Goal: Task Accomplishment & Management: Manage account settings

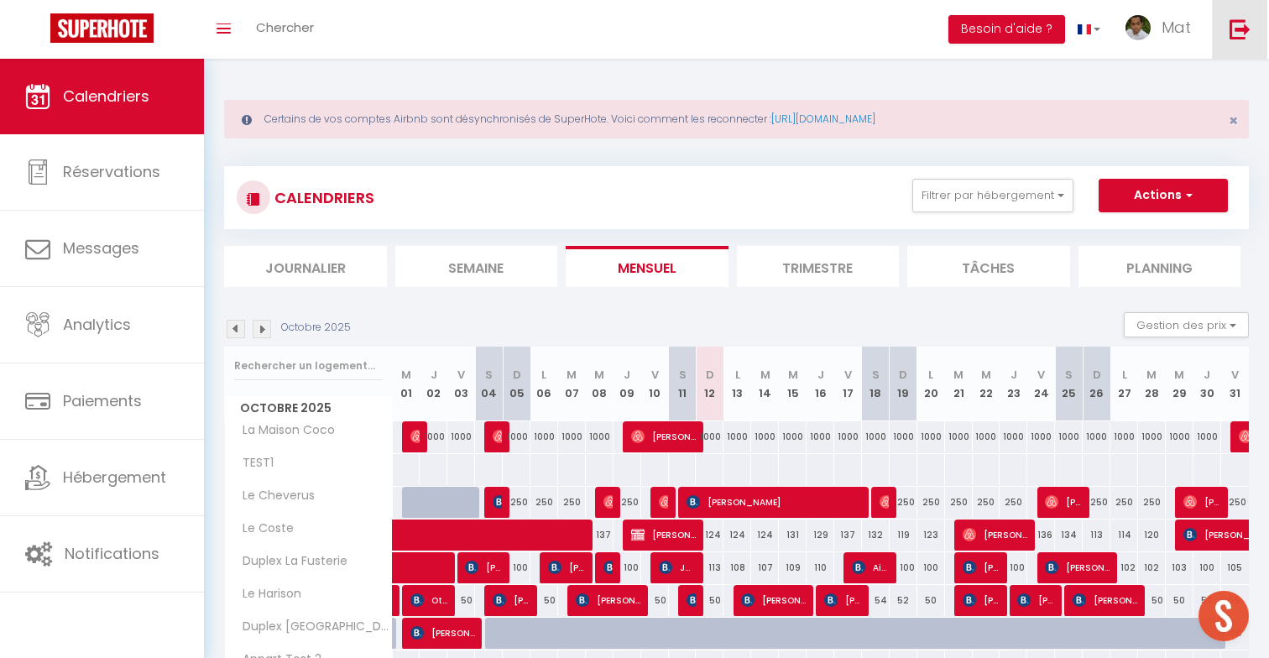
click at [1240, 26] on img at bounding box center [1240, 28] width 21 height 21
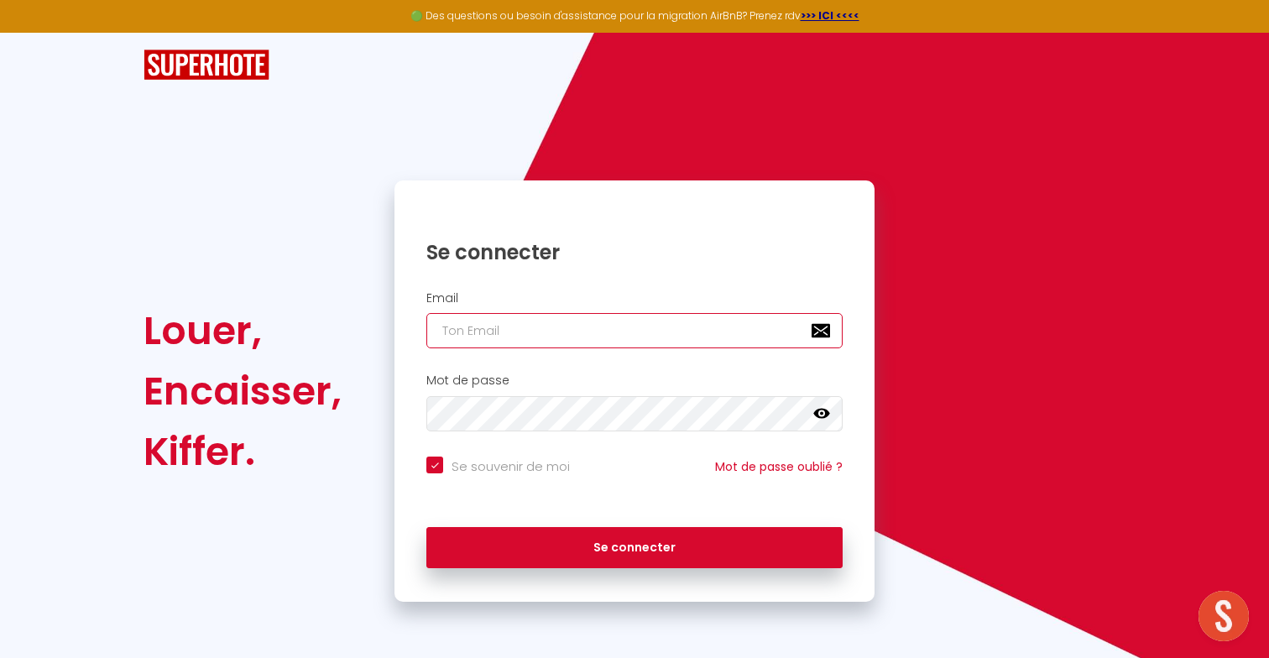
click at [644, 337] on input "email" at bounding box center [634, 330] width 416 height 35
paste input "Elolacombe@gmail.com"
type input "Elolacombe@gmail.com"
checkbox input "true"
type input "Elolacombe@gmail.com"
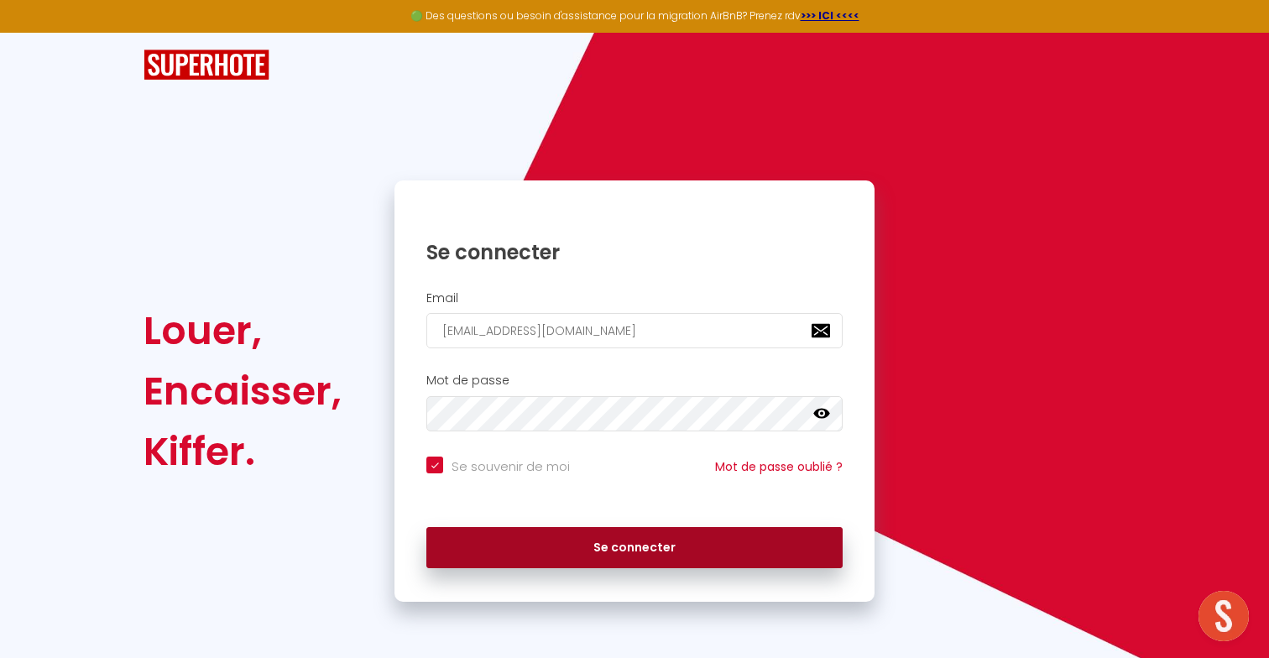
click at [547, 549] on button "Se connecter" at bounding box center [634, 548] width 416 height 42
checkbox input "true"
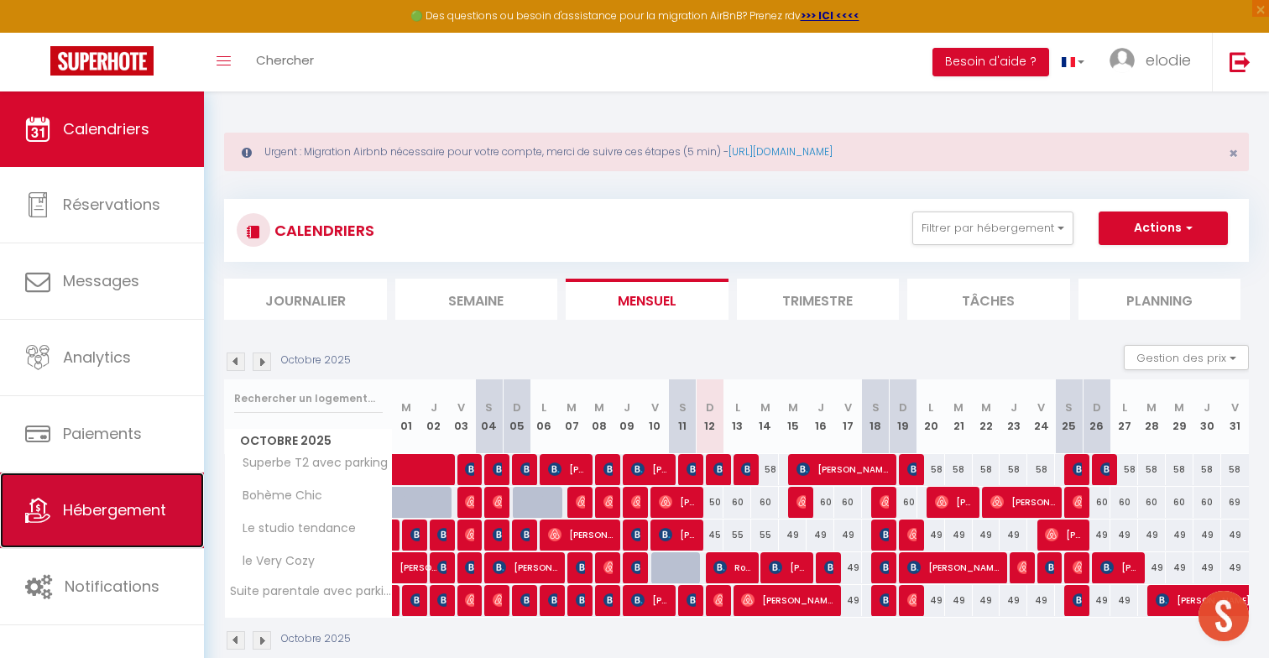
click at [145, 493] on link "Hébergement" at bounding box center [102, 511] width 204 height 76
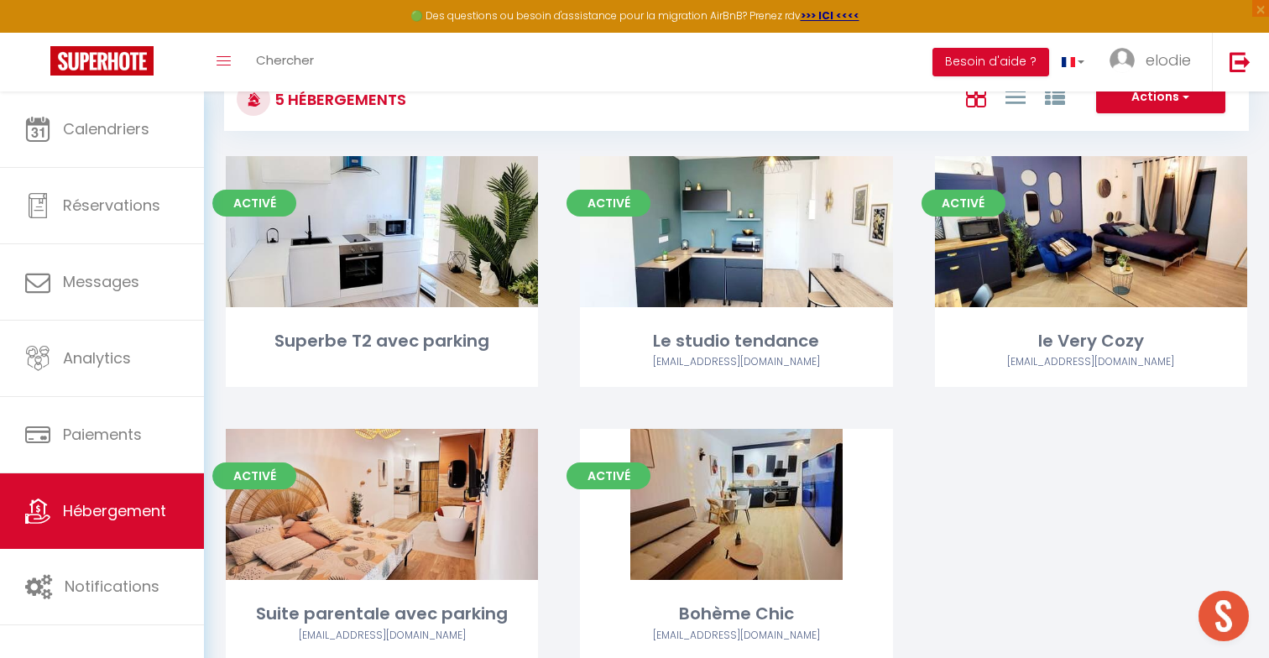
scroll to position [144, 0]
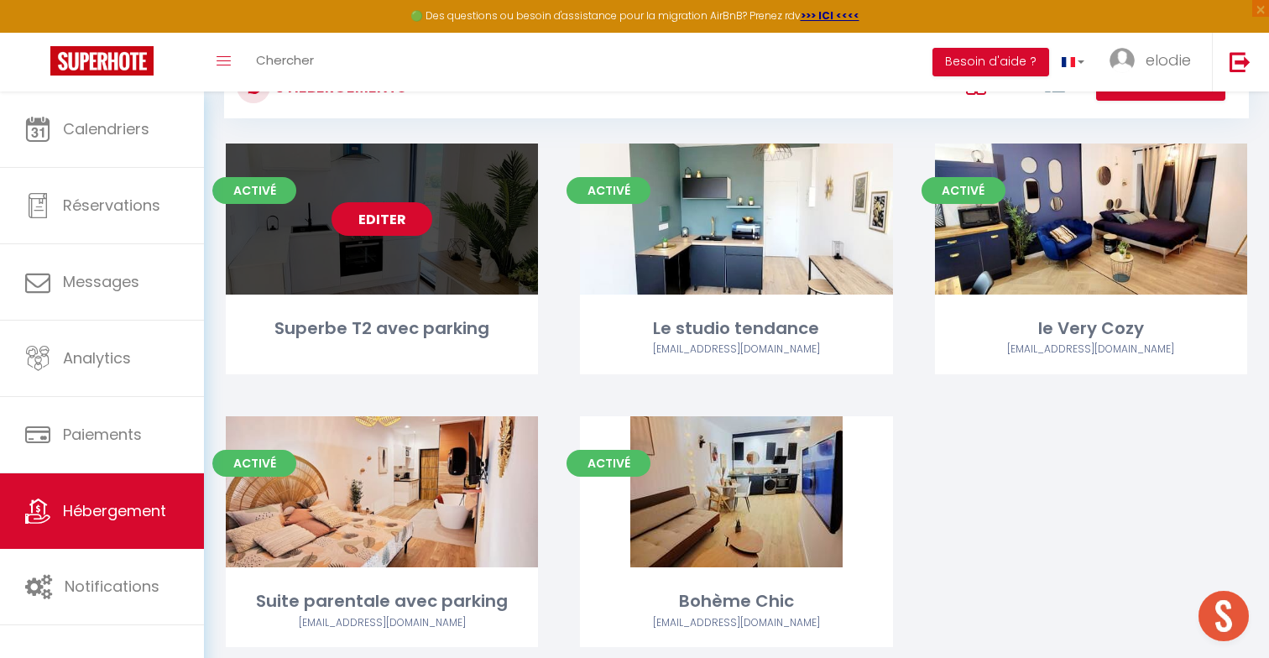
click at [389, 225] on link "Editer" at bounding box center [382, 219] width 101 height 34
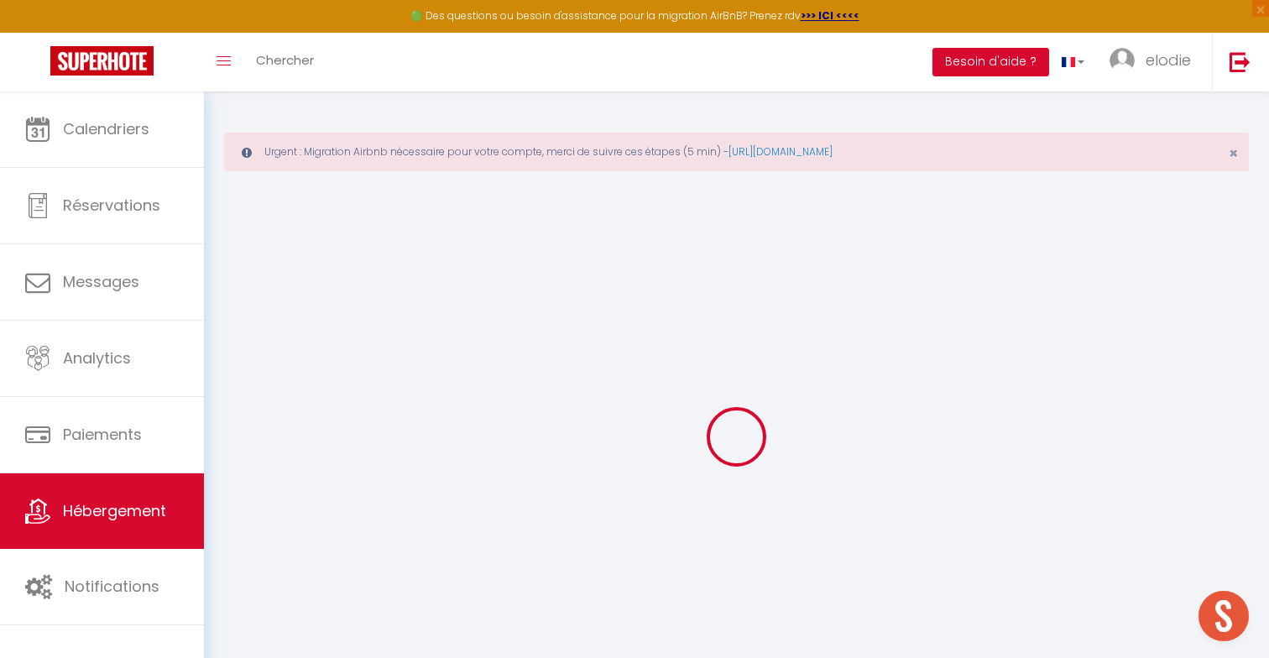
select select
checkbox input "false"
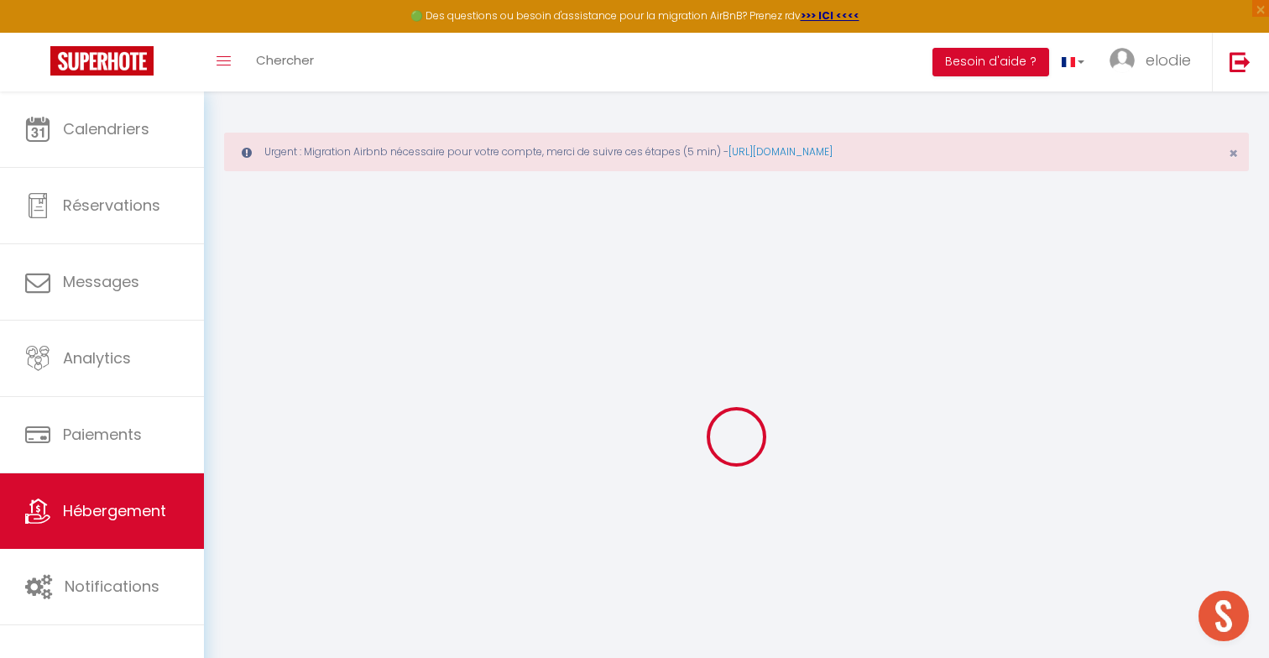
checkbox input "false"
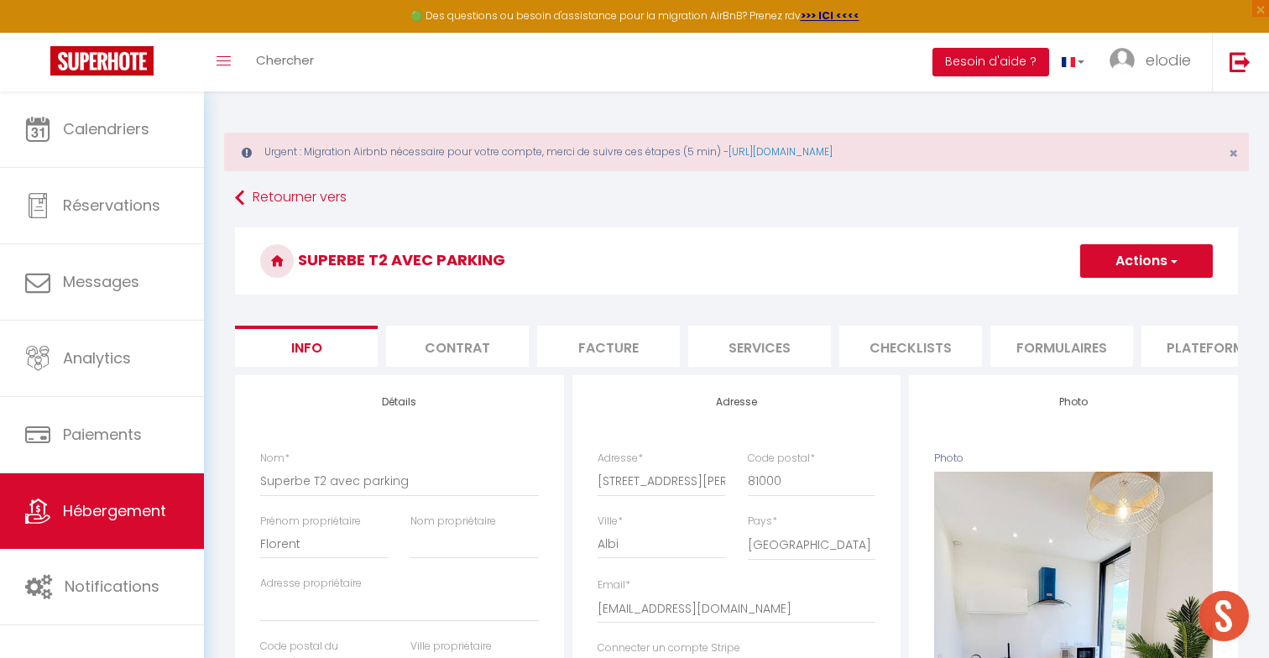
select select
checkbox input "false"
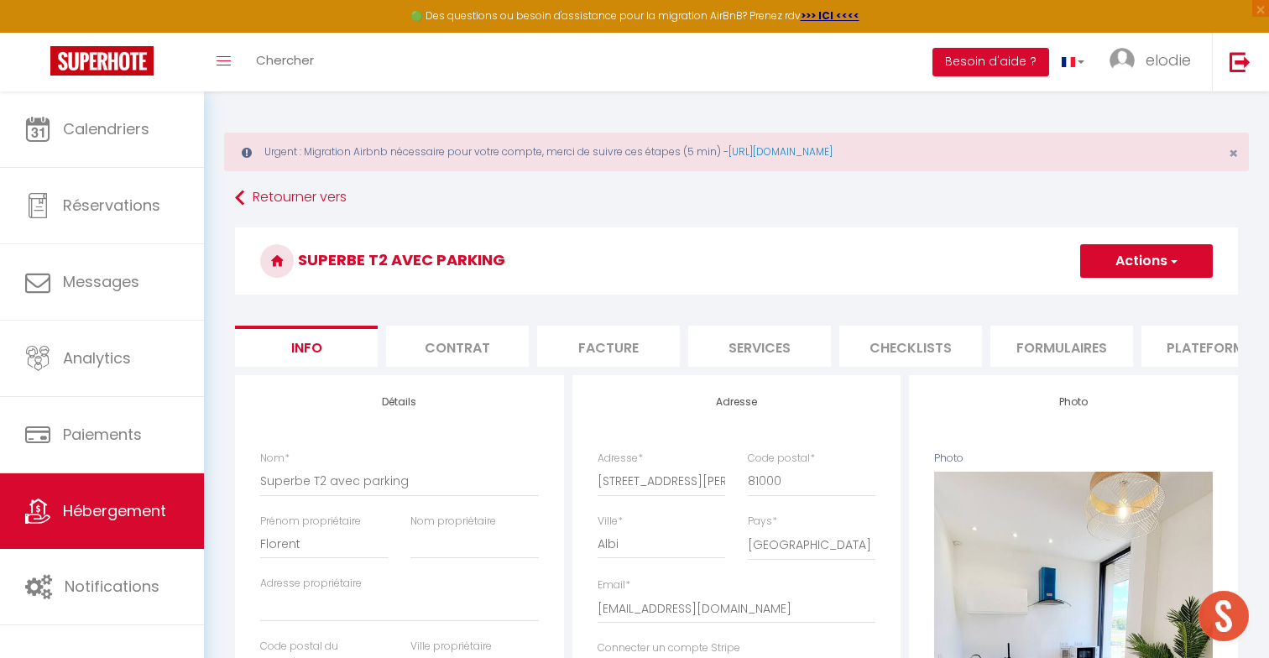
checkbox input "false"
click at [1172, 347] on li "Plateformes" at bounding box center [1212, 346] width 143 height 41
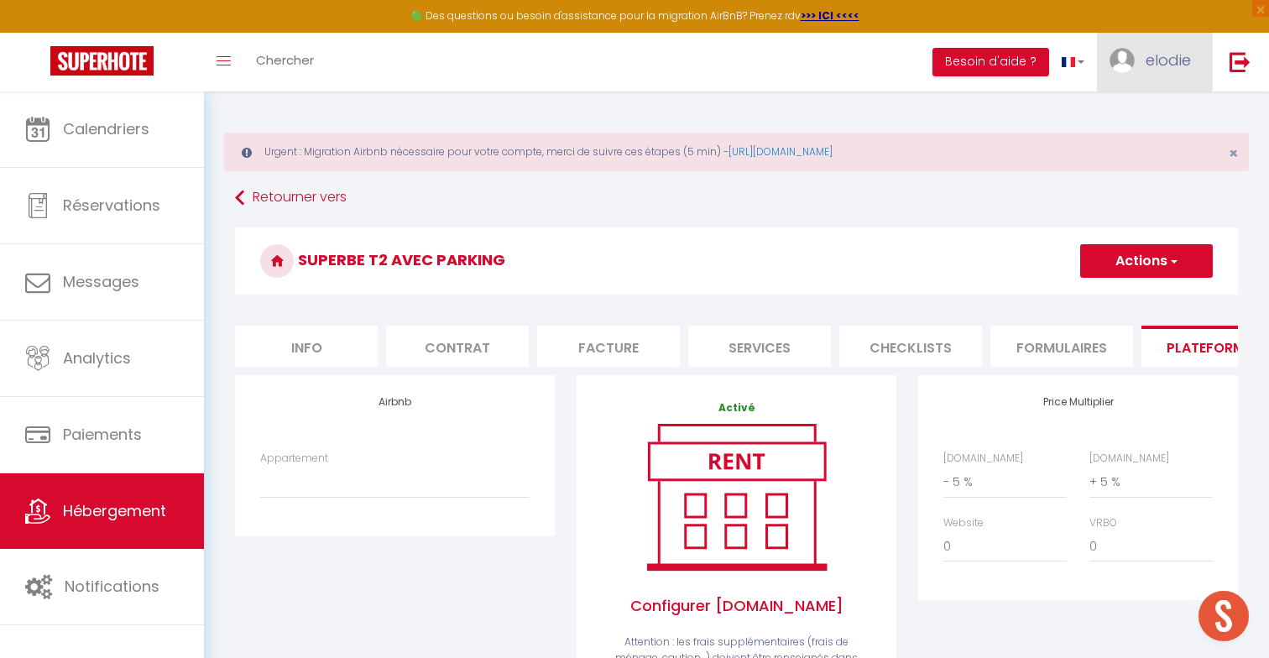
click at [1129, 80] on link "elodie" at bounding box center [1154, 62] width 115 height 59
click at [1131, 117] on link "Paramètres" at bounding box center [1145, 116] width 124 height 29
select select "28"
select select "fr"
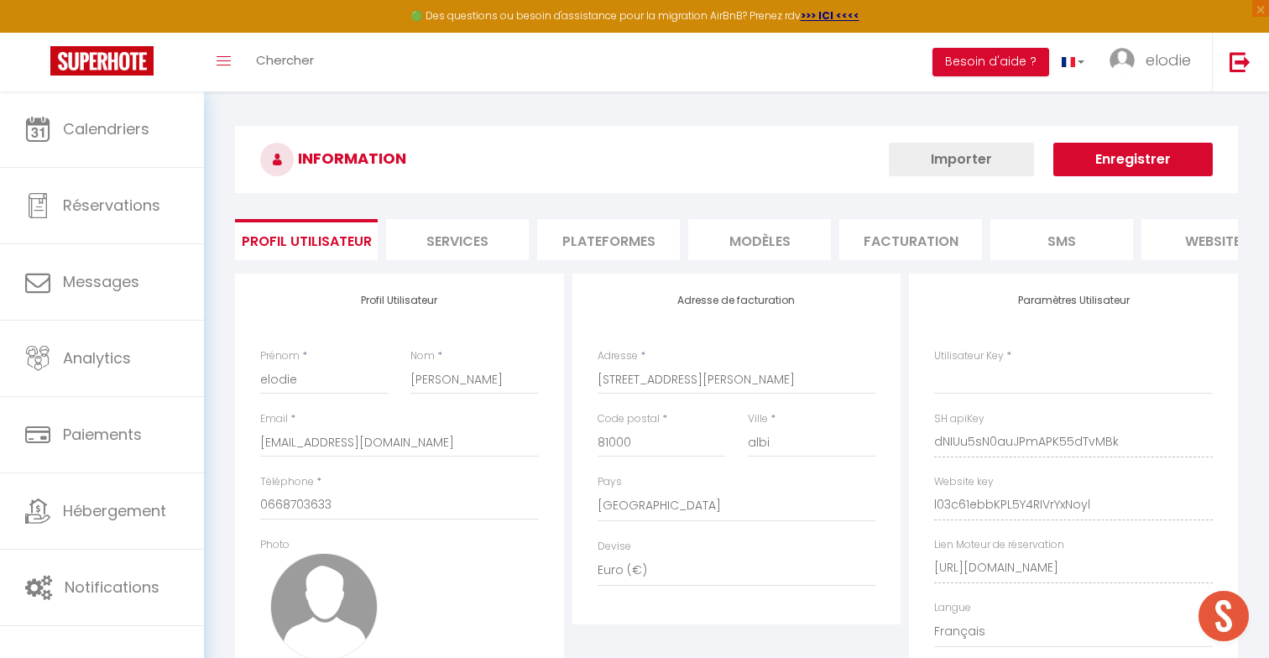
type input "dNIUu5sN0auJPmAPK55dTvMBk"
type input "l03c61ebbKPL5Y4RIVrYxNoyl"
type input "https://app.superhote.com/#/get-available-rentals/l03c61ebbKPL5Y4RIVrYxNoyl"
select select "fr"
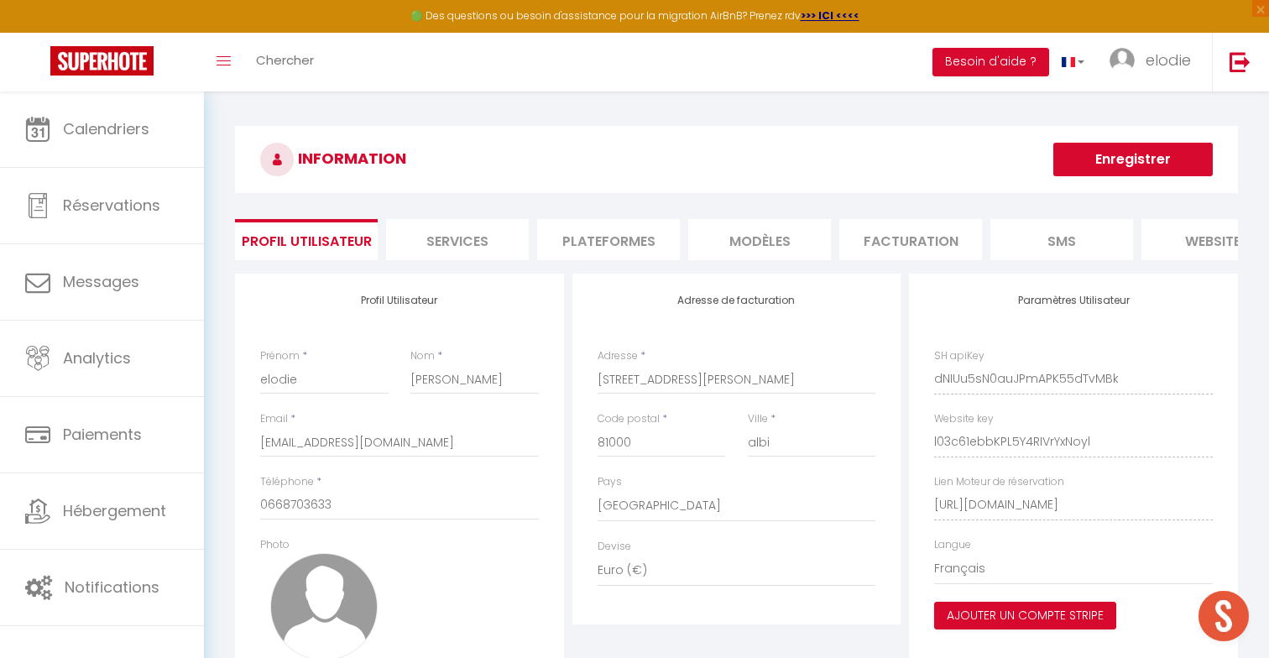
click at [645, 248] on li "Plateformes" at bounding box center [608, 239] width 143 height 41
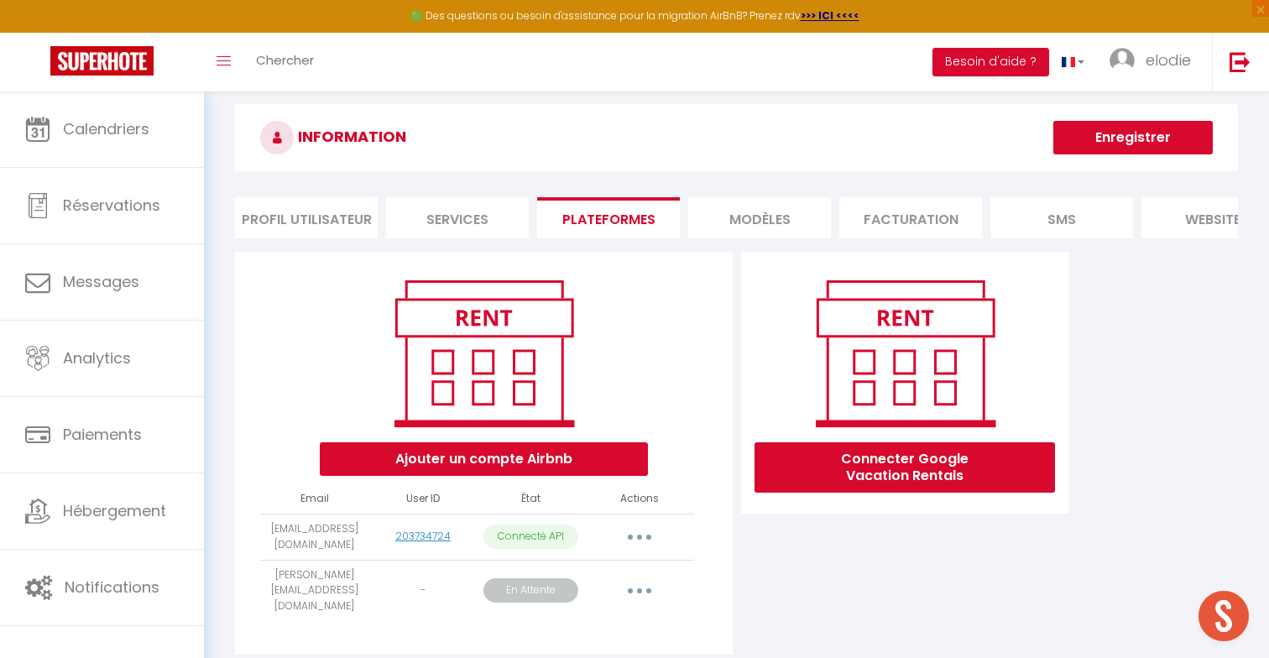
scroll to position [21, 0]
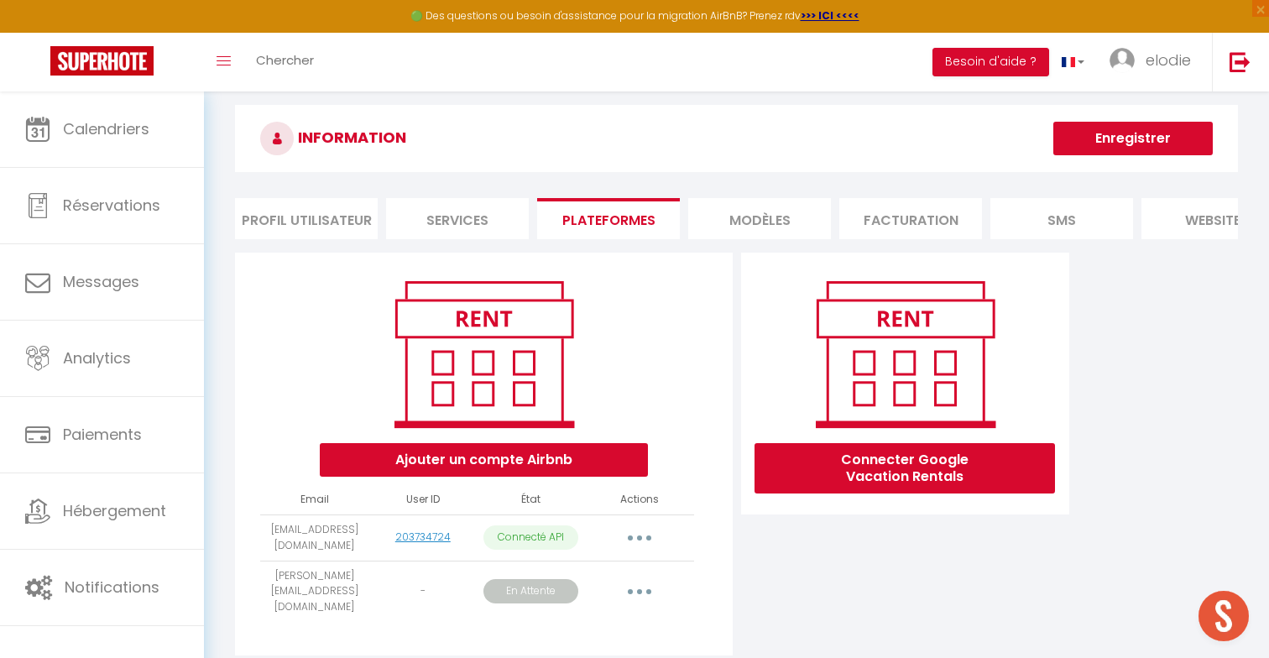
click at [638, 589] on icon "button" at bounding box center [639, 591] width 5 height 5
click at [626, 616] on link "Obtenir le lien de connexion" at bounding box center [564, 630] width 188 height 29
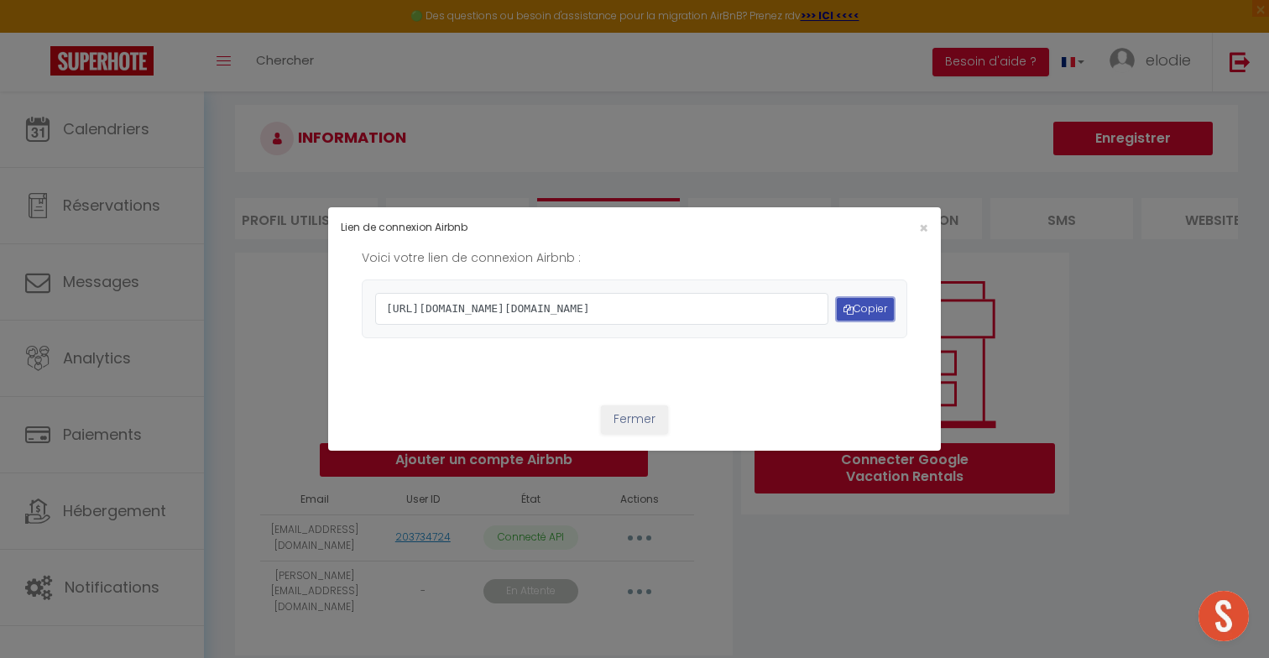
click at [870, 319] on button "Copier" at bounding box center [865, 309] width 57 height 23
click at [869, 313] on button "Copier" at bounding box center [865, 309] width 57 height 23
click at [621, 434] on button "Fermer" at bounding box center [634, 419] width 67 height 29
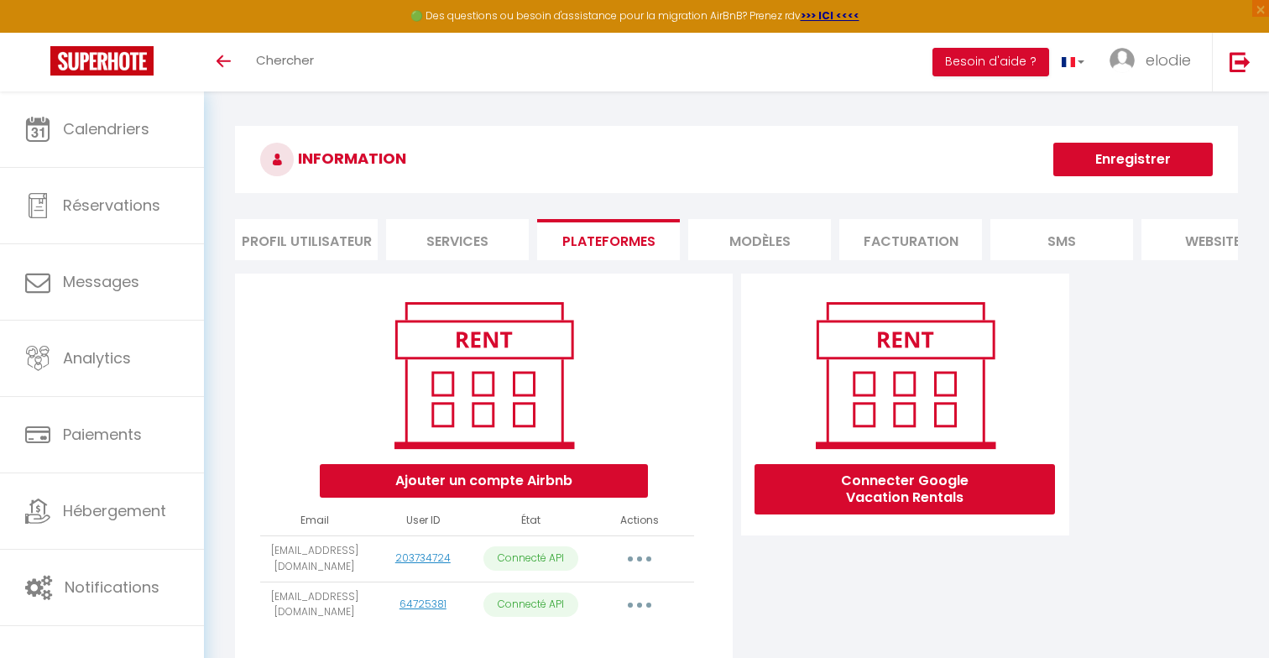
scroll to position [21, 0]
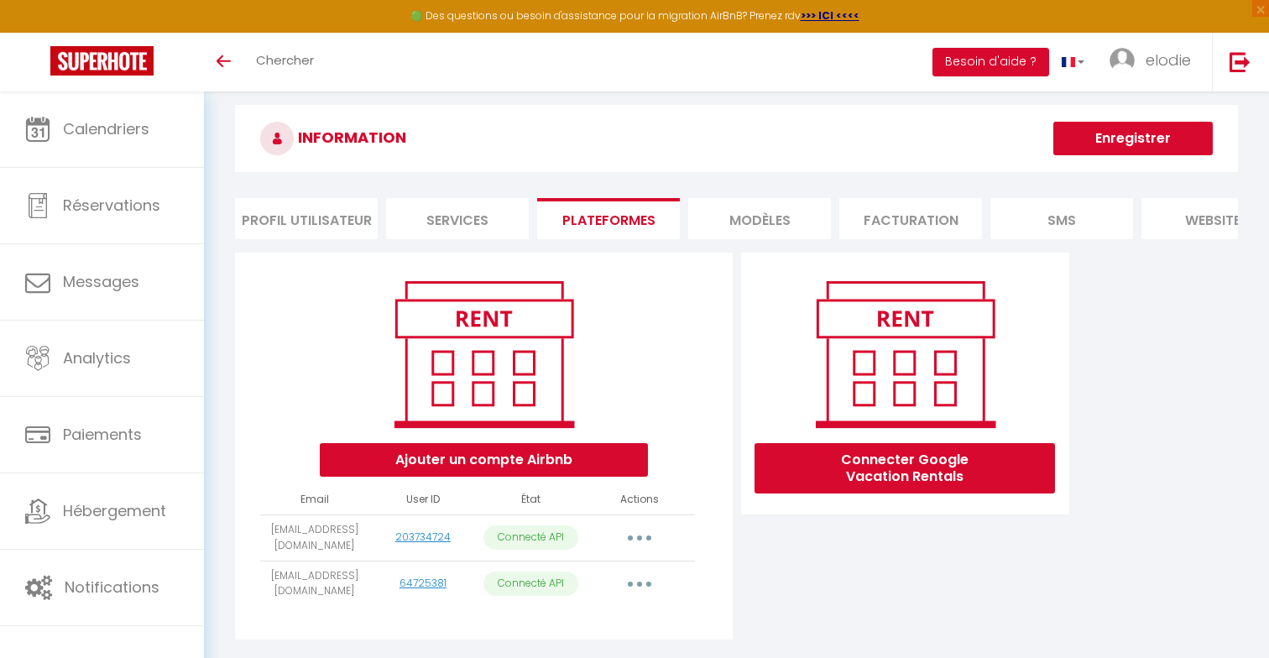
click at [637, 578] on button "button" at bounding box center [639, 584] width 47 height 27
click at [634, 619] on link "Importer les appartements" at bounding box center [565, 622] width 185 height 29
select select
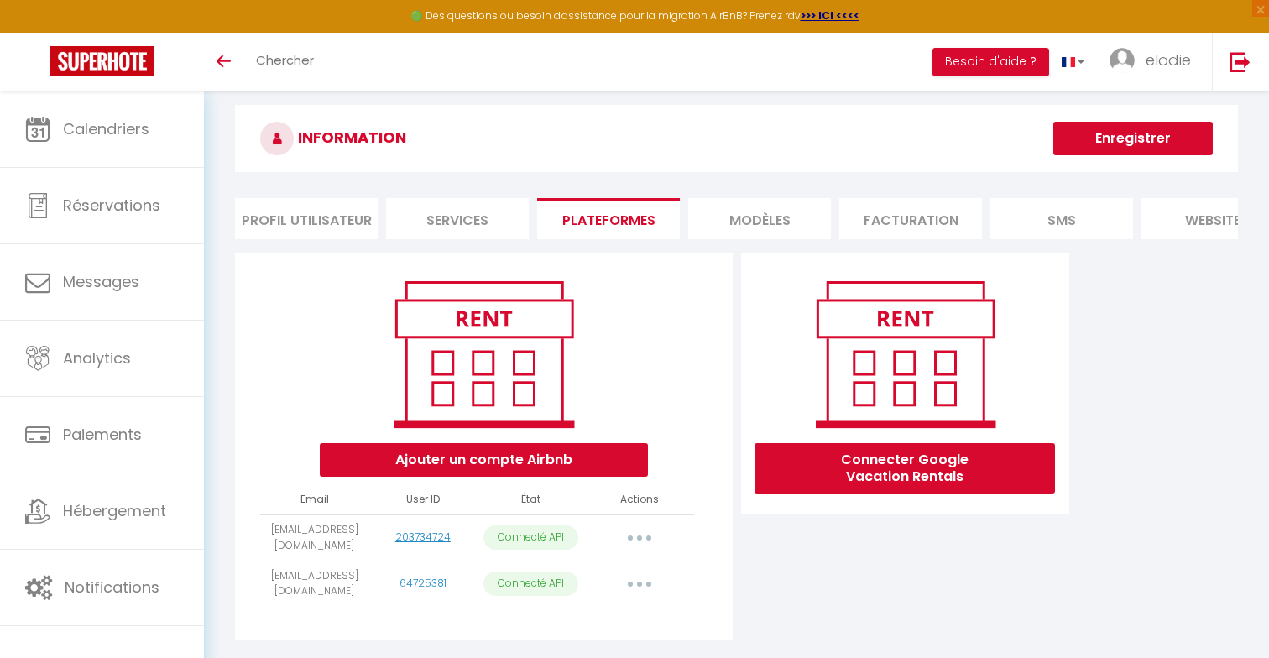
select select
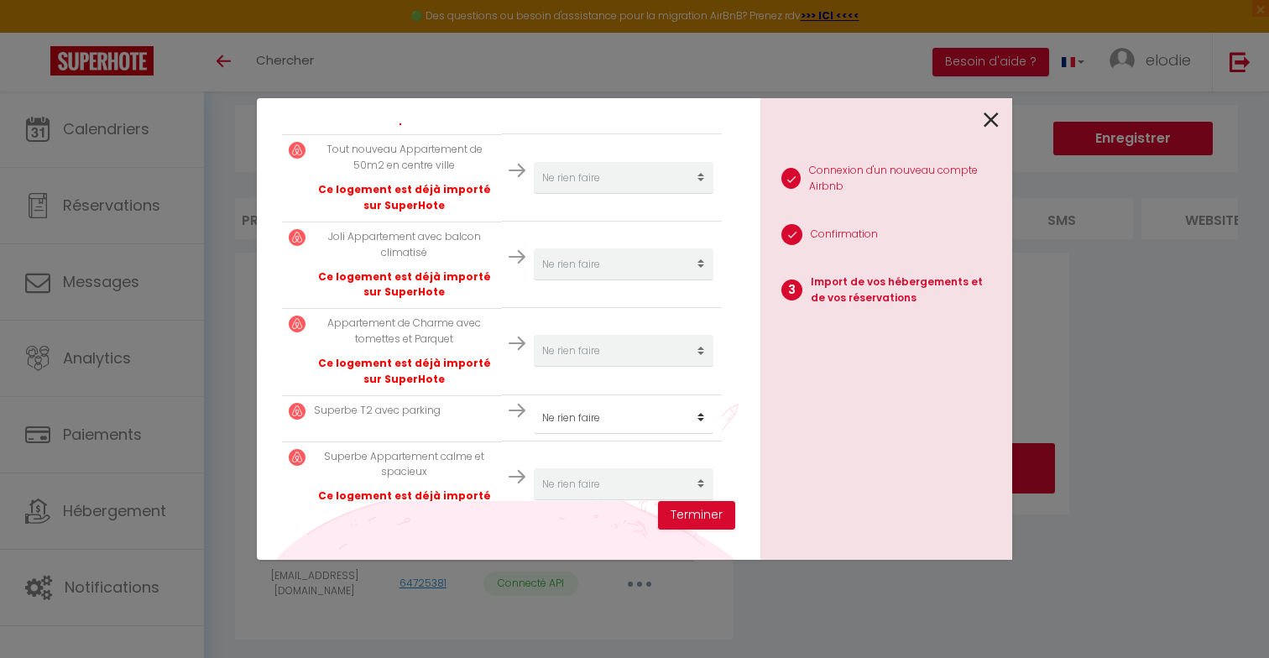
scroll to position [421, 0]
click at [665, 415] on select "Créer un nouvel hébergement Ne rien faire Superbe T2 avec parking Le studio ten…" at bounding box center [624, 417] width 180 height 32
select select "28279"
click at [534, 401] on select "Créer un nouvel hébergement Ne rien faire Superbe T2 avec parking Le studio ten…" at bounding box center [624, 417] width 180 height 32
select select
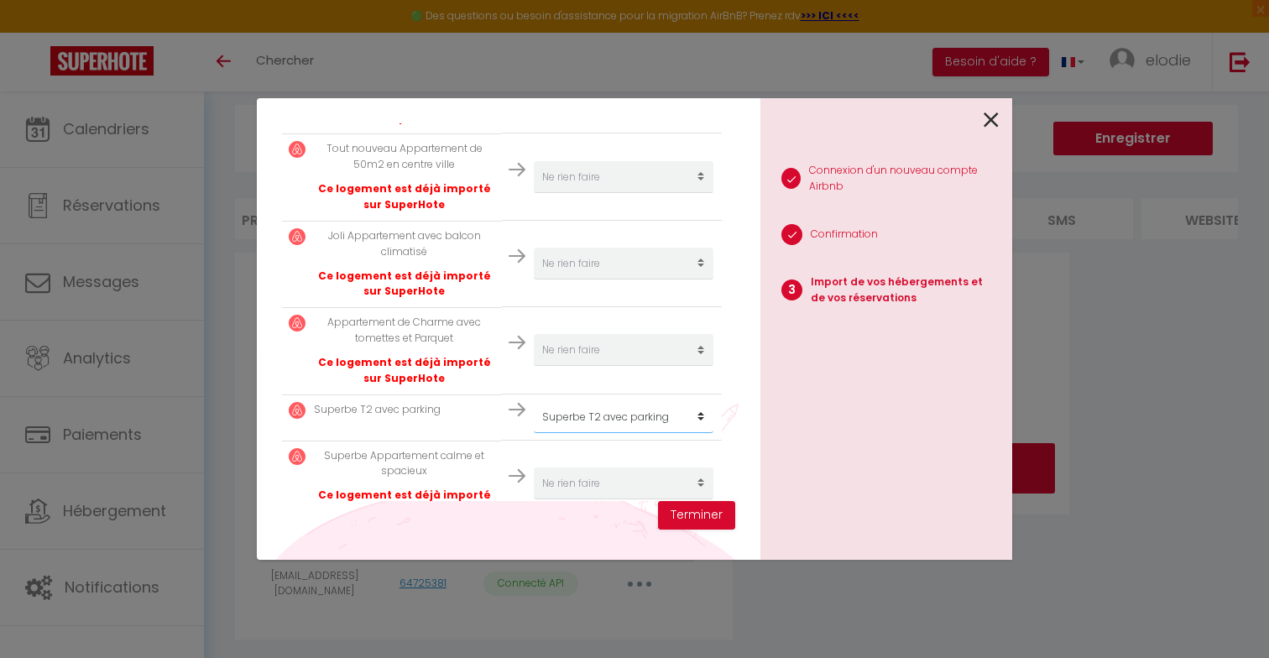
select select
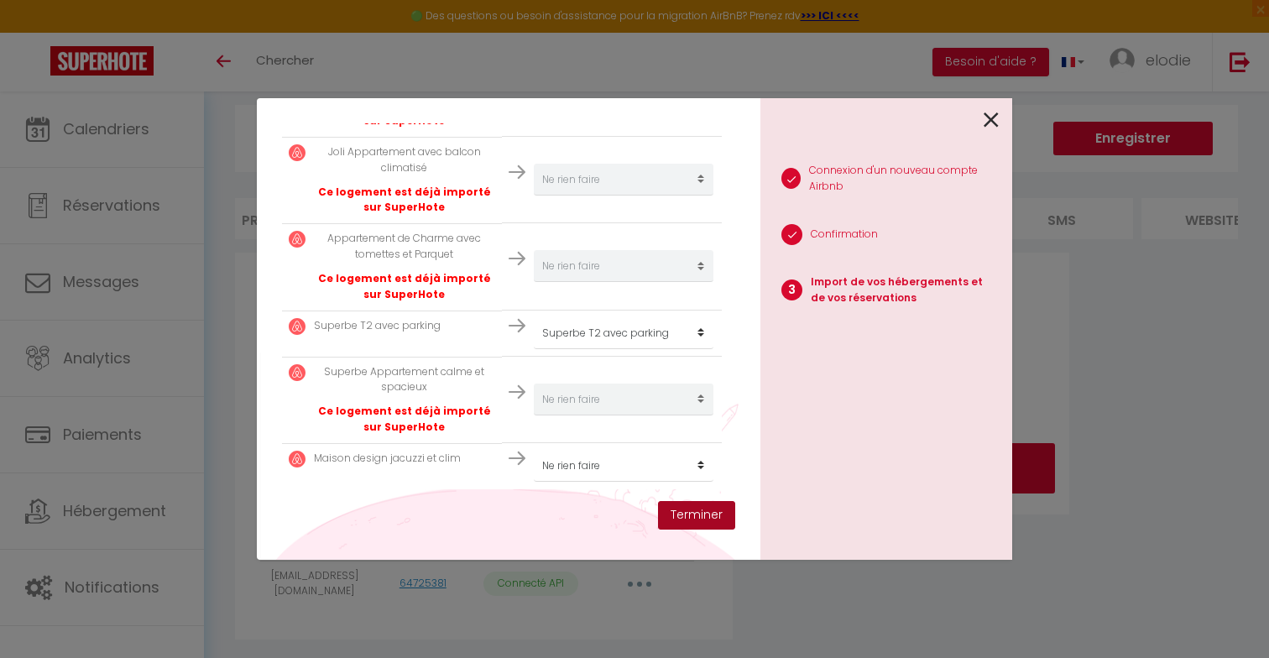
click at [701, 509] on button "Terminer" at bounding box center [696, 515] width 77 height 29
select select
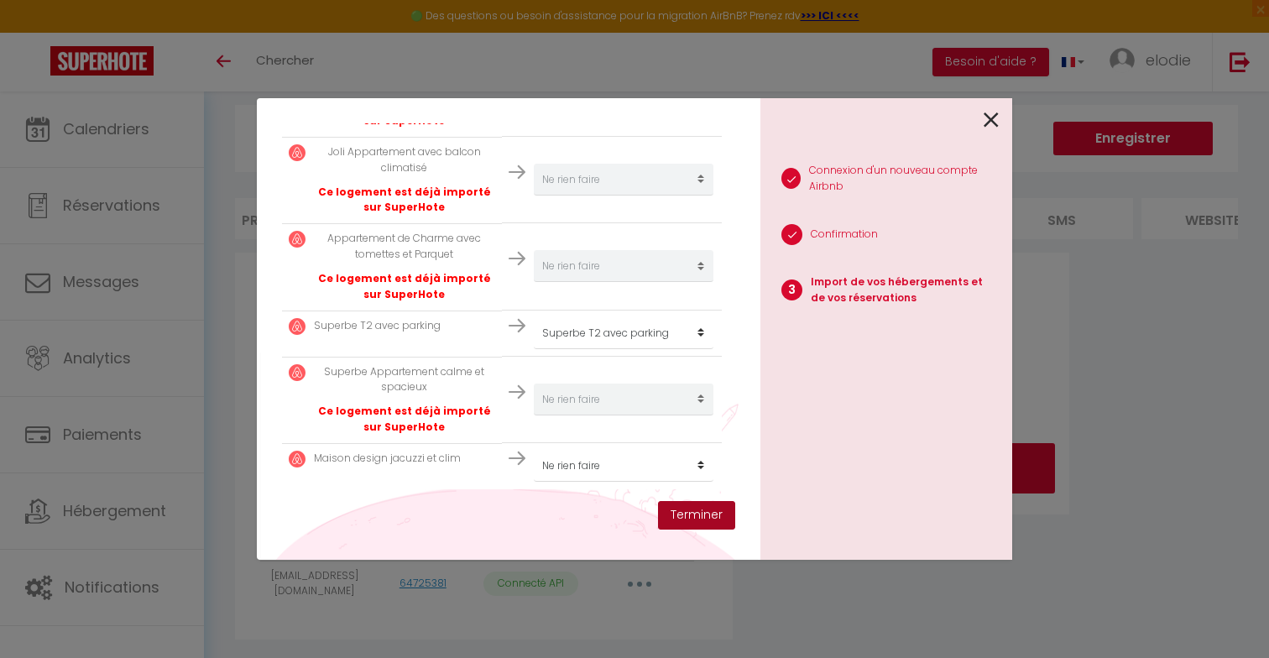
select select
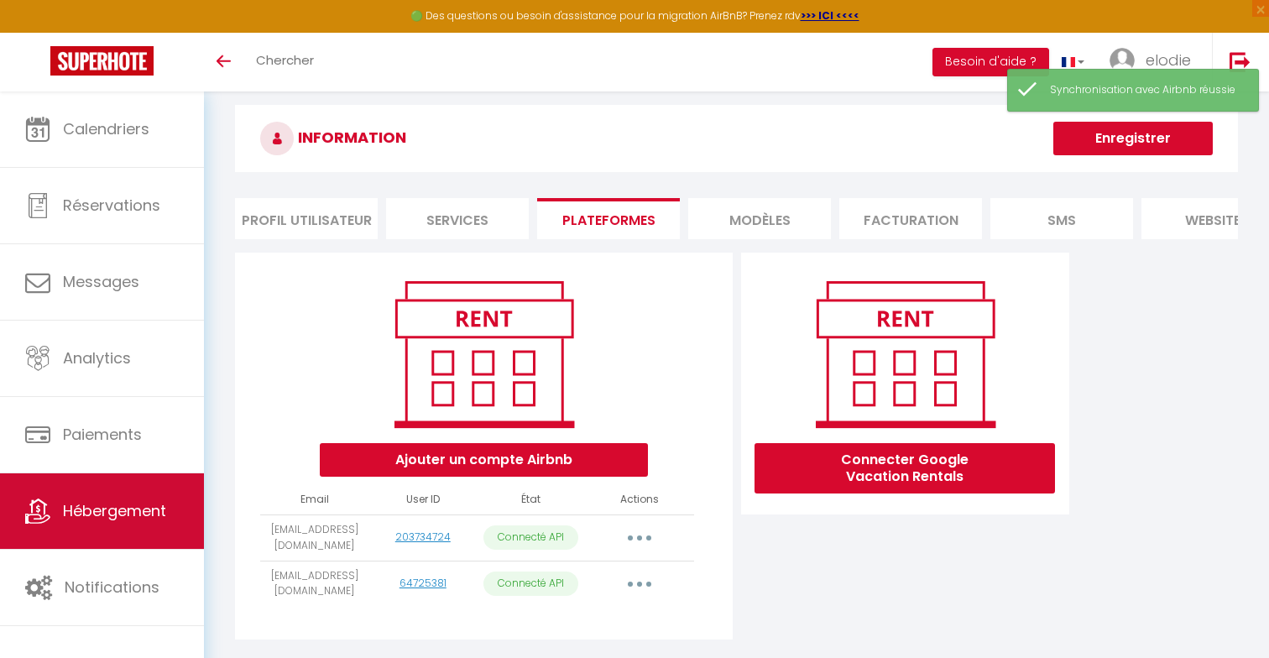
click at [156, 520] on span "Hébergement" at bounding box center [114, 510] width 103 height 21
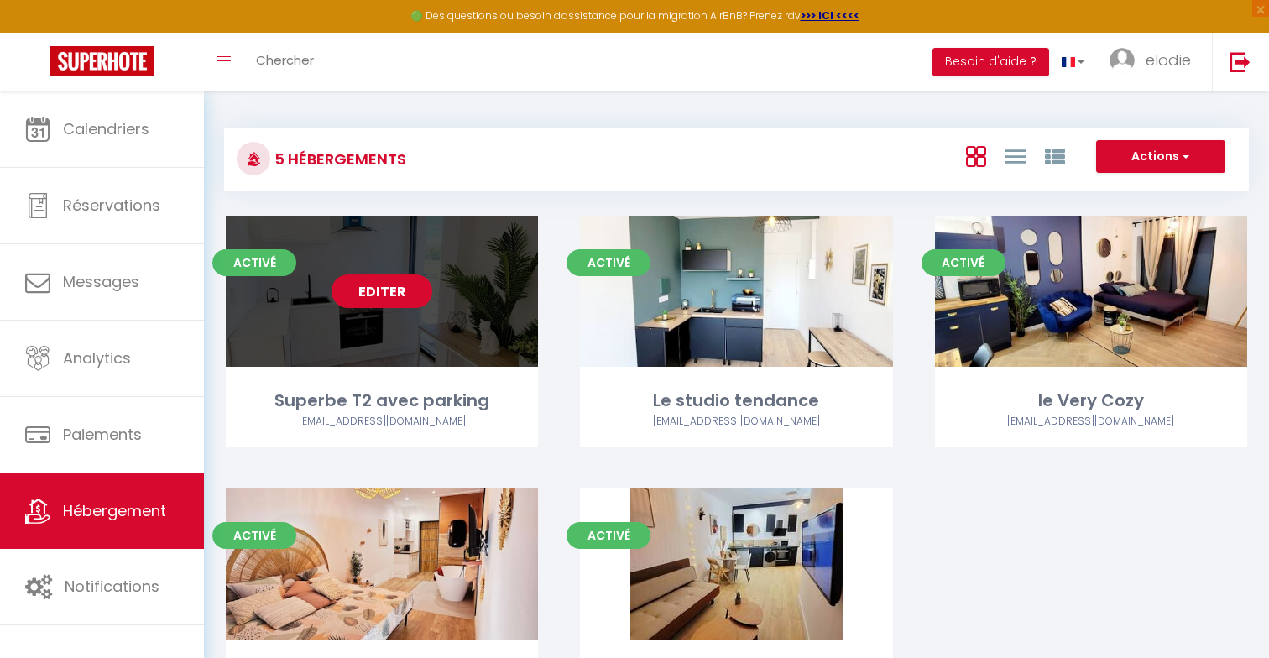
click at [406, 282] on link "Editer" at bounding box center [382, 291] width 101 height 34
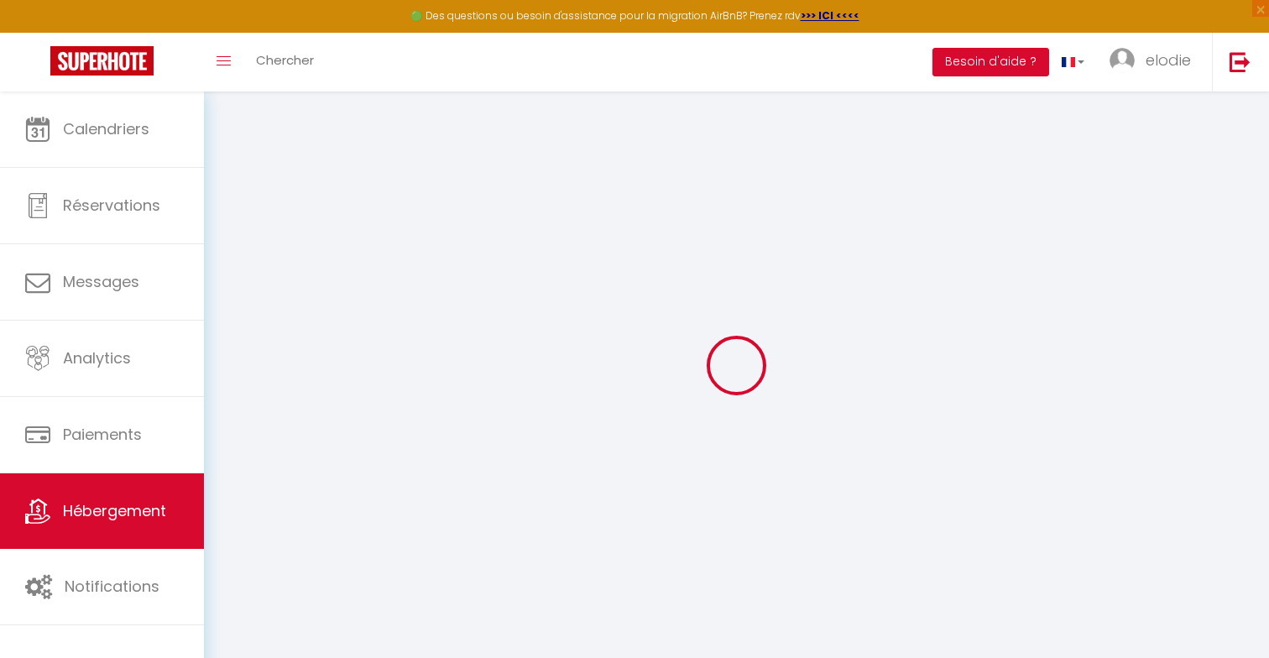
select select "- 5 %"
select select "+ 5 %"
select select
checkbox input "false"
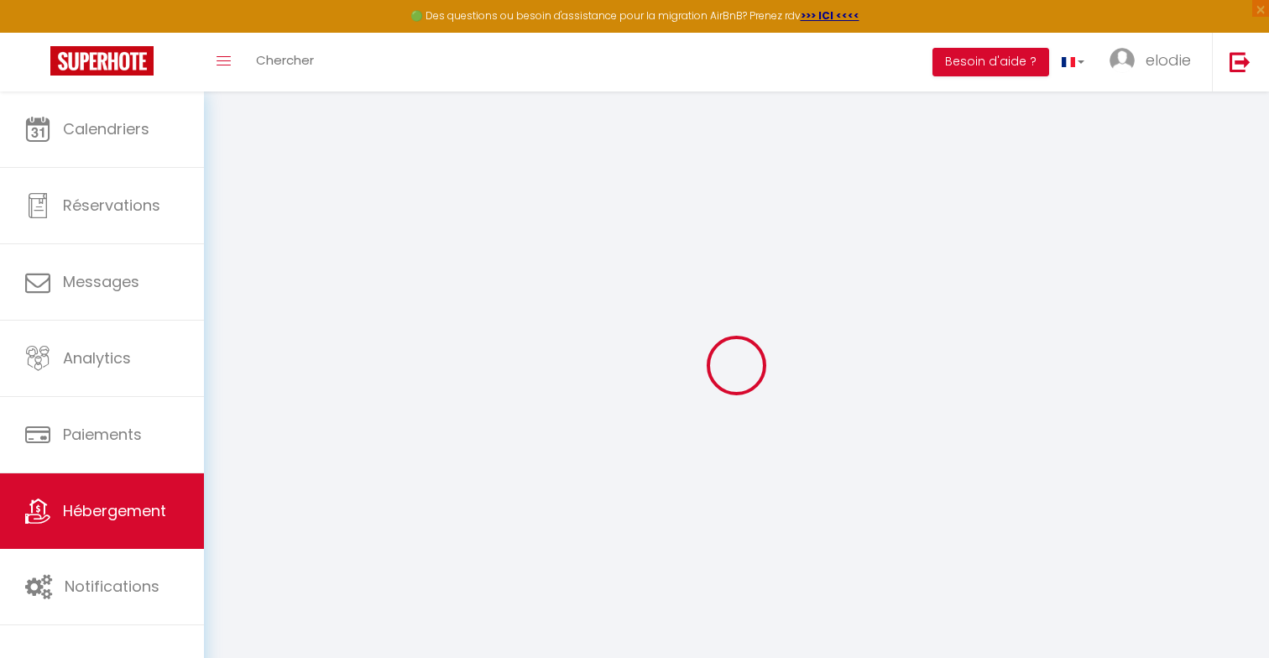
checkbox input "false"
select select "16:00"
select select
select select "11:00"
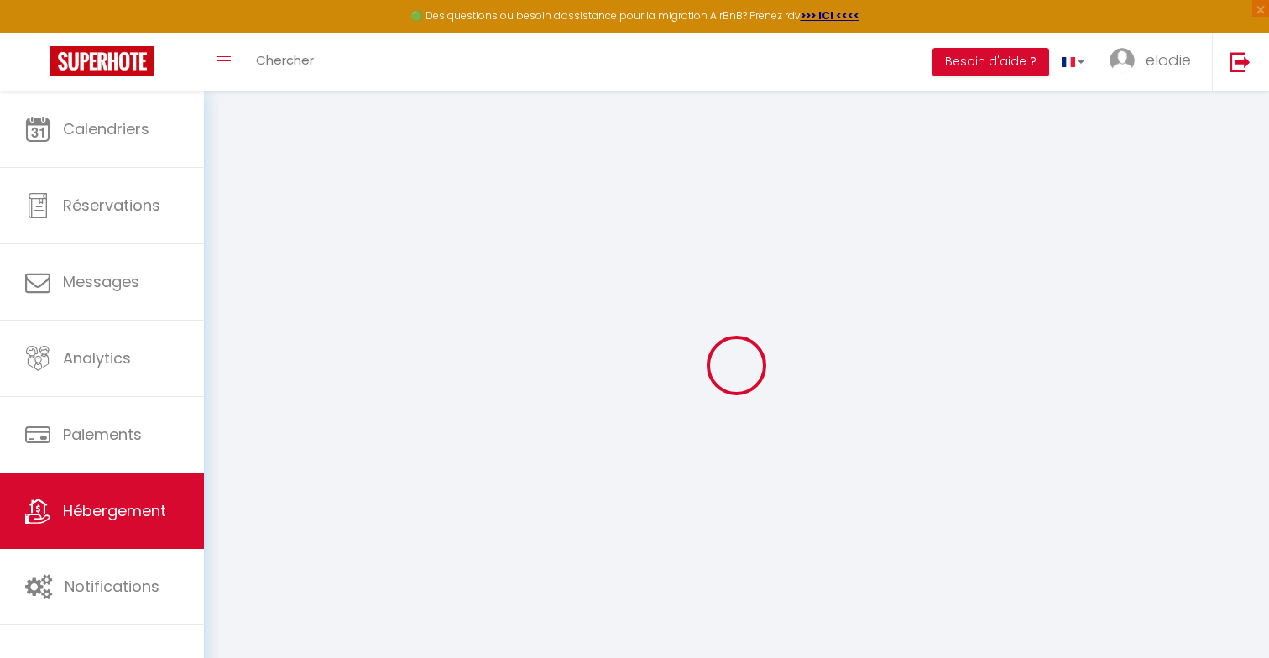
select select "30"
select select "120"
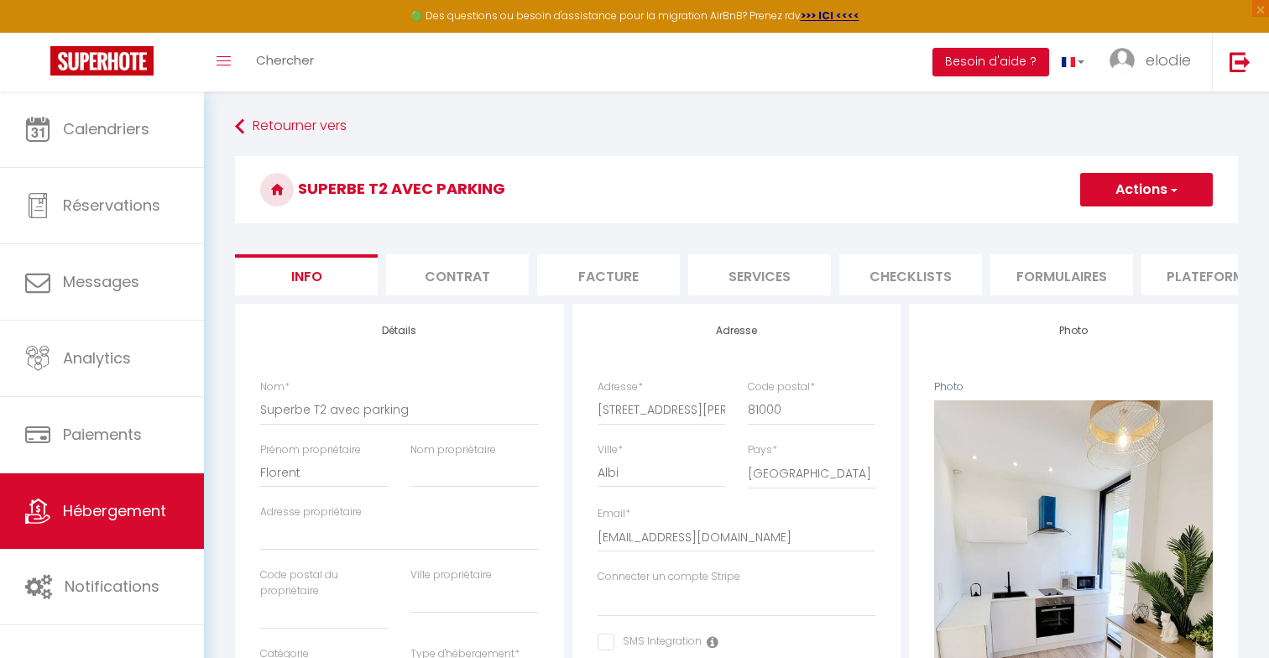
select select
checkbox input "false"
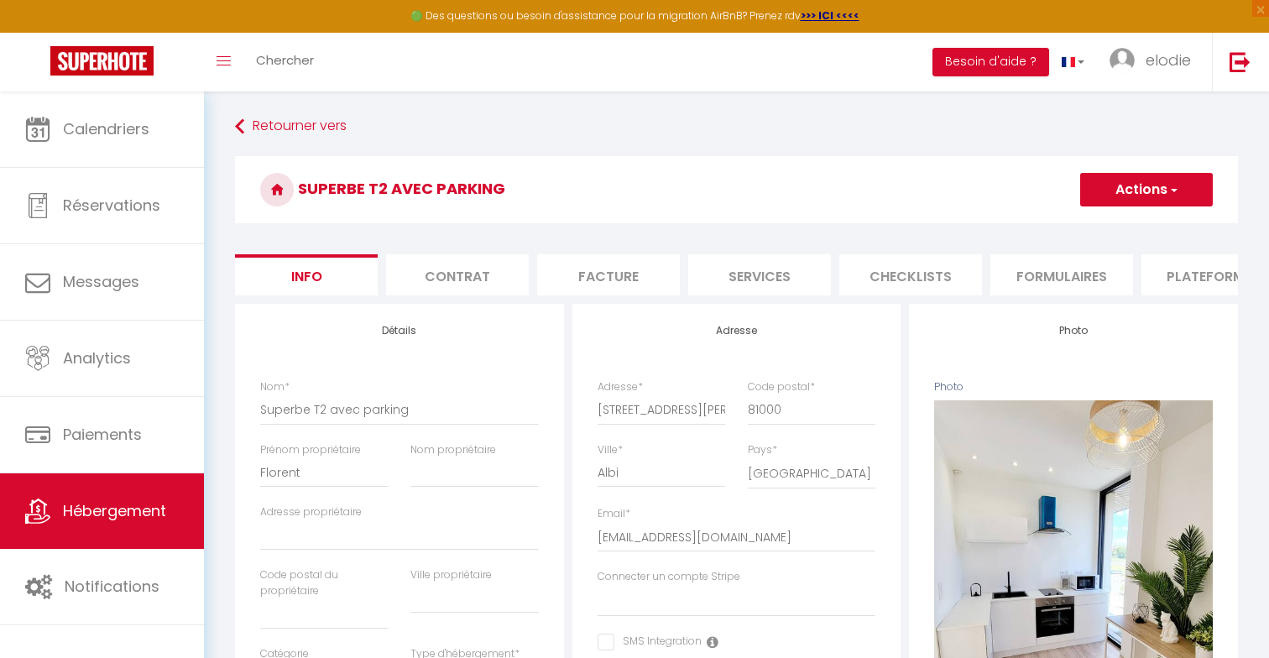
checkbox input "false"
select select "EUR"
select select
select select "18469-910898128551263325"
click at [1169, 265] on li "Plateformes" at bounding box center [1212, 274] width 143 height 41
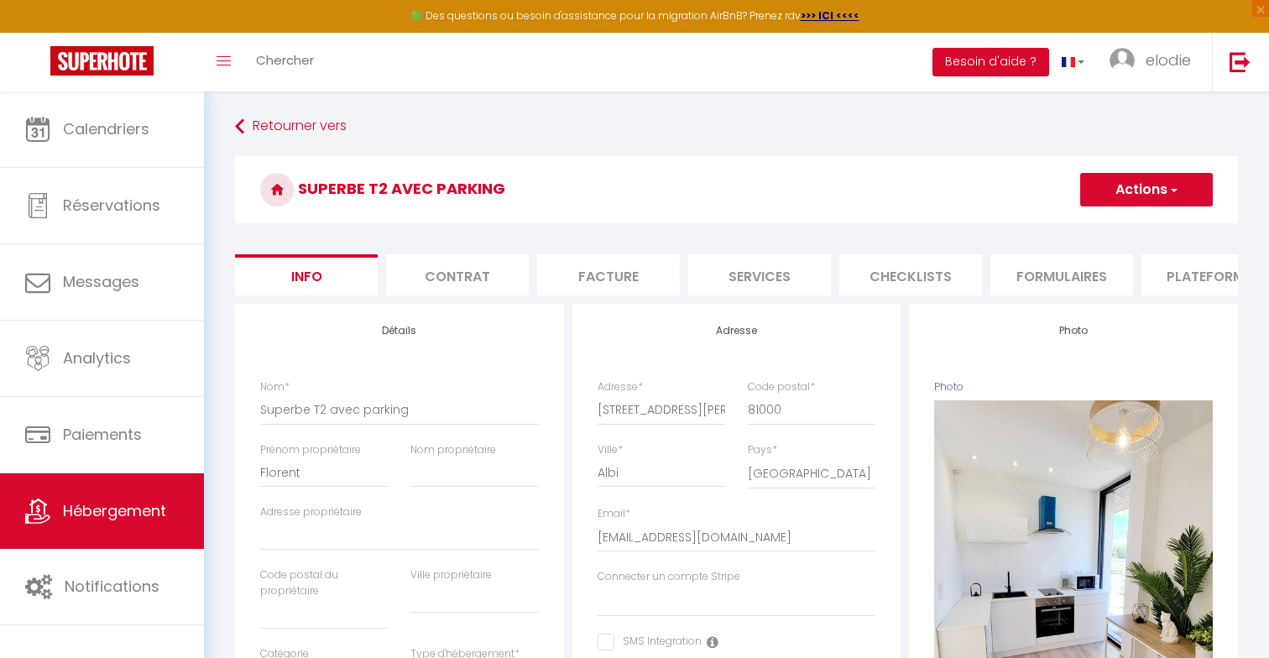
select select
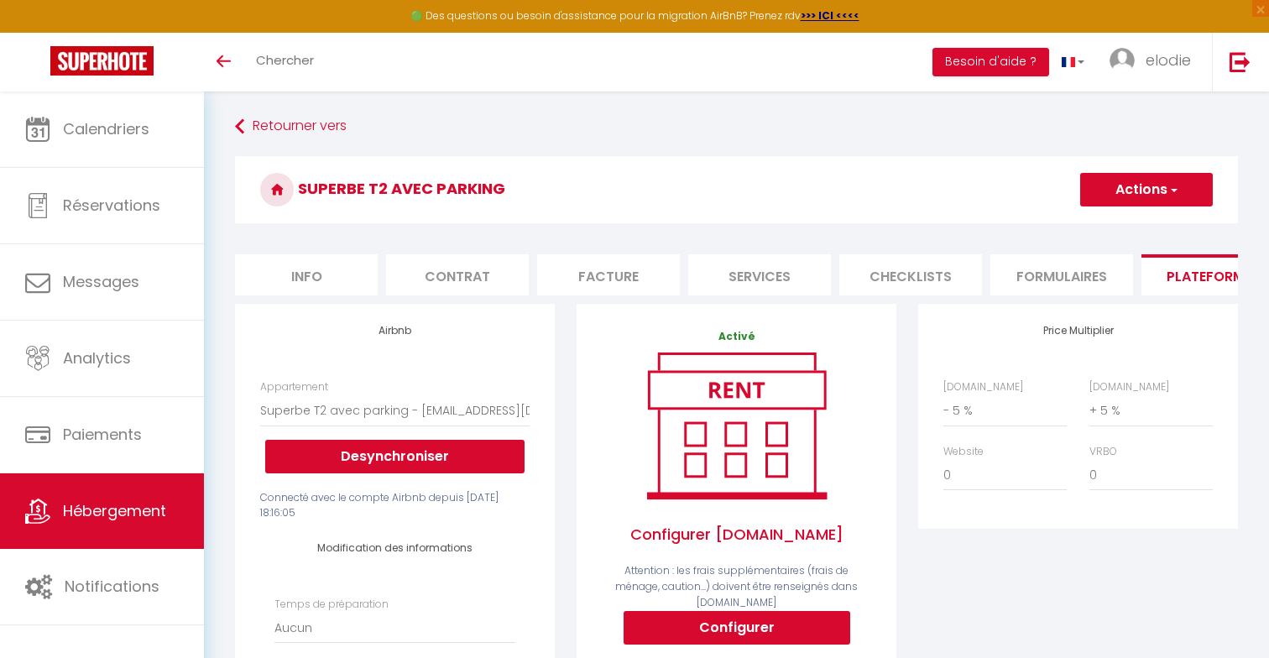
select select "18469-910898128551263325"
select select "EUR"
select select
select select "- 5 %"
select select "+ 5 %"
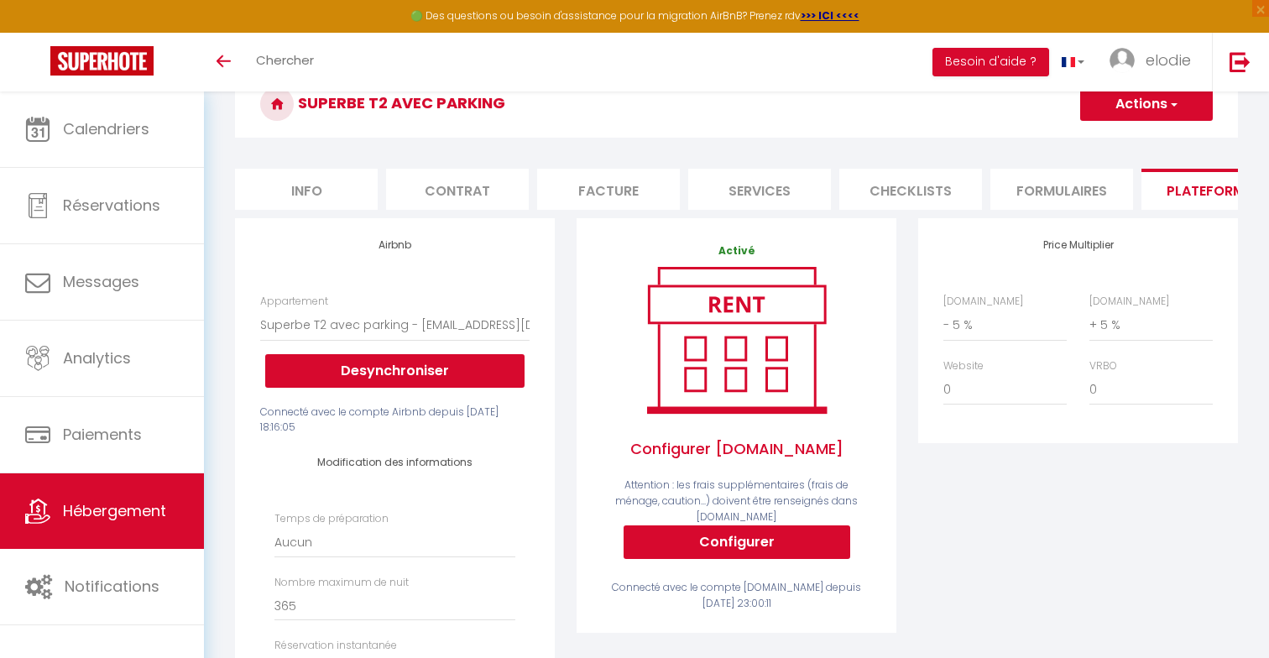
scroll to position [55, 0]
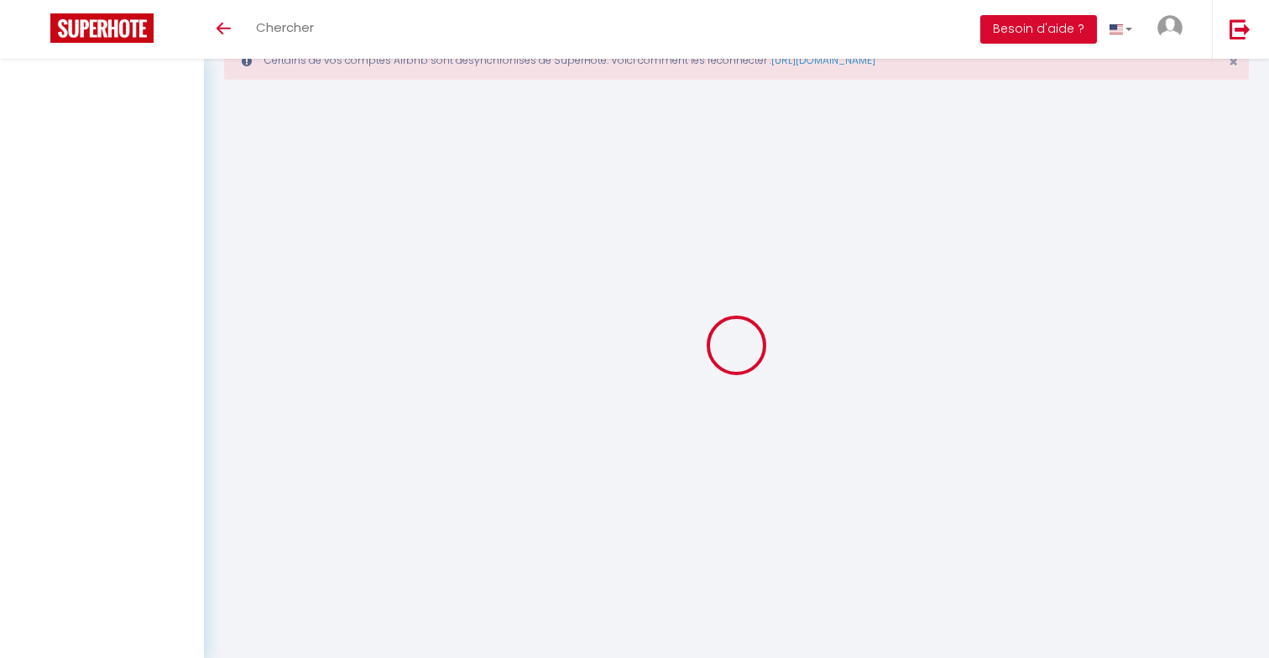
scroll to position [88, 0]
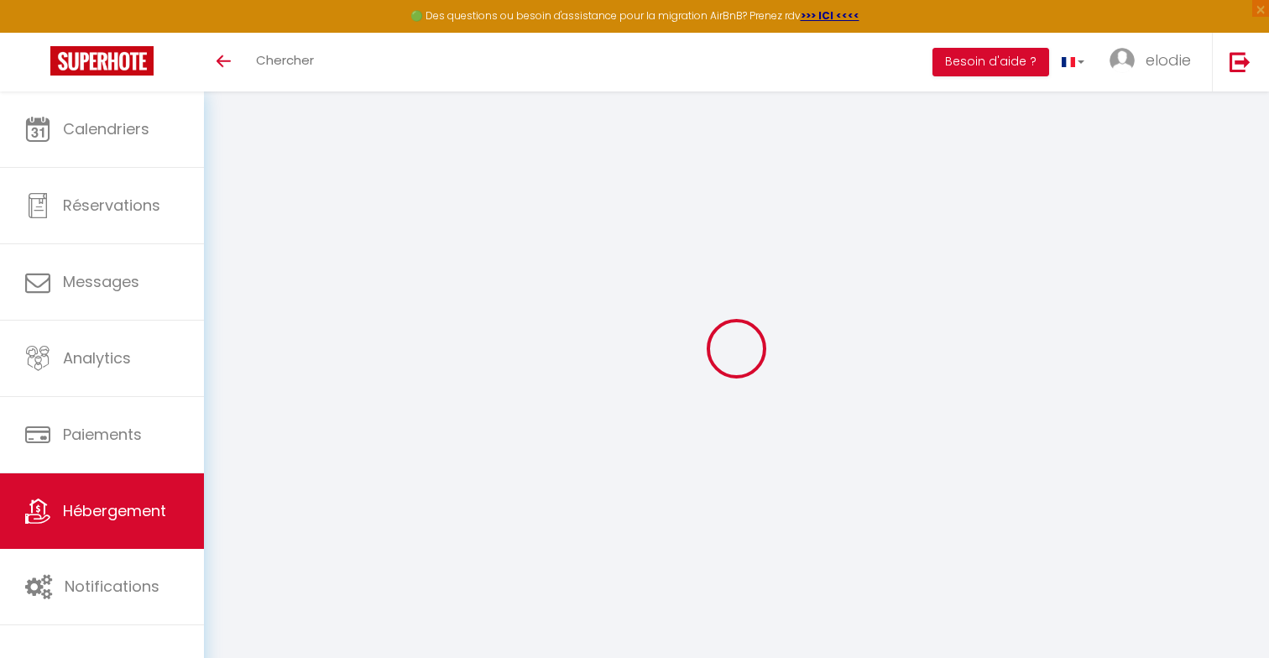
select select "EUR"
select select
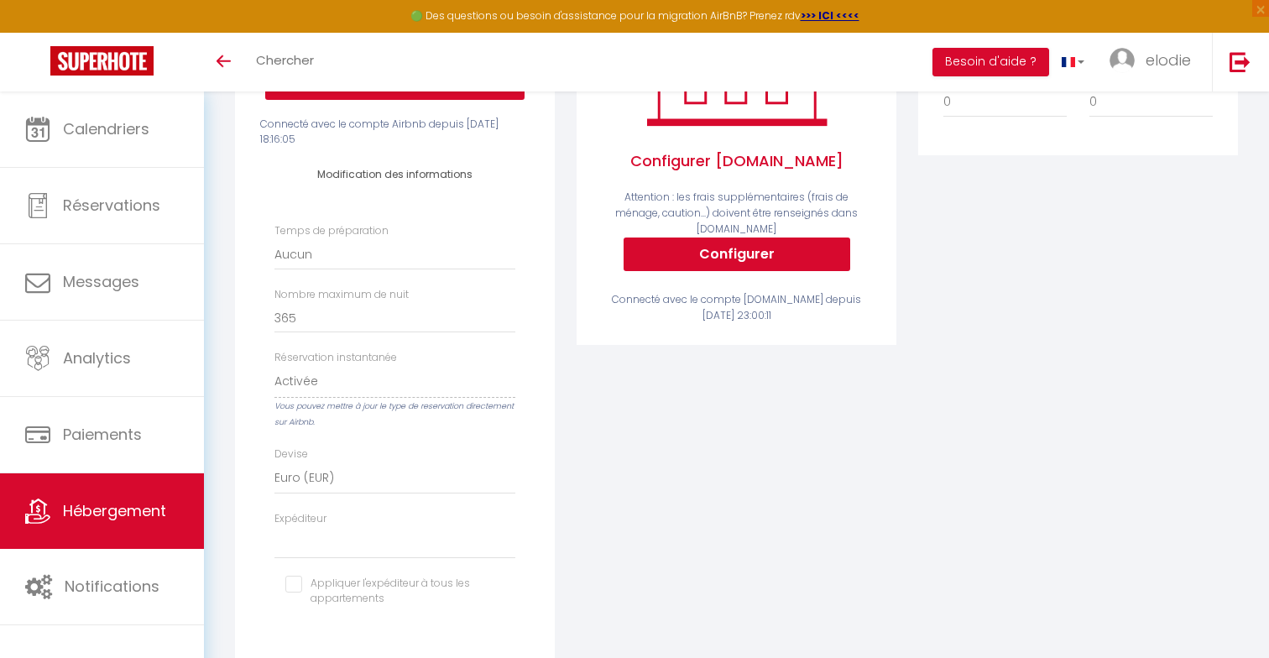
scroll to position [295, 0]
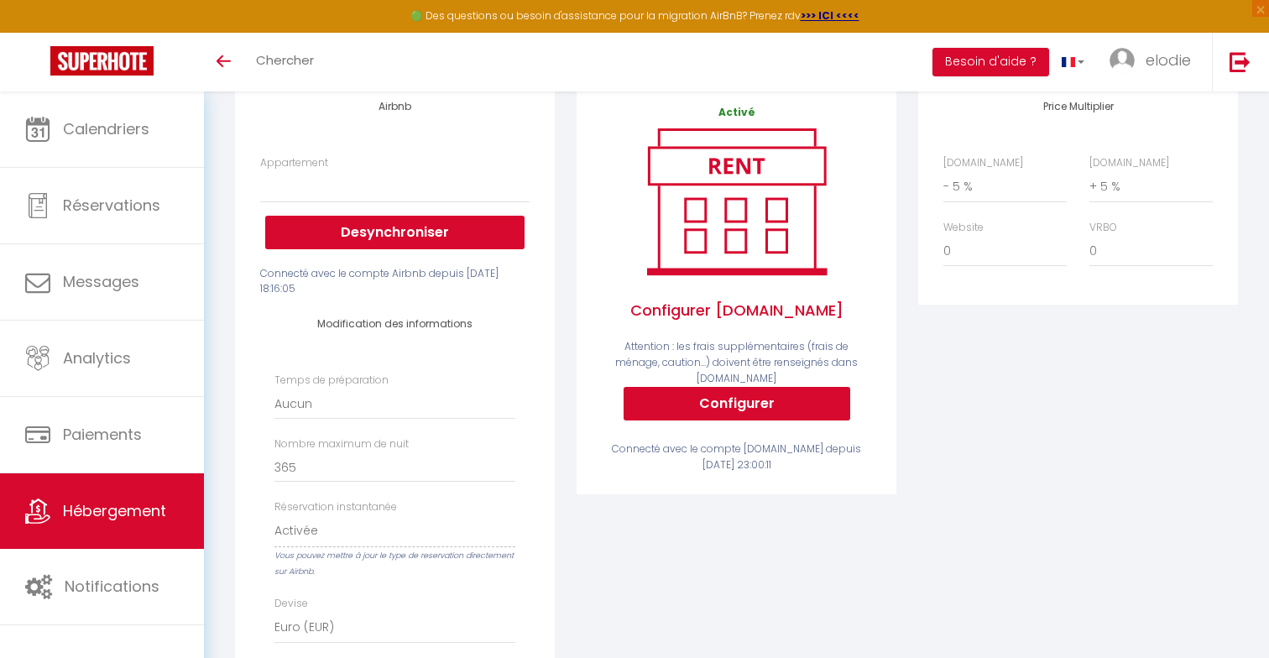
click at [167, 510] on link "Hébergement" at bounding box center [102, 511] width 204 height 76
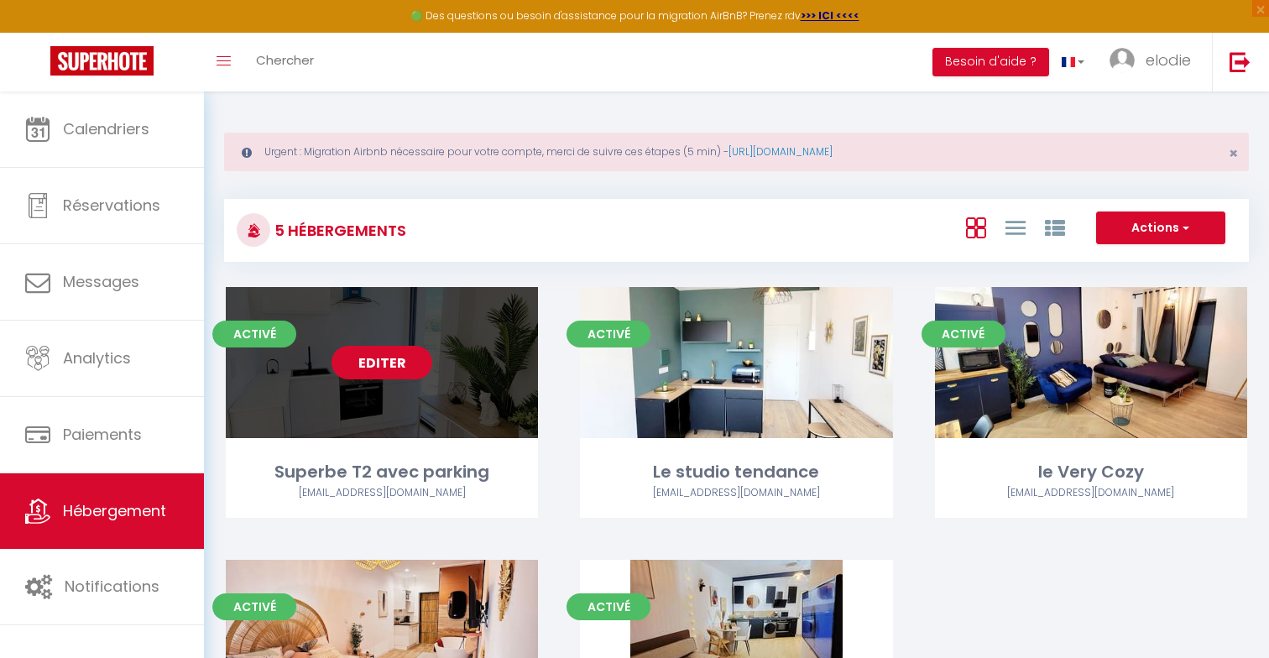
click at [413, 360] on link "Editer" at bounding box center [382, 363] width 101 height 34
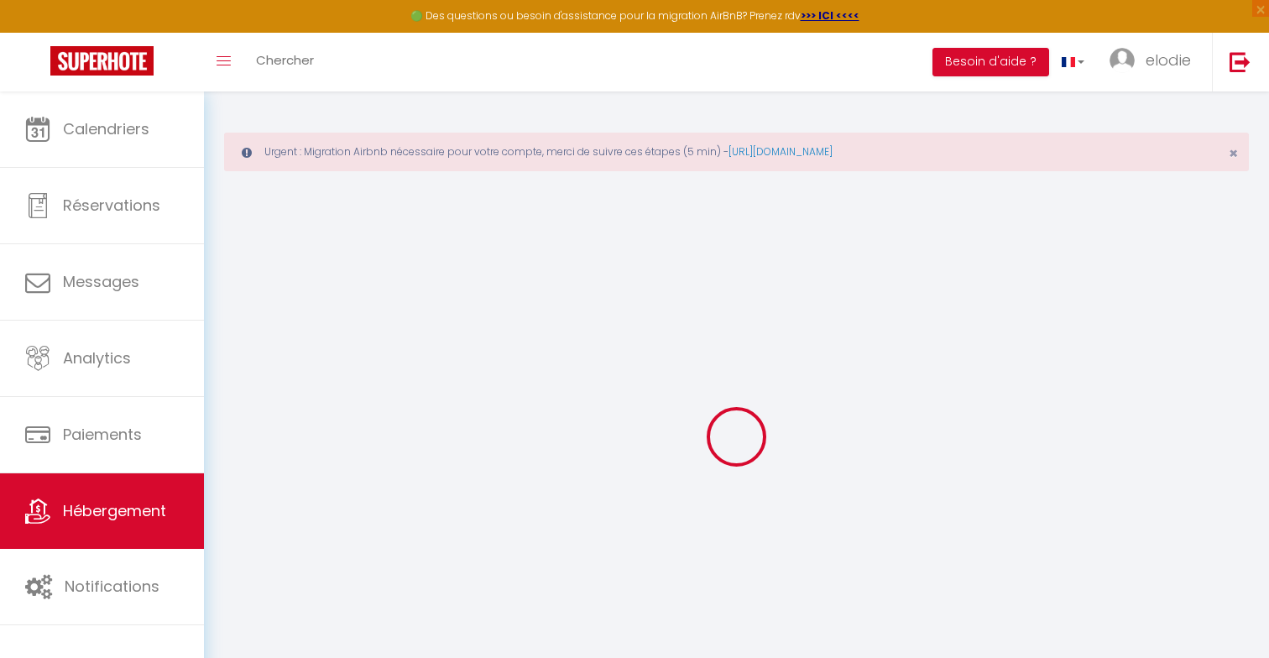
select select
checkbox input "false"
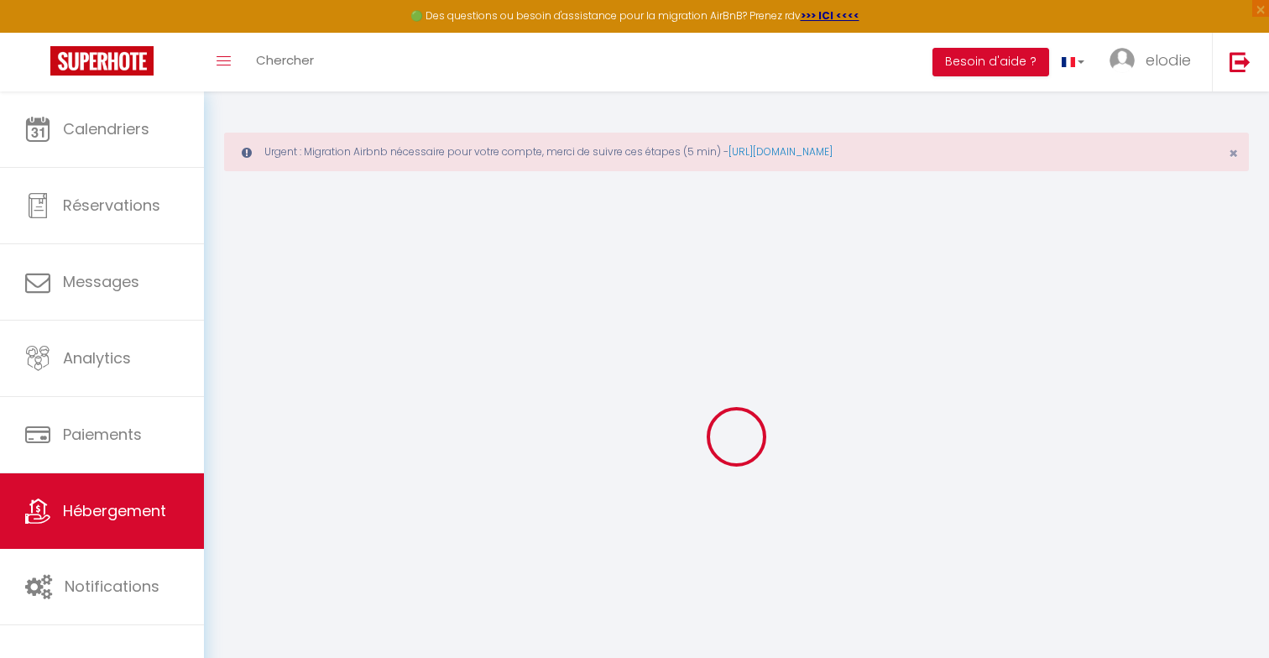
select select "16:00"
select select
select select "11:00"
select select "30"
select select "120"
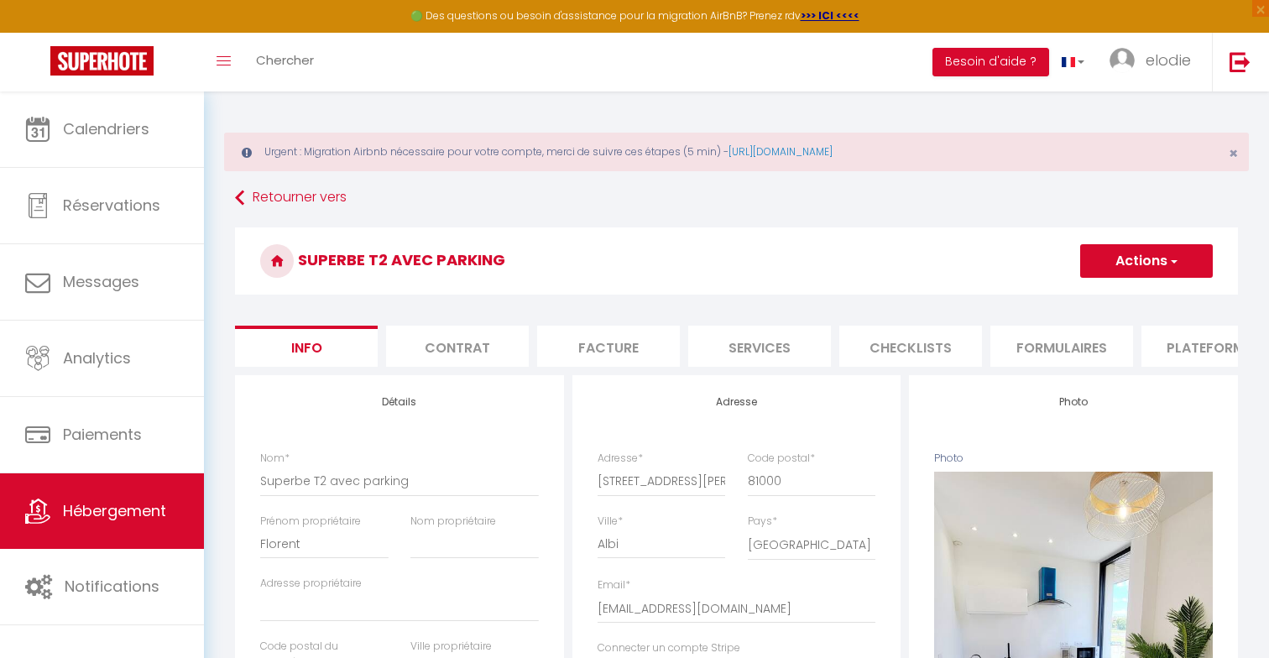
select select
checkbox input "false"
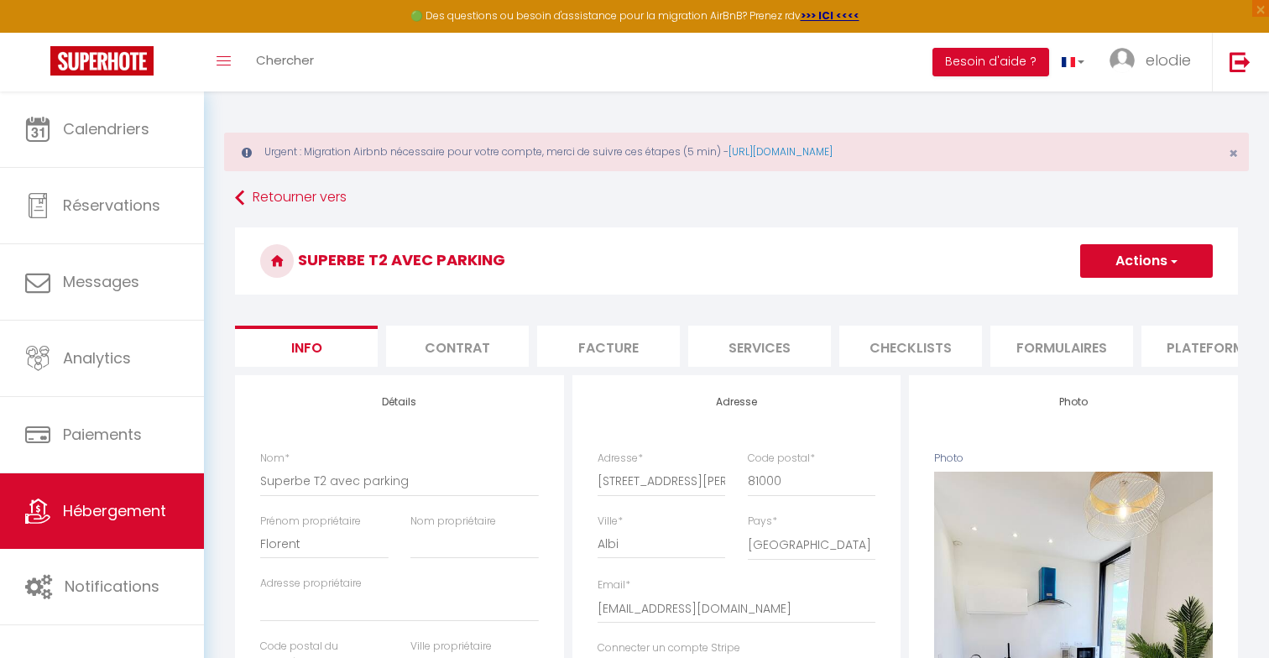
checkbox input "false"
click at [1206, 342] on li "Plateformes" at bounding box center [1212, 346] width 143 height 41
select select
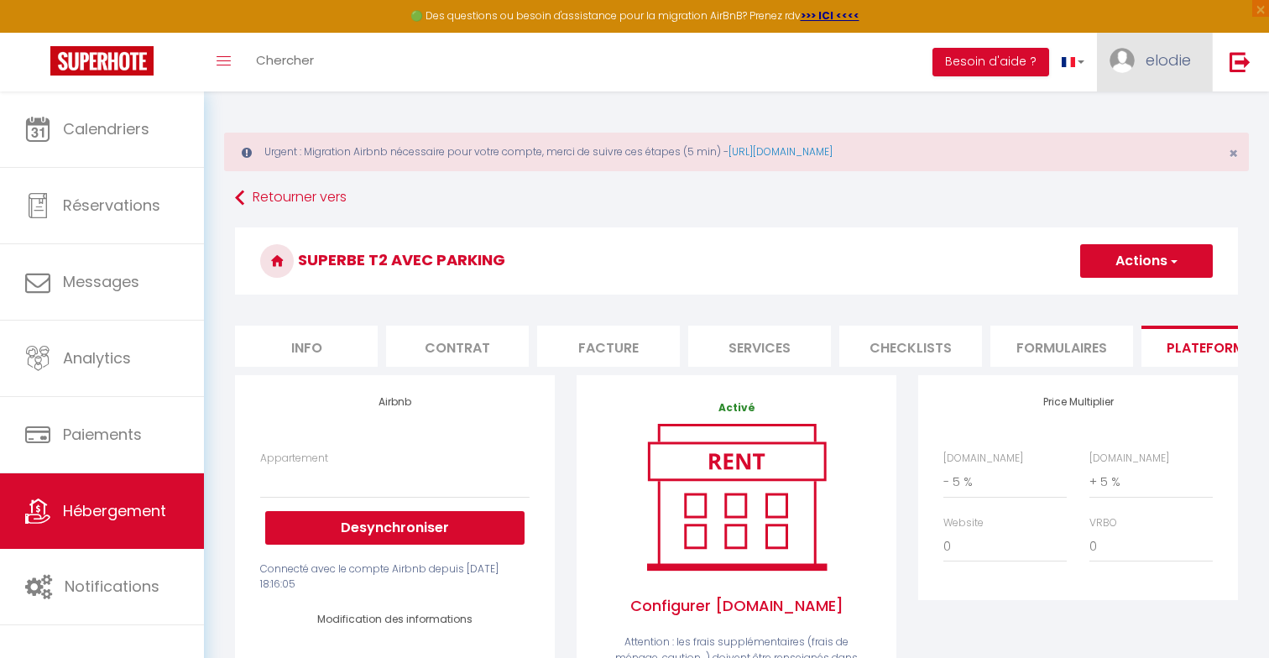
click at [1115, 77] on link "elodie" at bounding box center [1154, 62] width 115 height 59
click at [1123, 114] on link "Paramètres" at bounding box center [1145, 116] width 124 height 29
select select "28"
select select "fr"
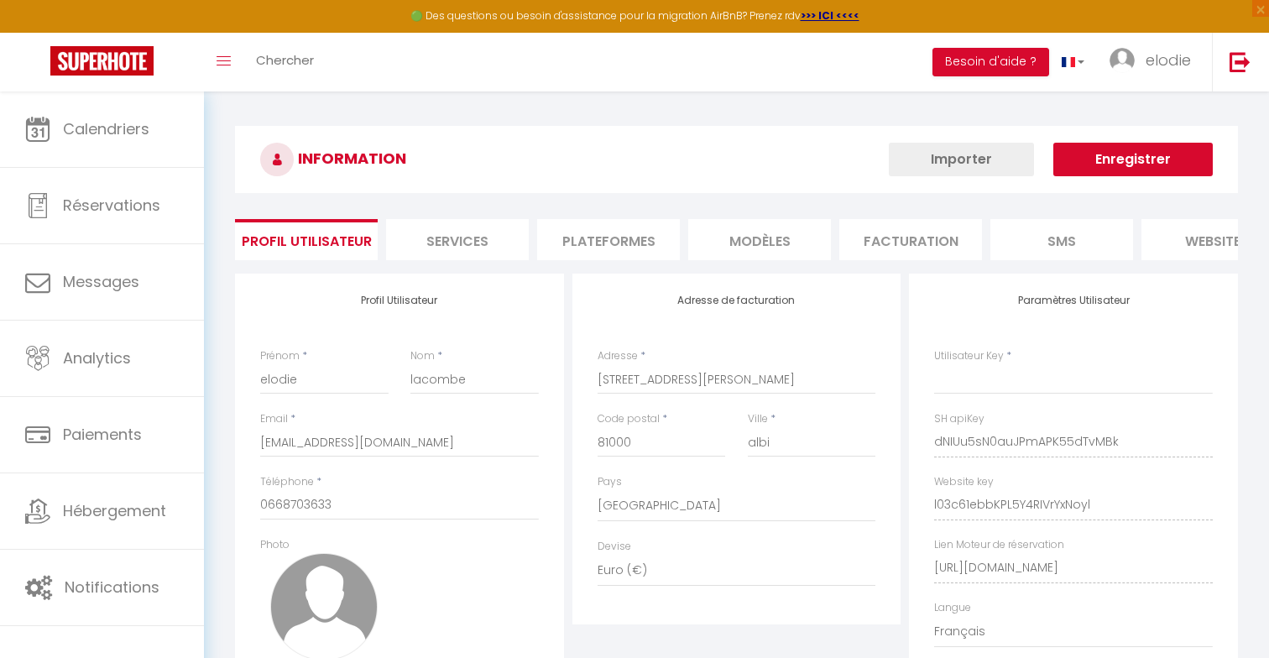
type input "dNIUu5sN0auJPmAPK55dTvMBk"
type input "l03c61ebbKPL5Y4RIVrYxNoyl"
type input "[URL][DOMAIN_NAME]"
select select "fr"
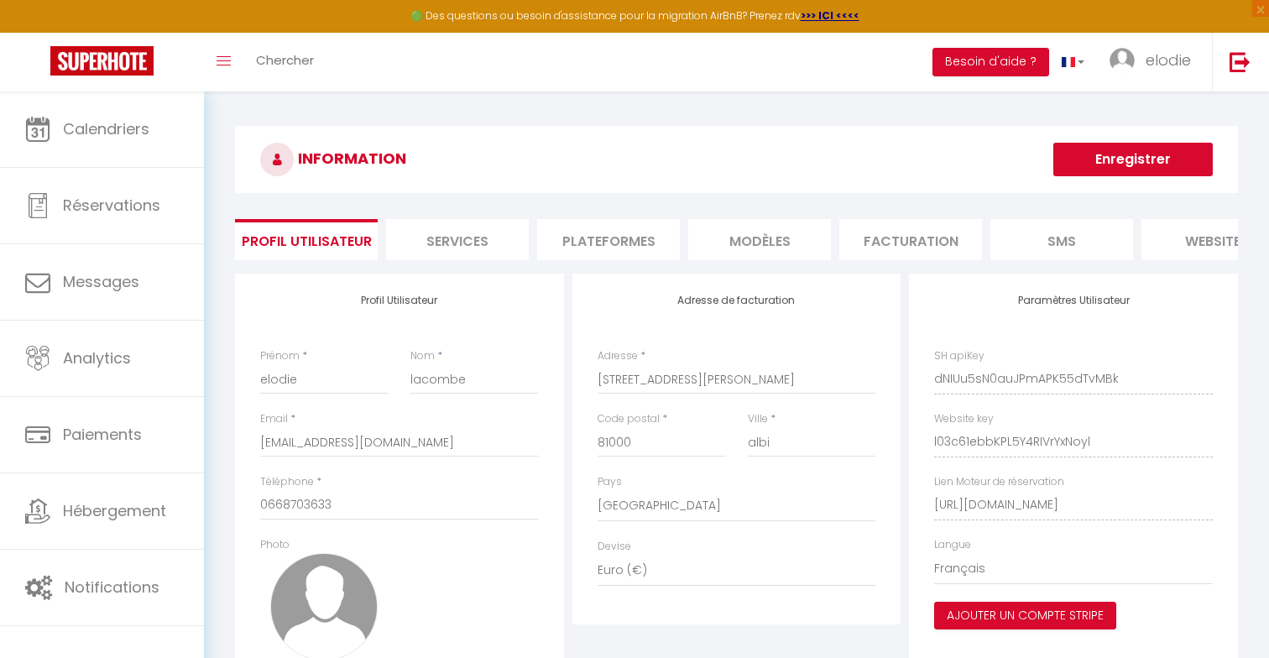
click at [584, 239] on li "Plateformes" at bounding box center [608, 239] width 143 height 41
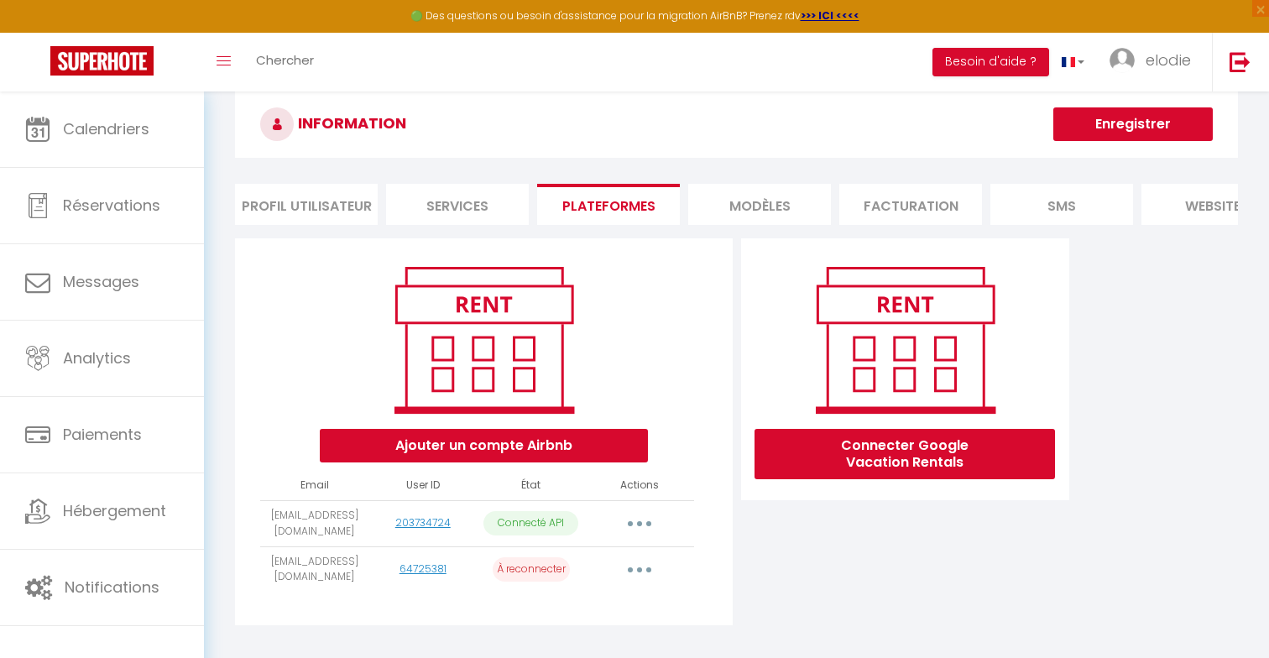
scroll to position [91, 0]
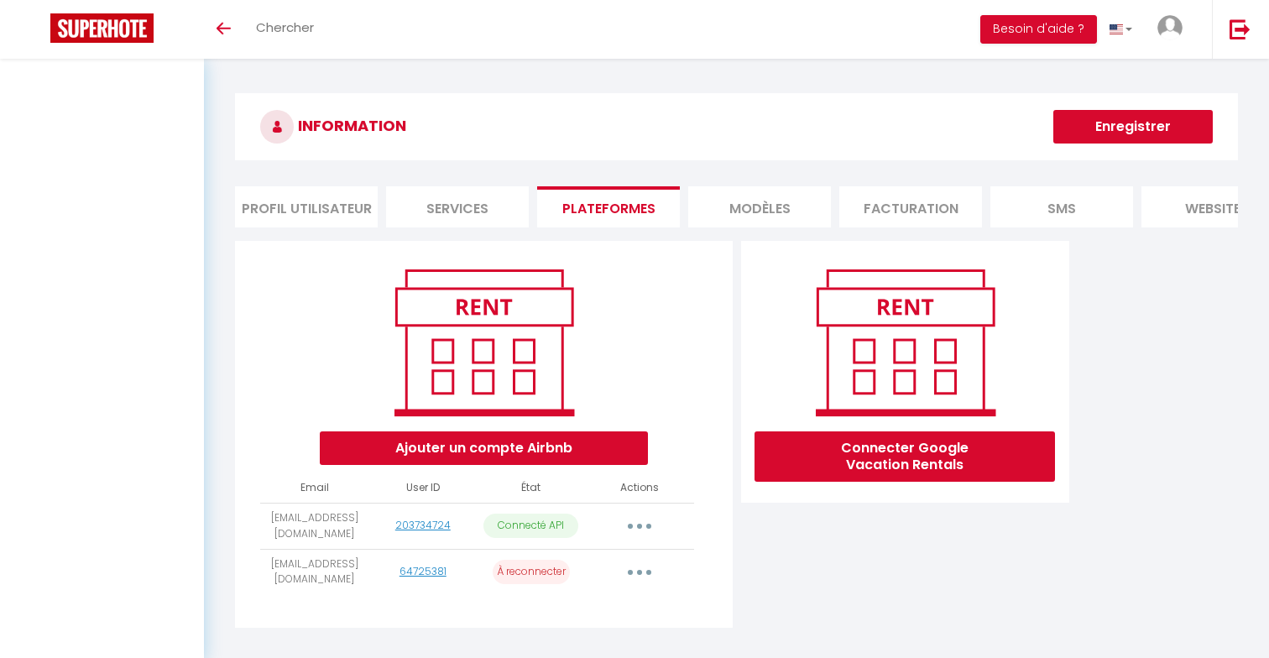
scroll to position [91, 0]
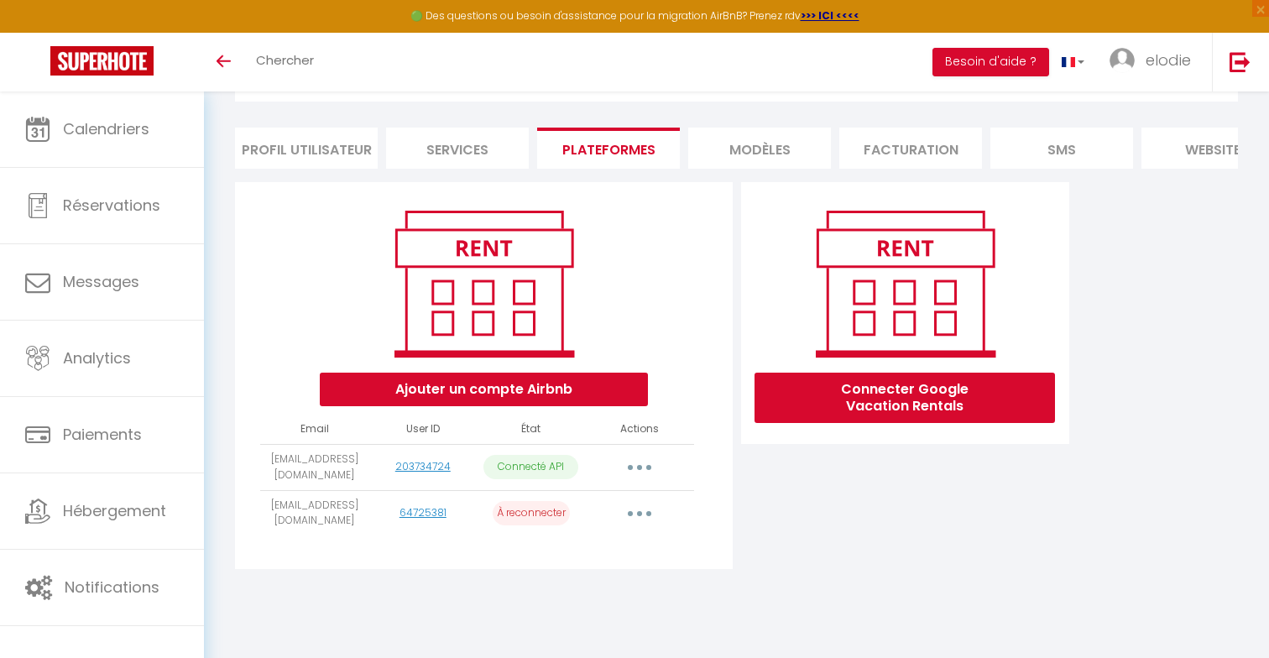
click at [653, 514] on button "button" at bounding box center [639, 513] width 47 height 27
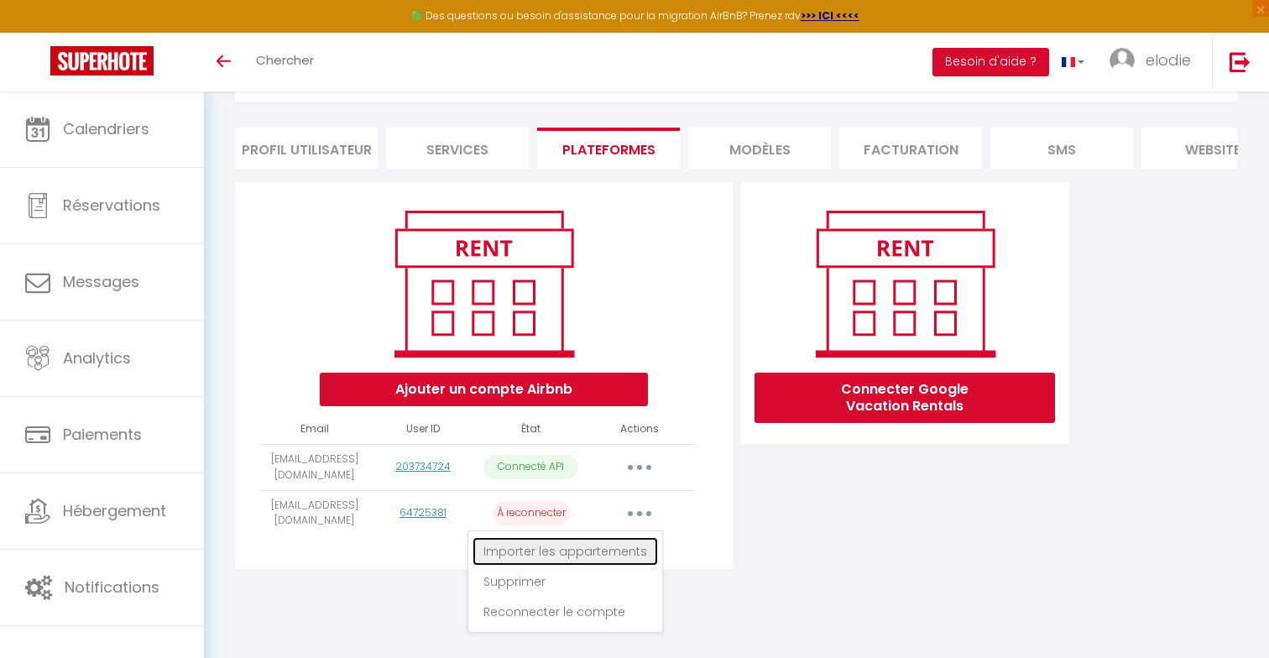
click at [624, 550] on link "Importer les appartements" at bounding box center [565, 551] width 185 height 29
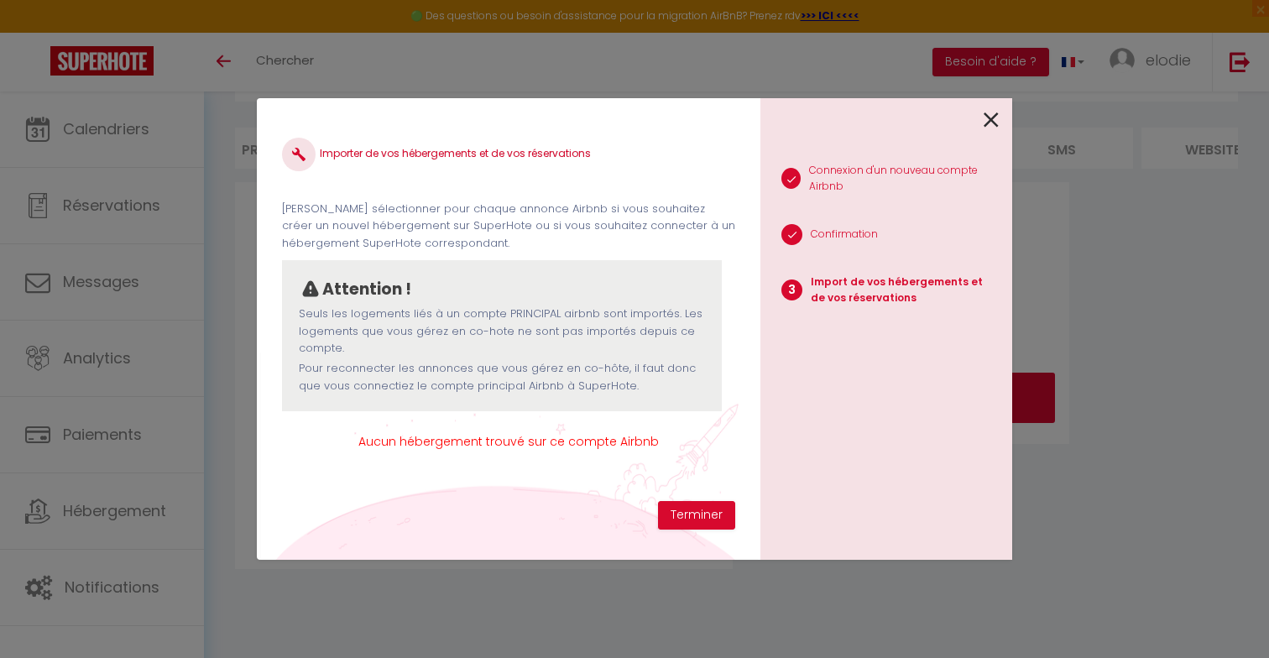
click at [996, 124] on icon at bounding box center [991, 119] width 15 height 25
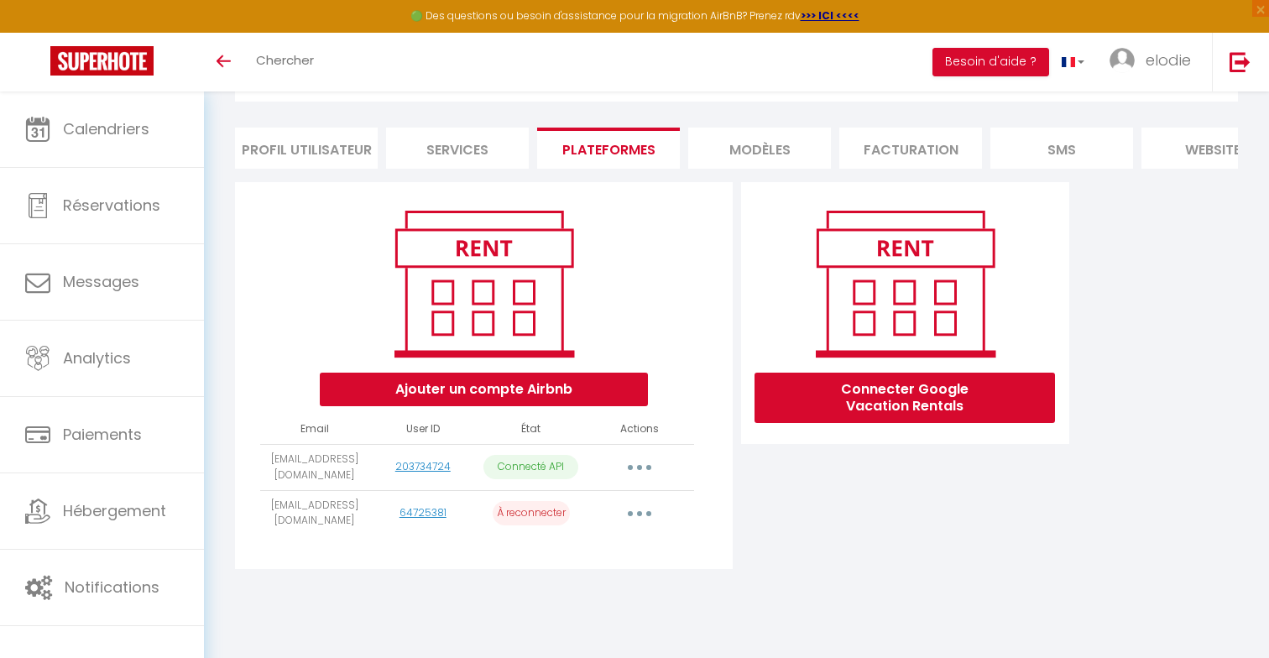
click at [643, 514] on button "button" at bounding box center [639, 513] width 47 height 27
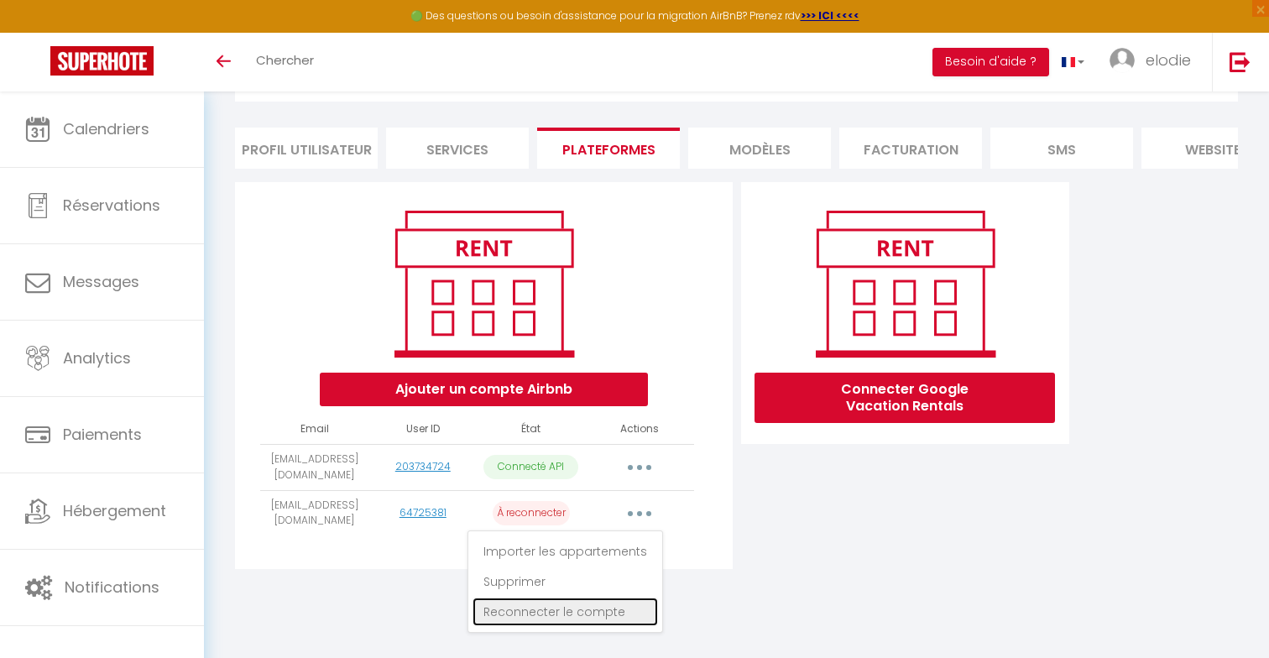
click at [623, 616] on link "Reconnecter le compte" at bounding box center [565, 612] width 185 height 29
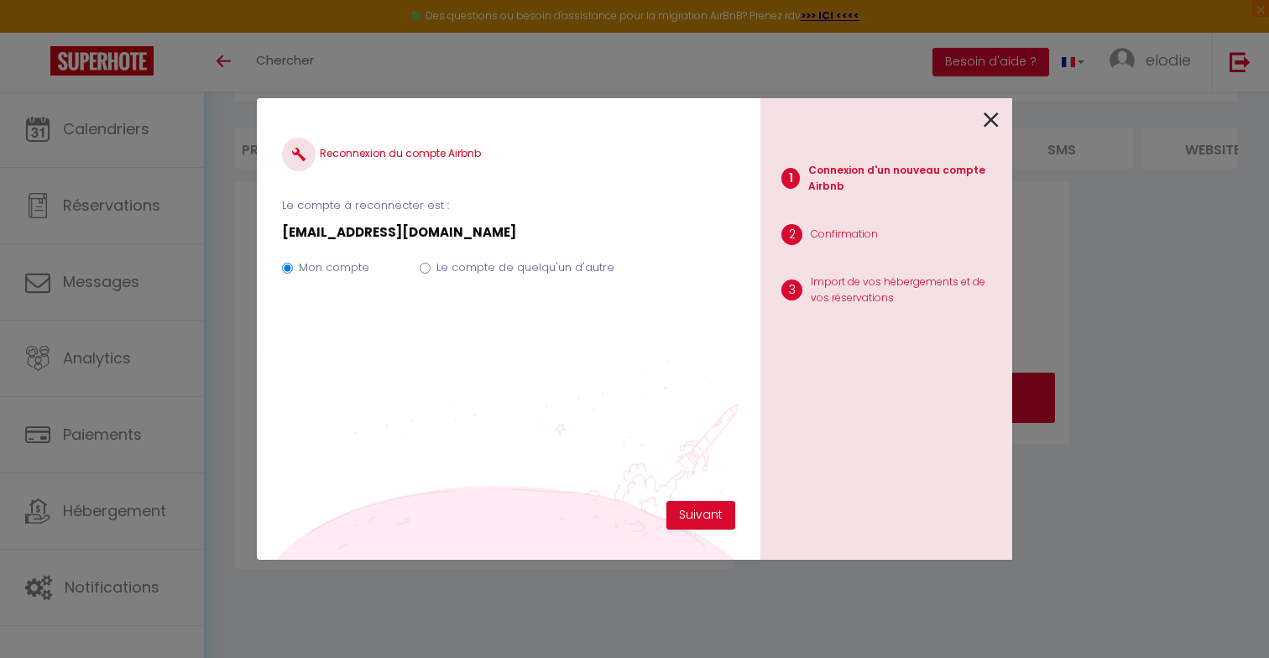
click at [587, 270] on label "Le compte de quelqu'un d'autre" at bounding box center [525, 267] width 178 height 17
click at [431, 270] on input "Le compte de quelqu'un d'autre" at bounding box center [425, 268] width 11 height 11
radio input "true"
radio input "false"
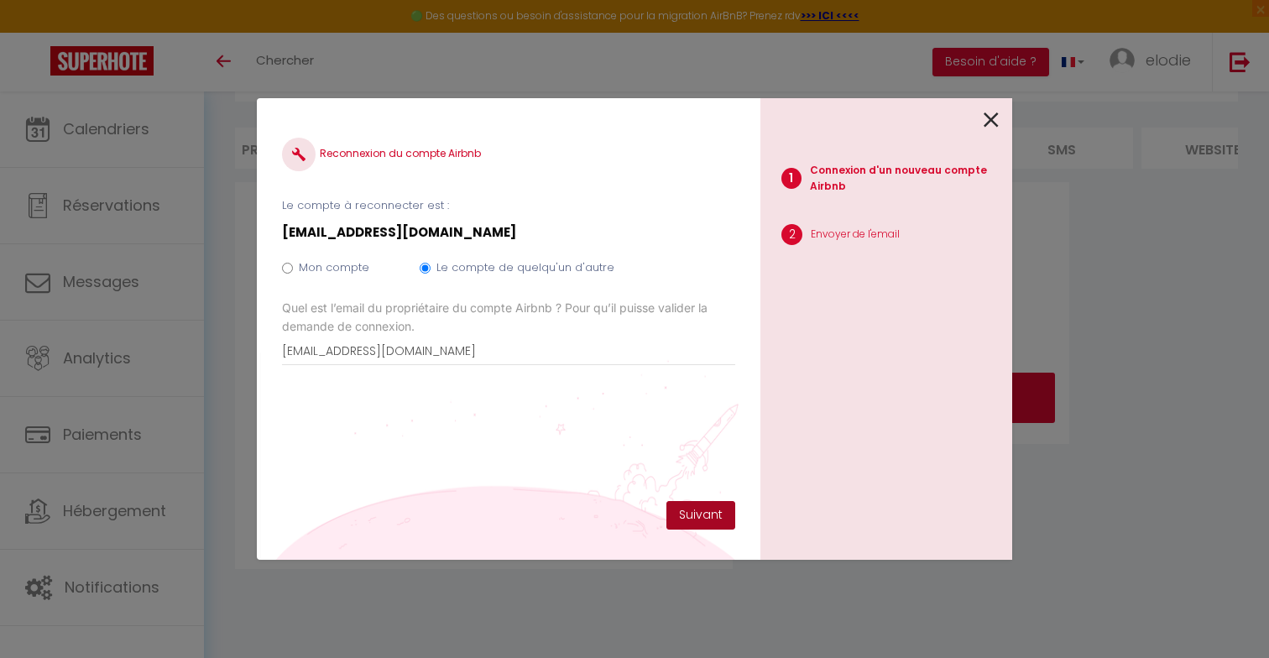
click at [705, 515] on button "Suivant" at bounding box center [700, 515] width 69 height 29
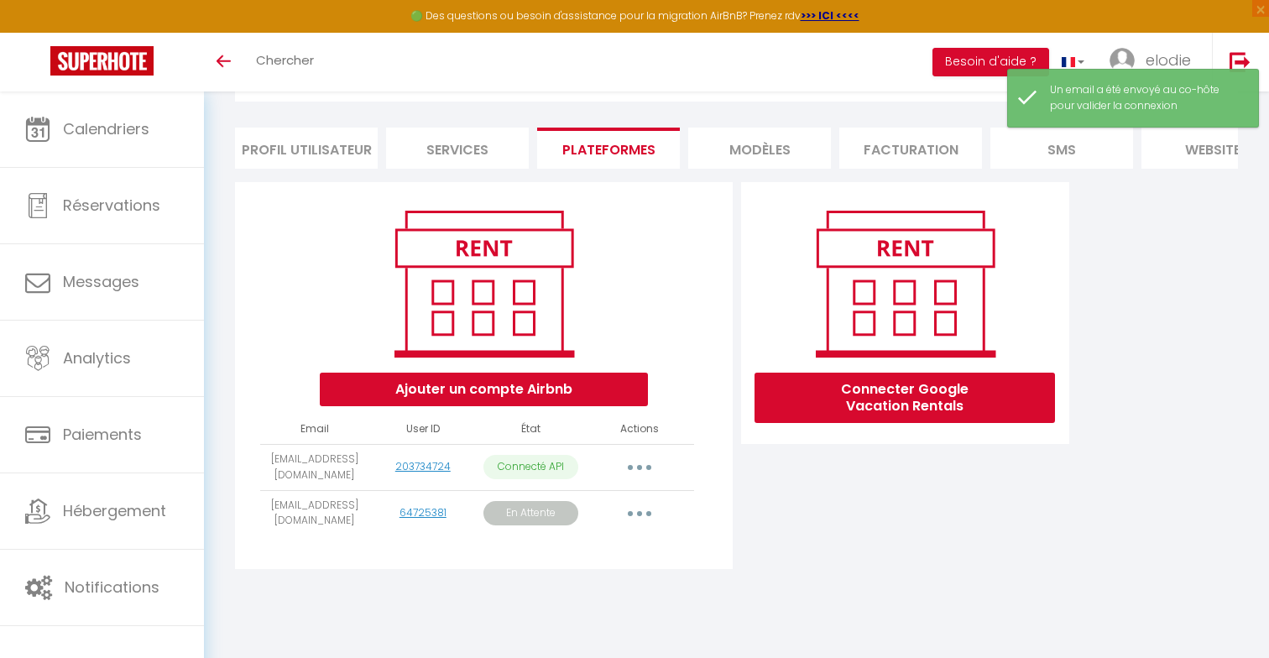
click at [645, 512] on button "button" at bounding box center [639, 513] width 47 height 27
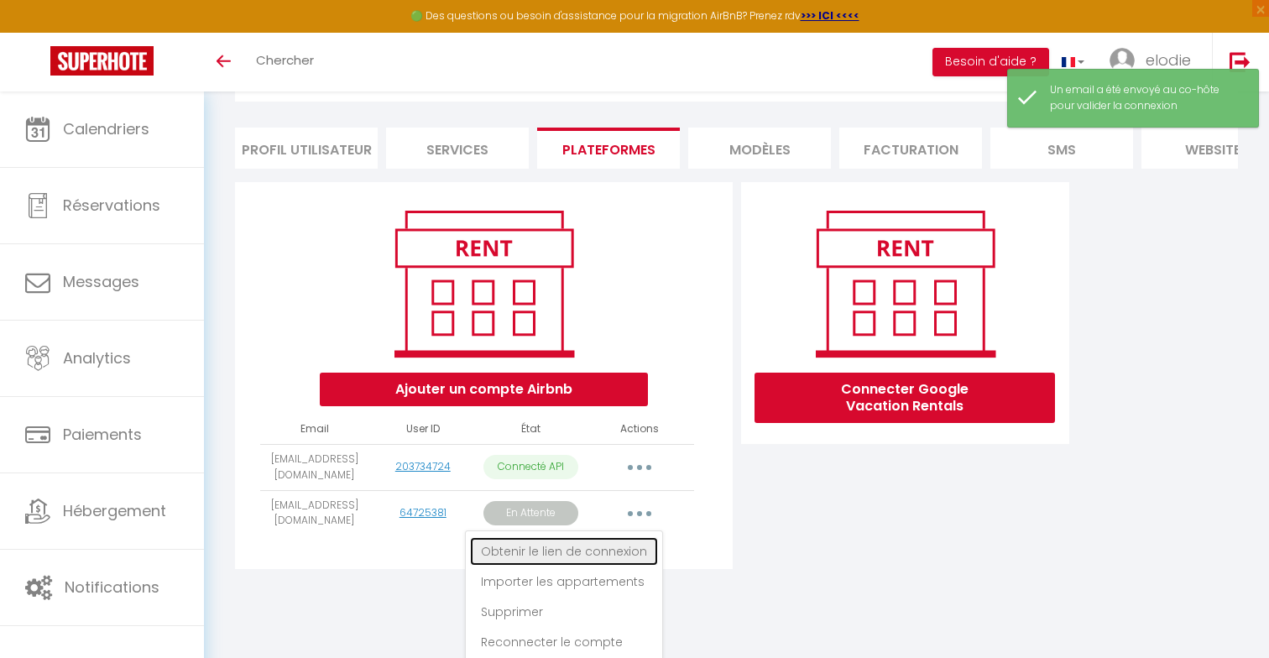
click at [638, 549] on link "Obtenir le lien de connexion" at bounding box center [564, 551] width 188 height 29
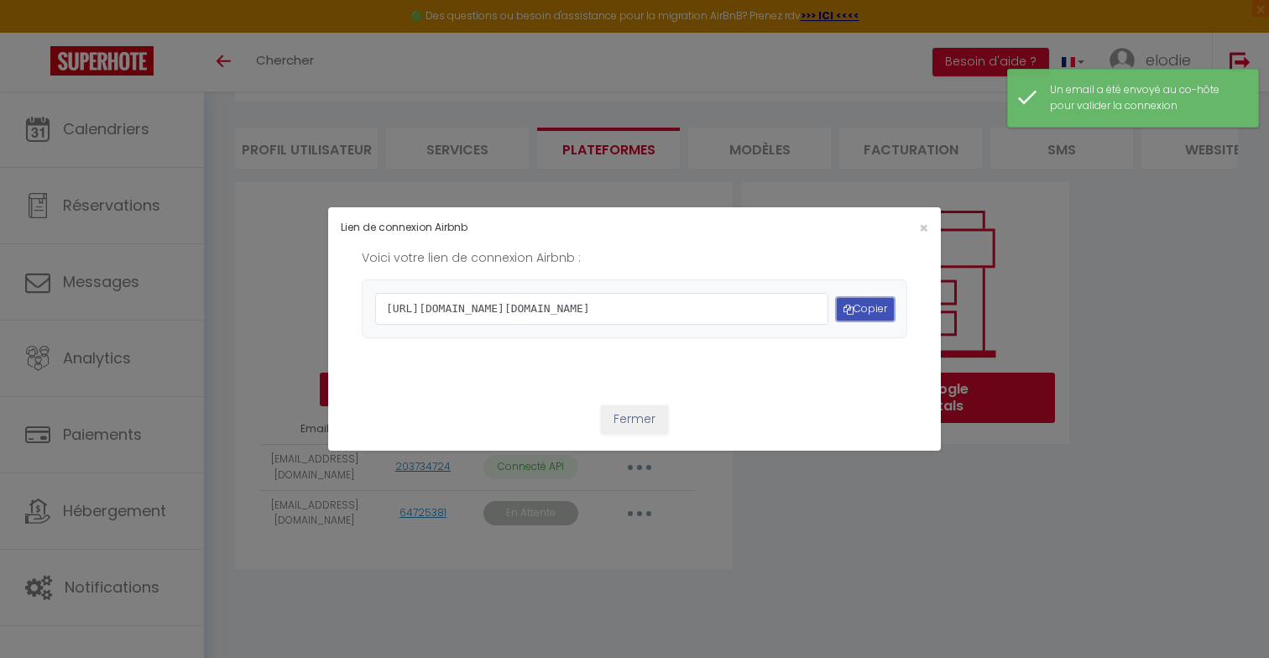
click at [880, 308] on button "Copier" at bounding box center [865, 309] width 57 height 23
click at [654, 434] on button "Fermer" at bounding box center [634, 419] width 67 height 29
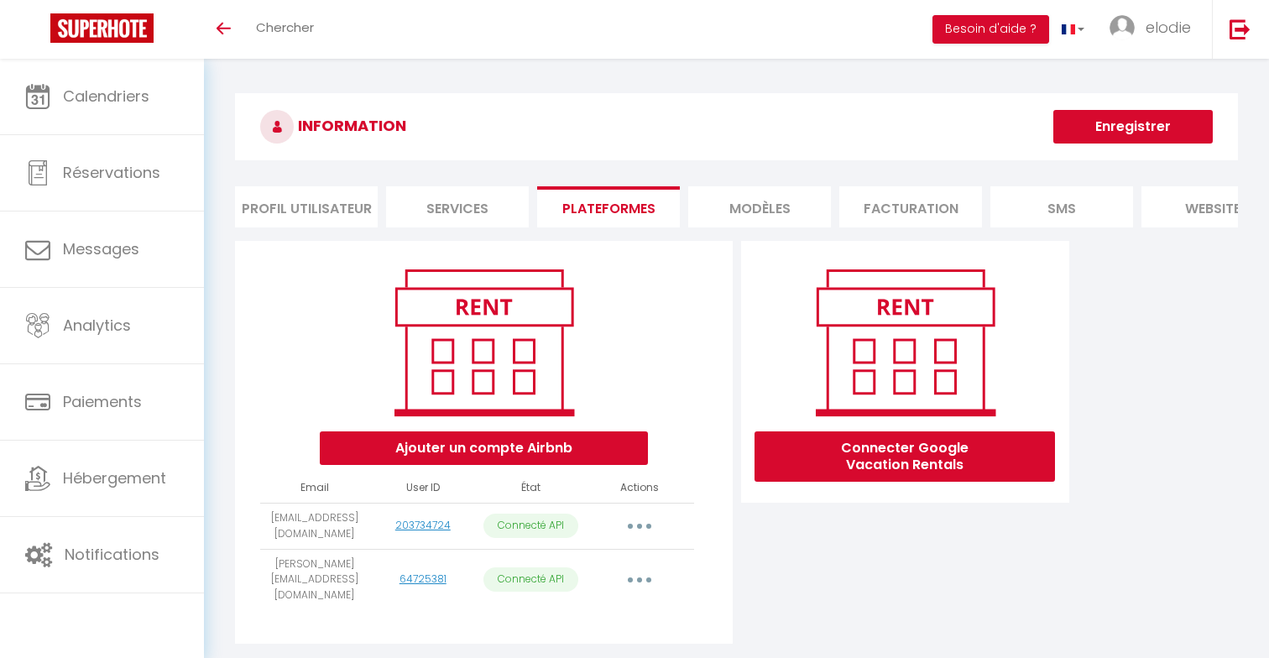
scroll to position [91, 0]
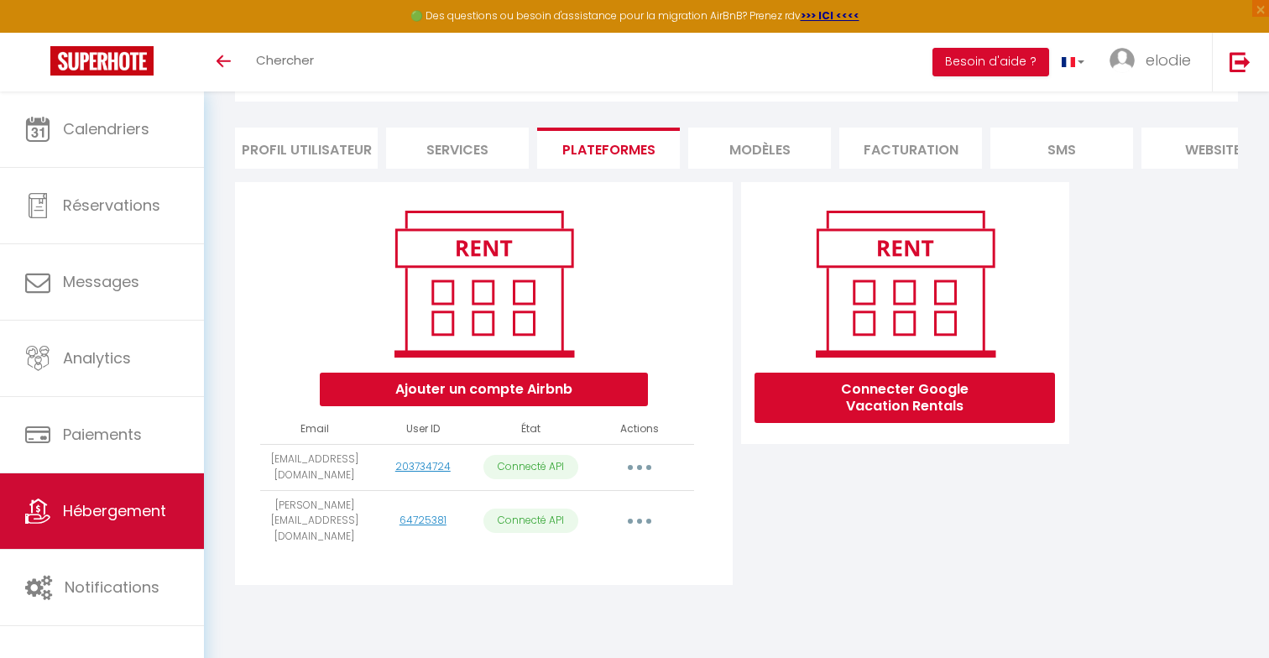
click at [139, 485] on link "Hébergement" at bounding box center [102, 511] width 204 height 76
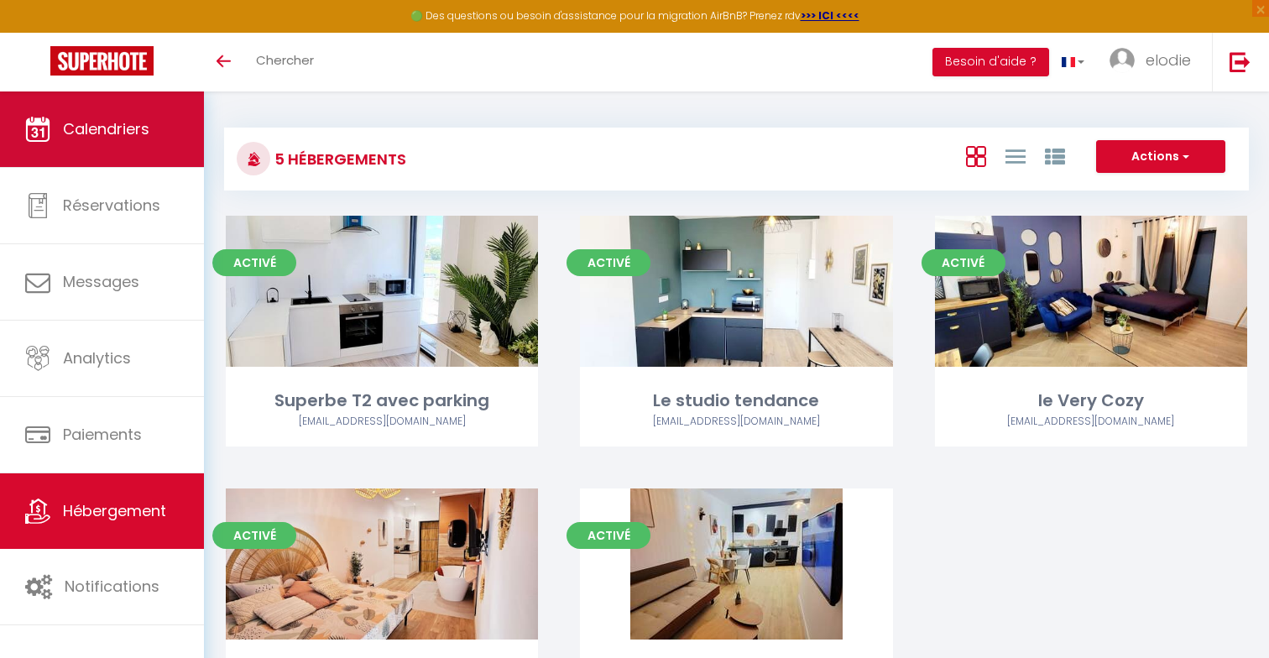
click at [168, 123] on link "Calendriers" at bounding box center [102, 129] width 204 height 76
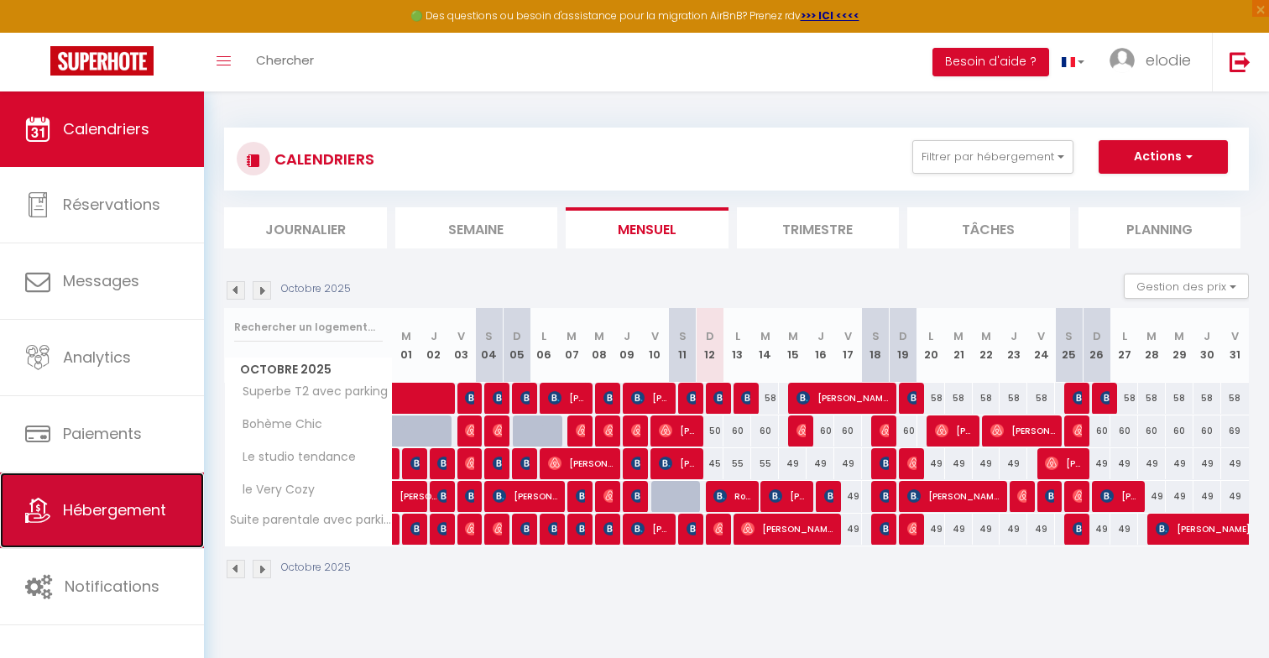
click at [138, 513] on span "Hébergement" at bounding box center [114, 509] width 103 height 21
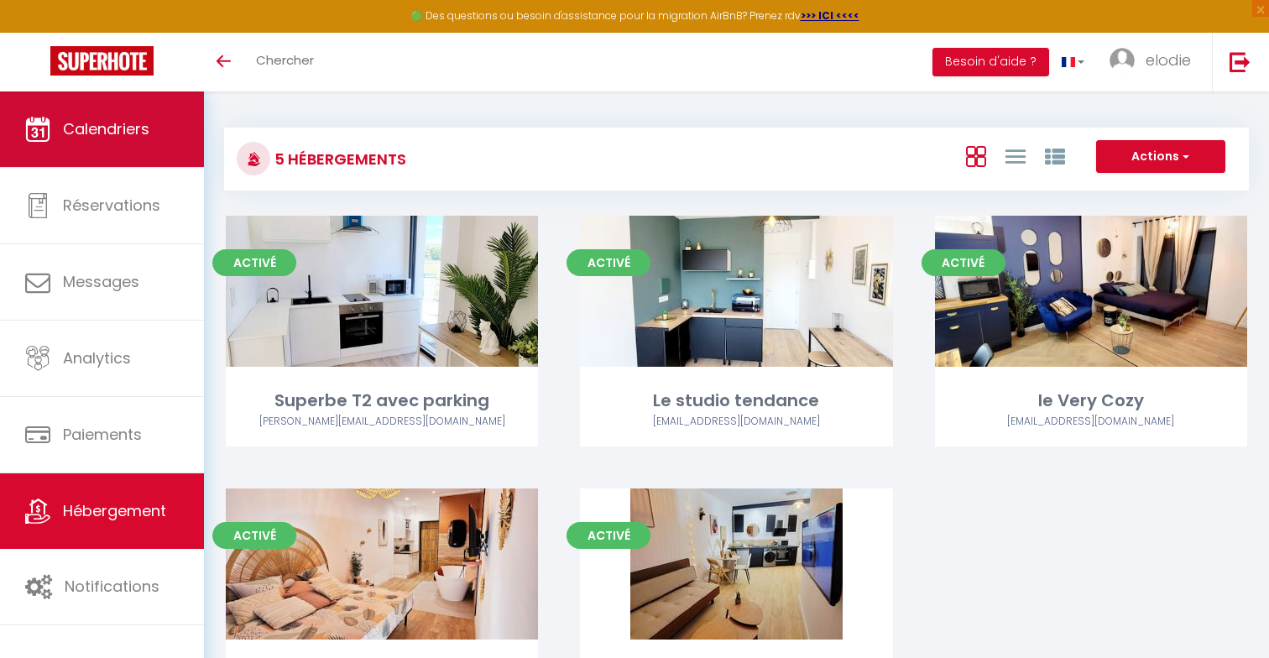
click at [124, 135] on span "Calendriers" at bounding box center [106, 128] width 86 height 21
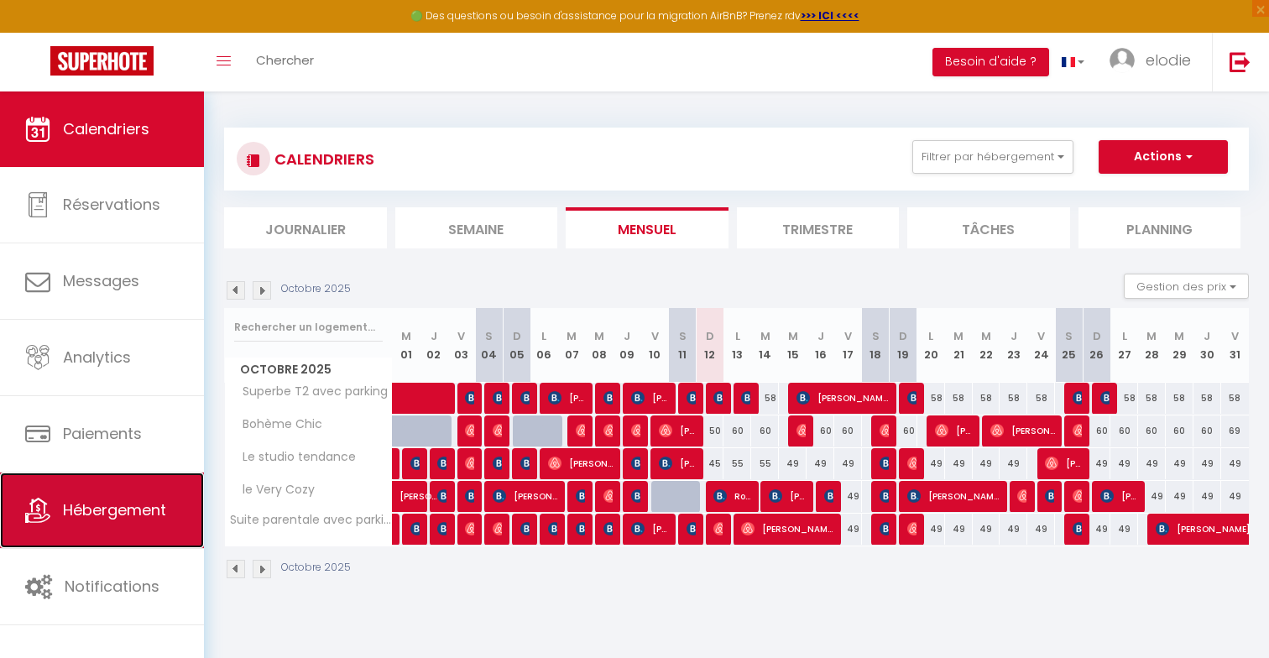
click at [142, 536] on link "Hébergement" at bounding box center [102, 511] width 204 height 76
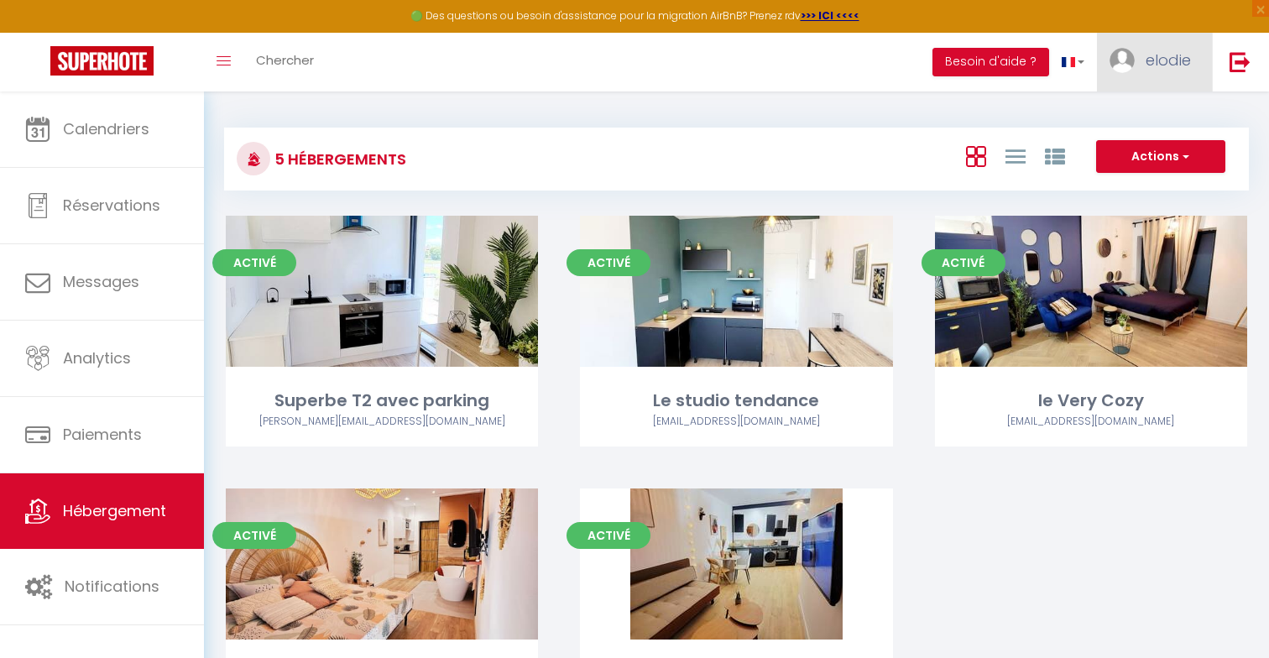
click at [1157, 88] on link "elodie" at bounding box center [1154, 62] width 115 height 59
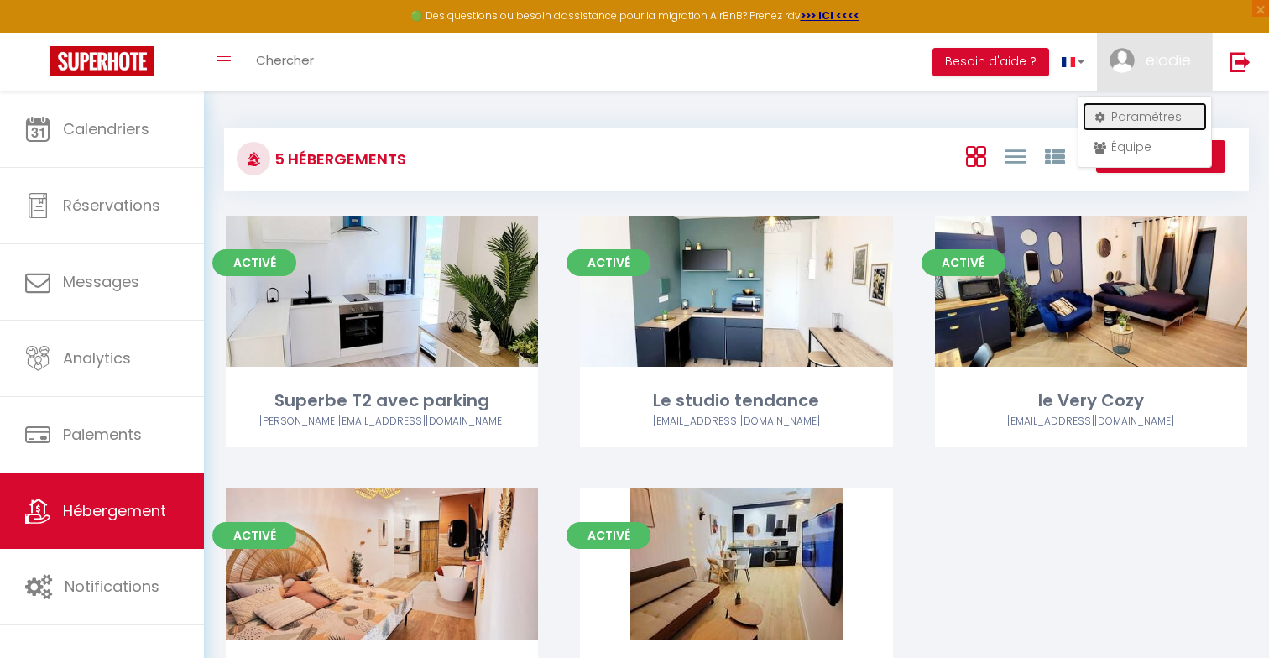
click at [1151, 114] on link "Paramètres" at bounding box center [1145, 116] width 124 height 29
select select "fr"
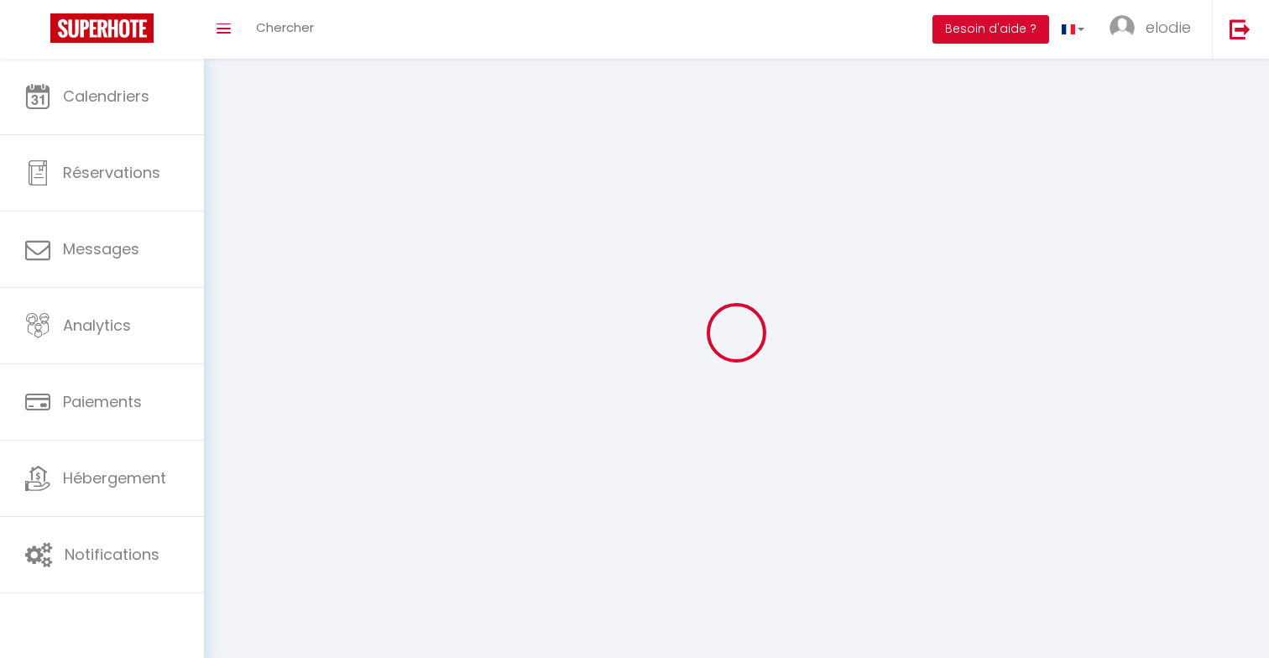
type input "elodie"
type input "lacombe"
type input "0668703633"
type input "[STREET_ADDRESS][PERSON_NAME]"
type input "81000"
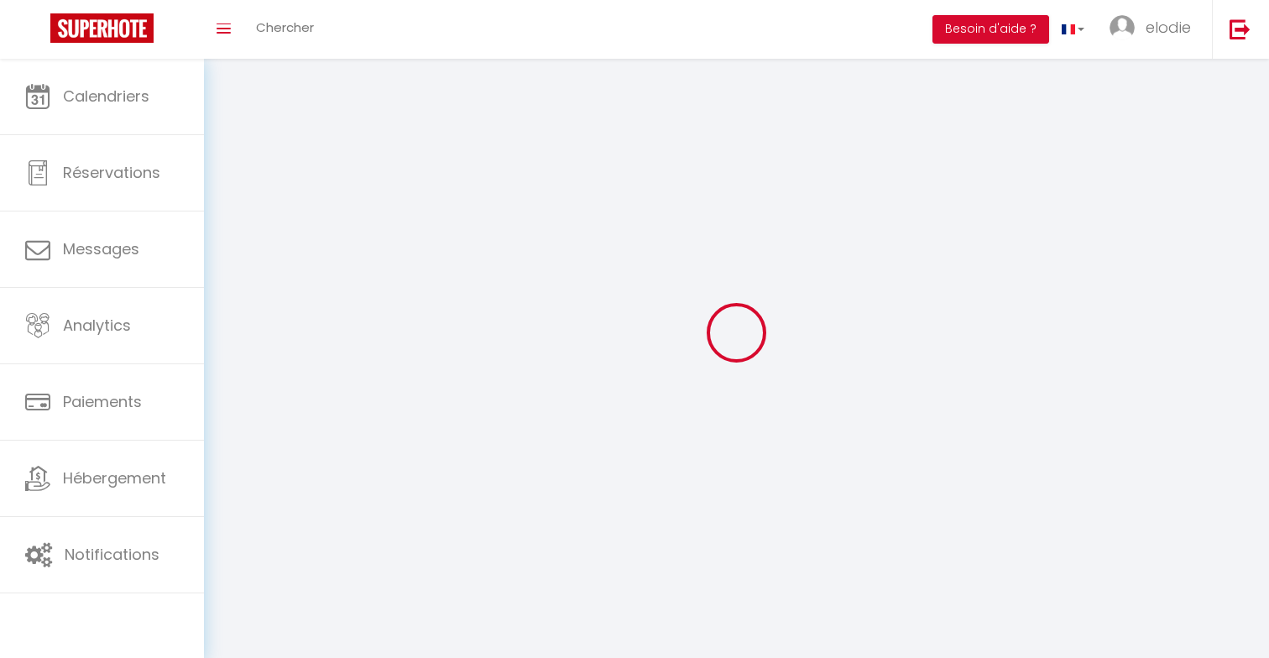
type input "albi"
type input "dNIUu5sN0auJPmAPK55dTvMBk"
type input "l03c61ebbKPL5Y4RIVrYxNoyl"
type input "[URL][DOMAIN_NAME]"
type input "dNIUu5sN0auJPmAPK55dTvMBk"
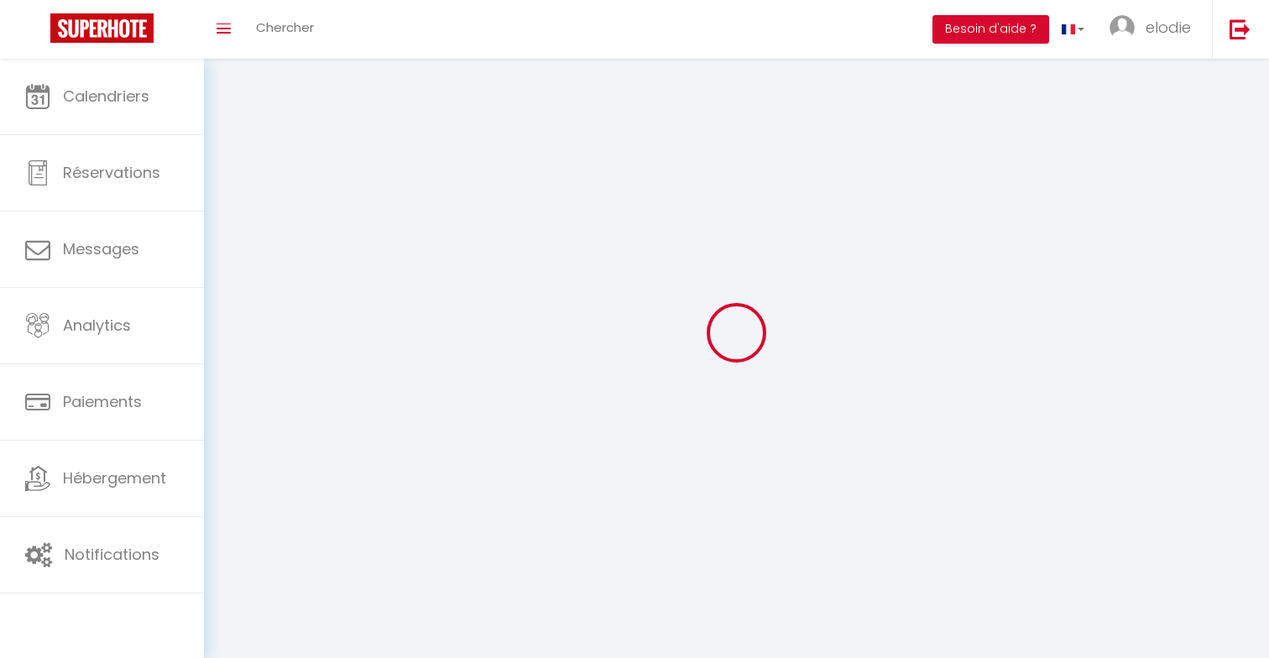
type input "l03c61ebbKPL5Y4RIVrYxNoyl"
type input "[URL][DOMAIN_NAME]"
select select "28"
select select "fr"
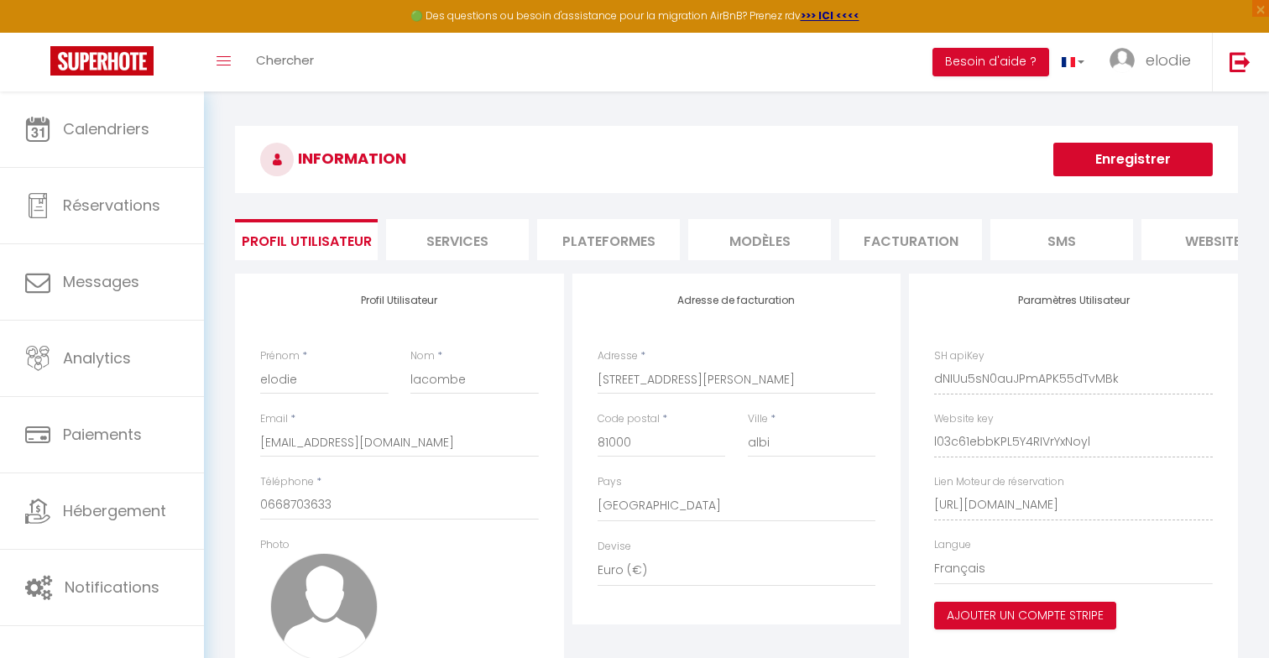
click at [610, 238] on li "Plateformes" at bounding box center [608, 239] width 143 height 41
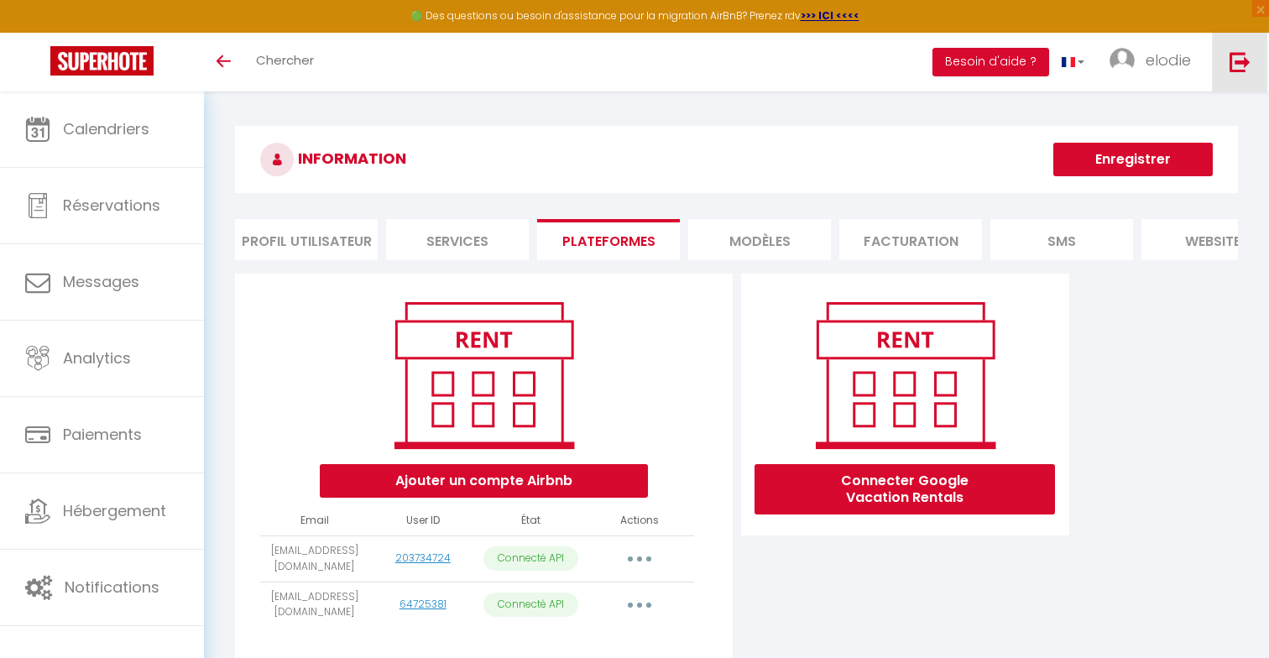
click at [1248, 70] on img at bounding box center [1240, 61] width 21 height 21
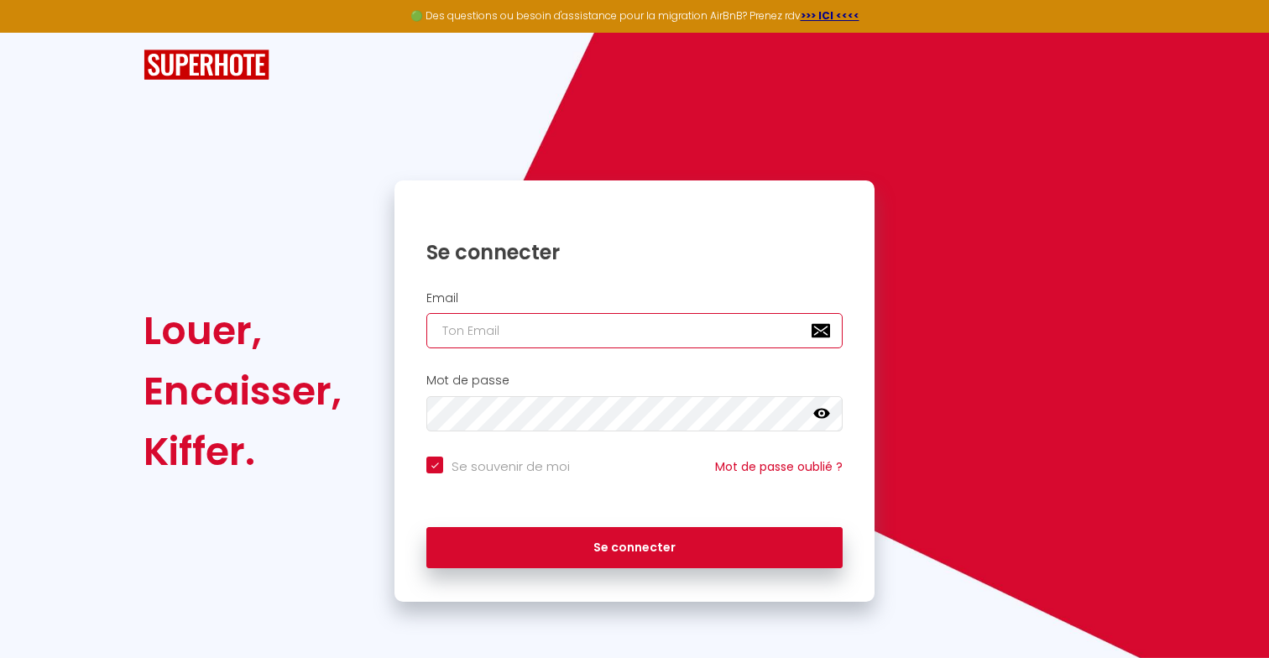
click at [540, 347] on input "email" at bounding box center [634, 330] width 416 height 35
paste input "[EMAIL_ADDRESS][DOMAIN_NAME]"
type input "[EMAIL_ADDRESS][DOMAIN_NAME]"
checkbox input "true"
type input "[EMAIL_ADDRESS][DOMAIN_NAME]"
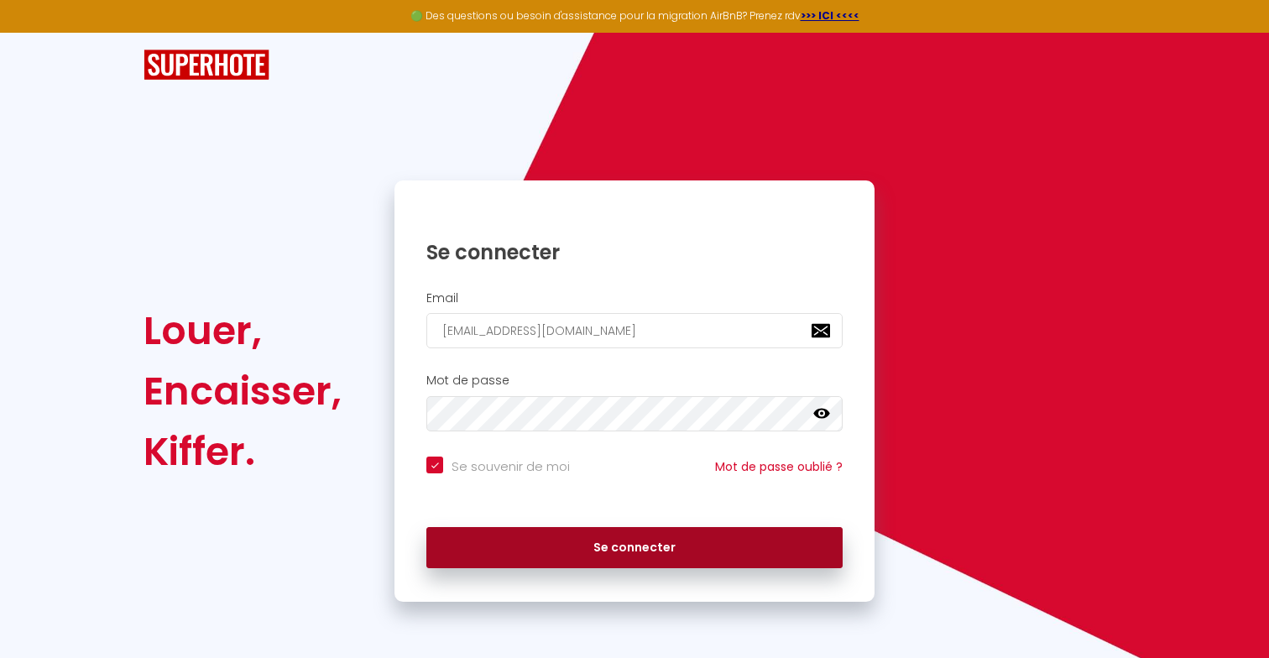
click at [523, 557] on button "Se connecter" at bounding box center [634, 548] width 416 height 42
checkbox input "true"
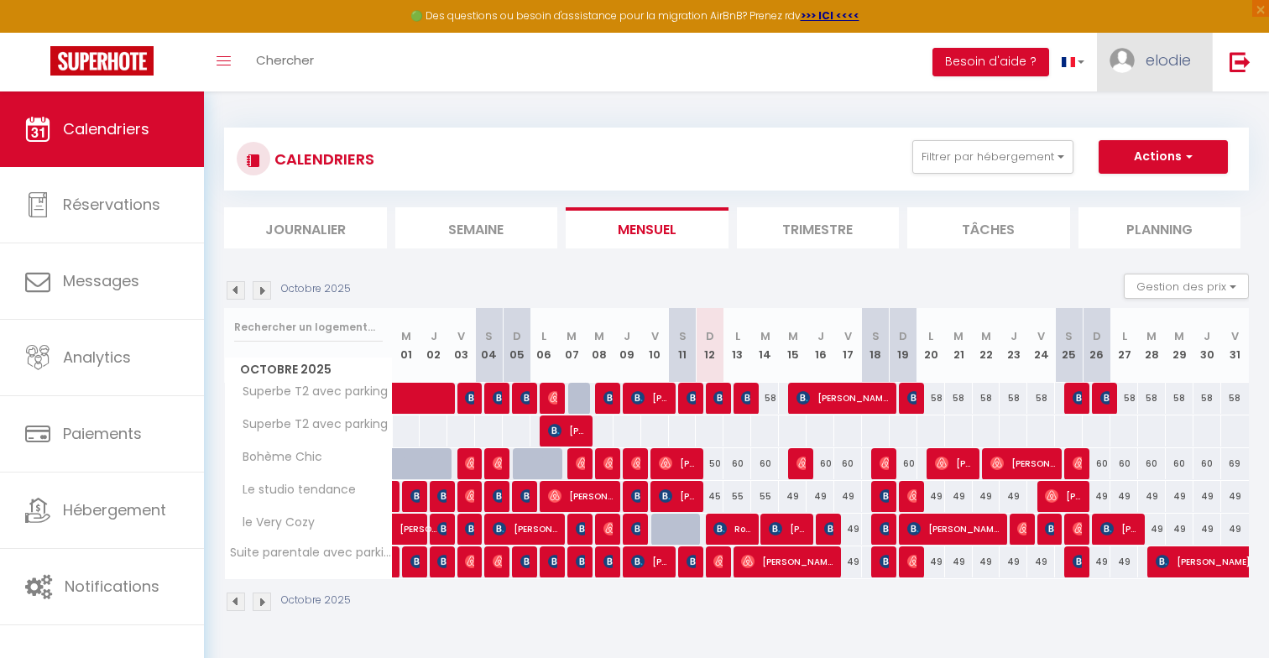
click at [1170, 57] on span "elodie" at bounding box center [1168, 60] width 45 height 21
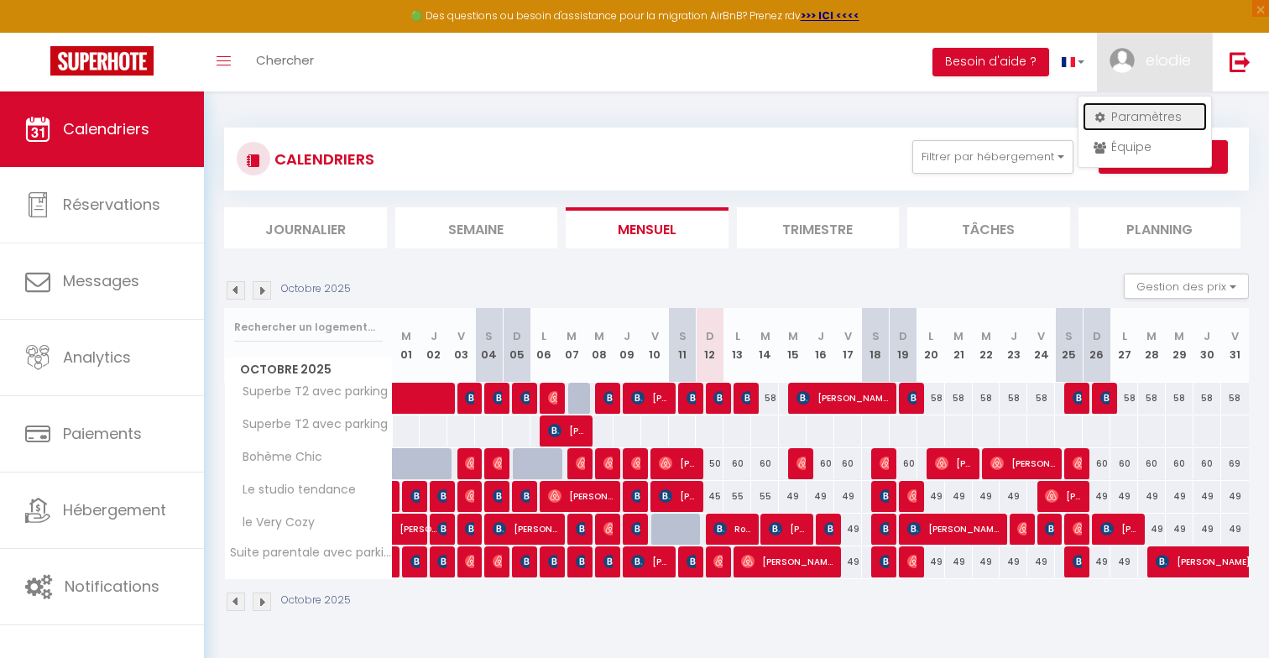
click at [1166, 106] on link "Paramètres" at bounding box center [1145, 116] width 124 height 29
select select "28"
select select "fr"
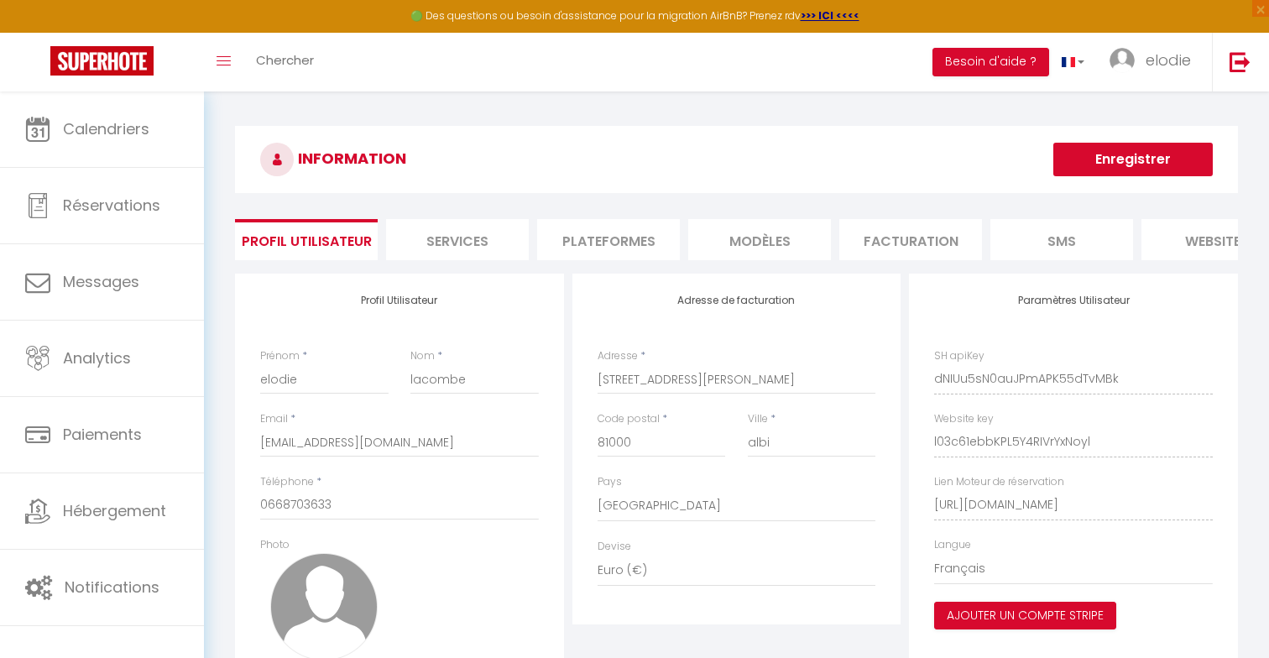
click at [1164, 109] on div "INFORMATION Enregistrer Profil Utilisateur Services Plateformes MODÈLES Factura…" at bounding box center [736, 439] width 1065 height 696
click at [656, 239] on li "Plateformes" at bounding box center [608, 239] width 143 height 41
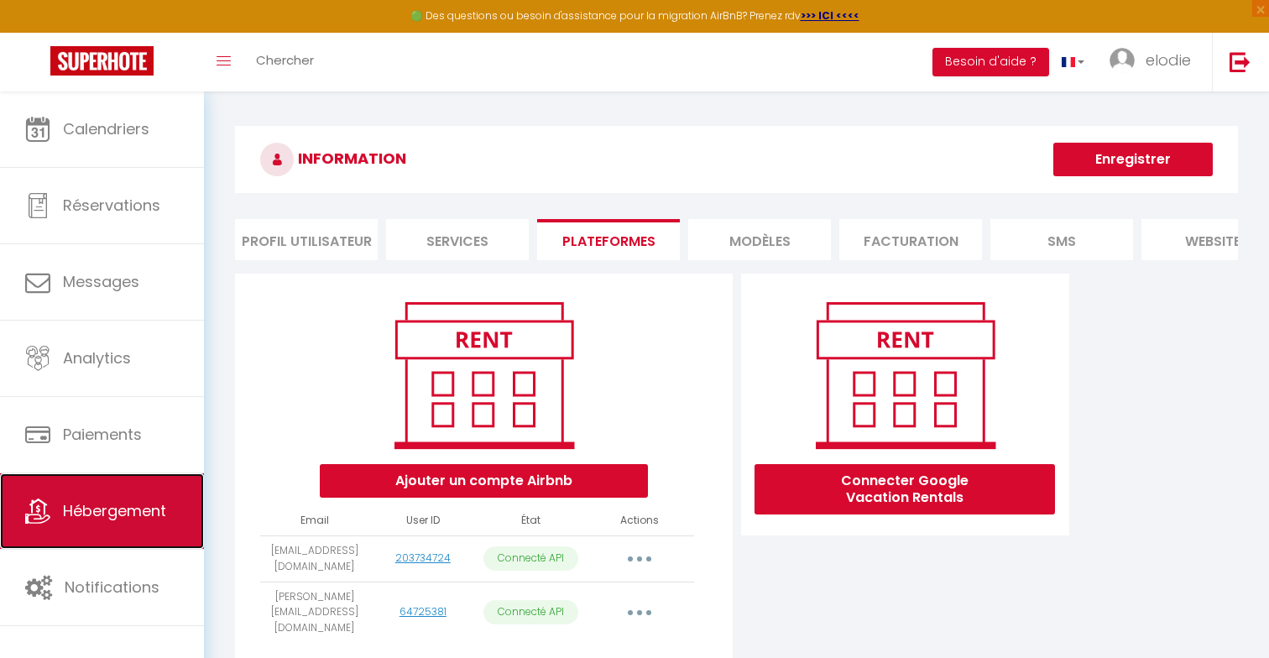
click at [187, 530] on link "Hébergement" at bounding box center [102, 511] width 204 height 76
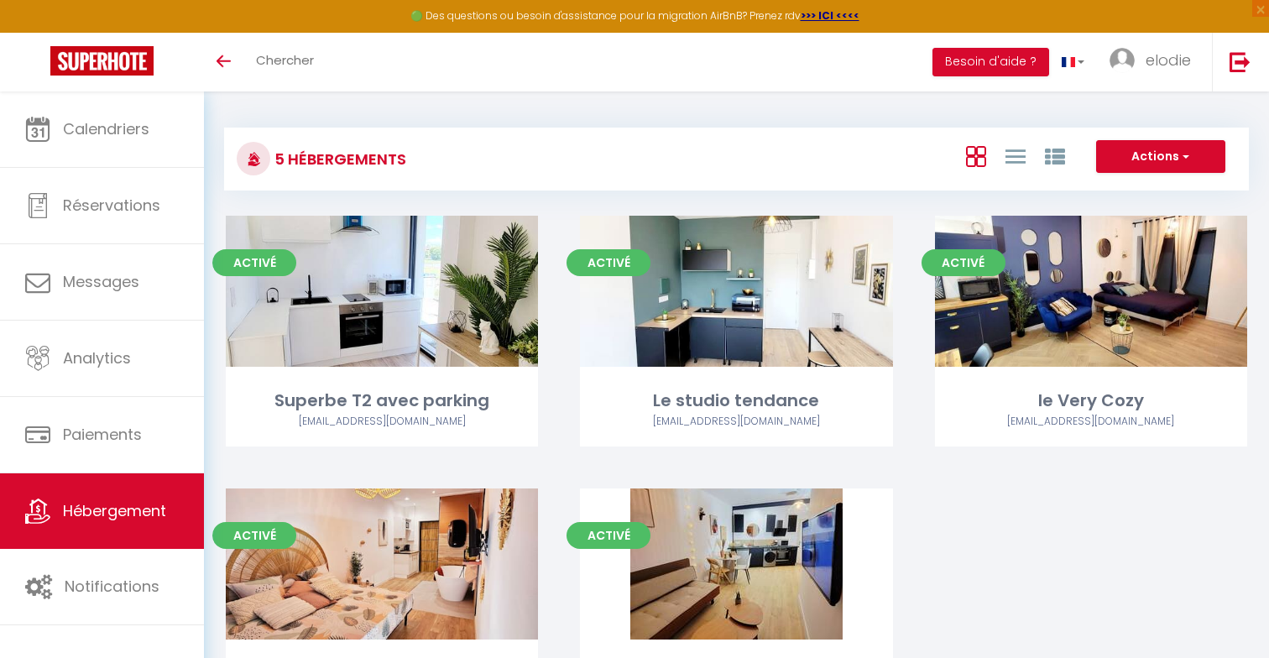
click at [119, 509] on span "Hébergement" at bounding box center [114, 510] width 103 height 21
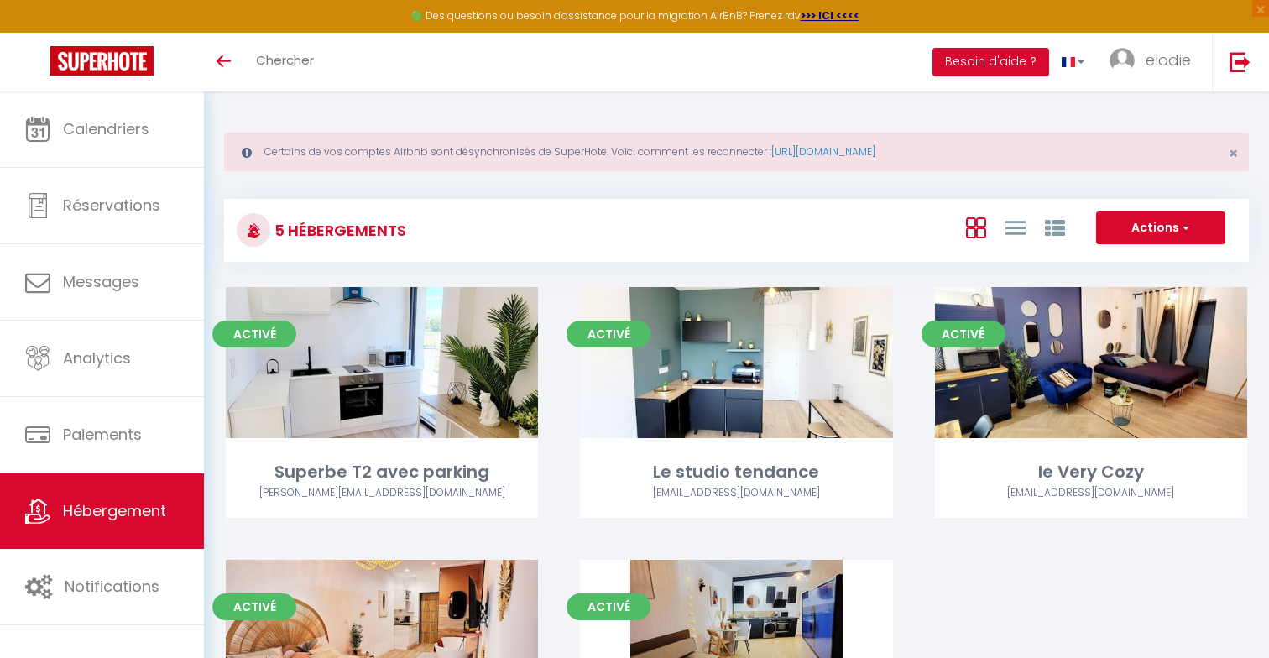
scroll to position [71, 0]
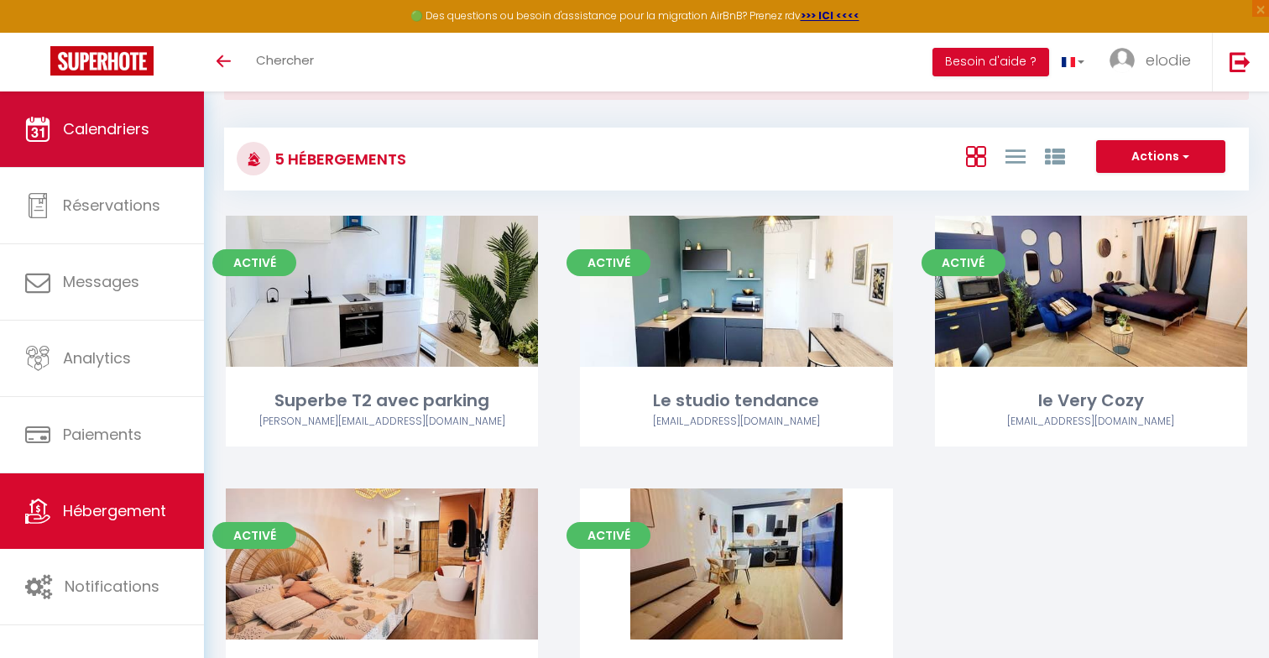
click at [150, 126] on link "Calendriers" at bounding box center [102, 129] width 204 height 76
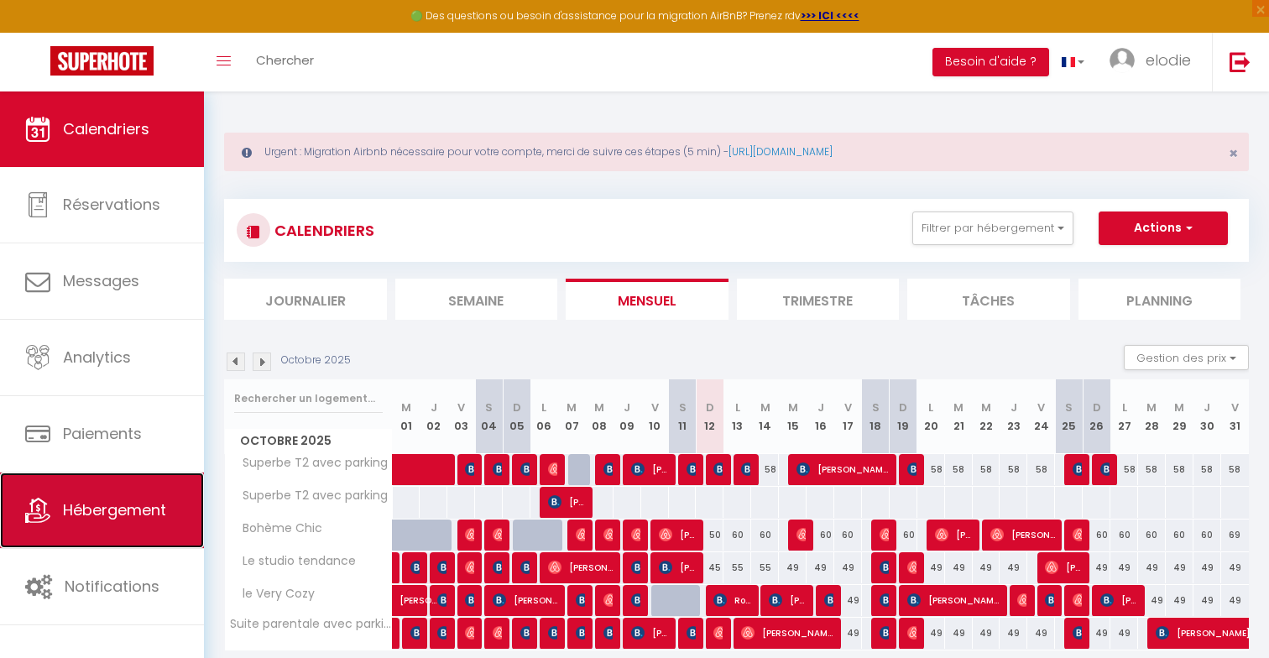
click at [128, 502] on span "Hébergement" at bounding box center [114, 509] width 103 height 21
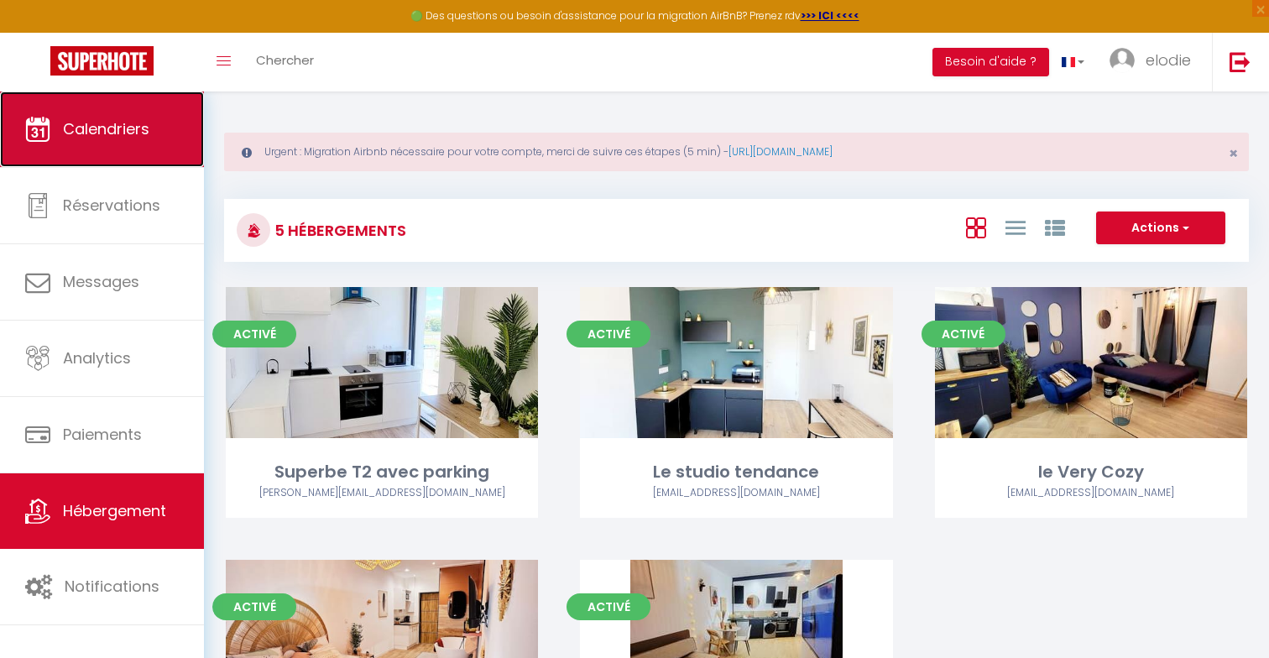
click at [138, 145] on link "Calendriers" at bounding box center [102, 129] width 204 height 76
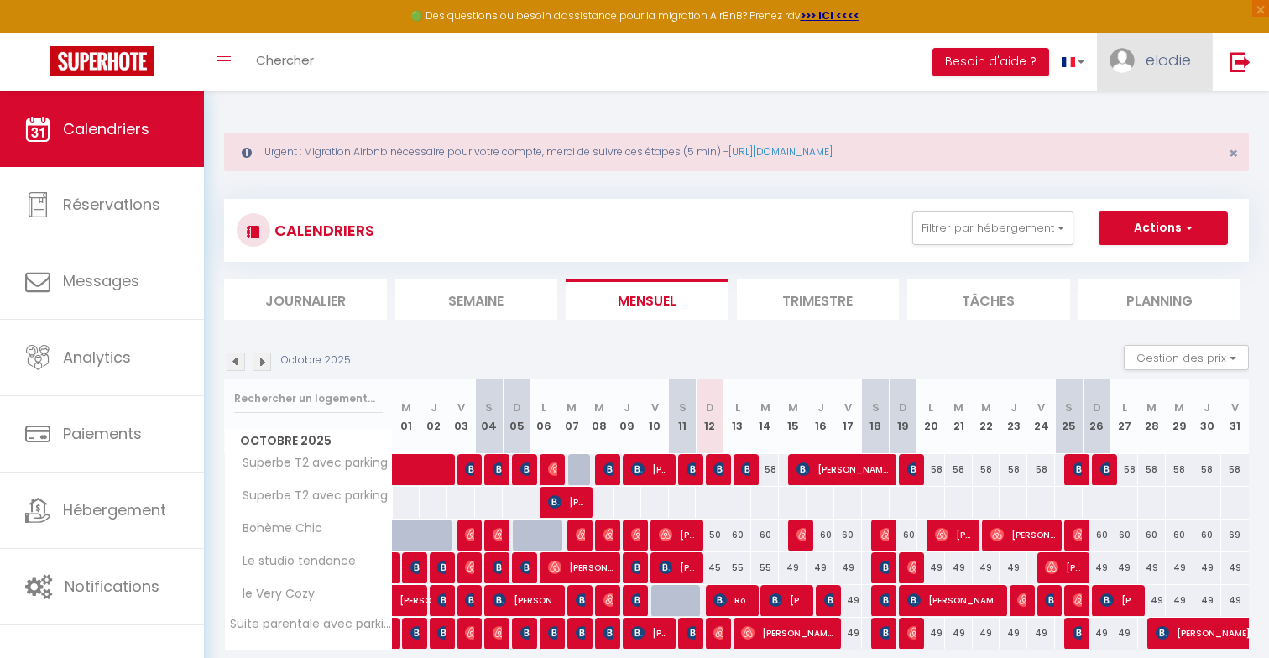
click at [1151, 70] on span "elodie" at bounding box center [1168, 60] width 45 height 21
click at [1151, 121] on link "Paramètres" at bounding box center [1145, 116] width 124 height 29
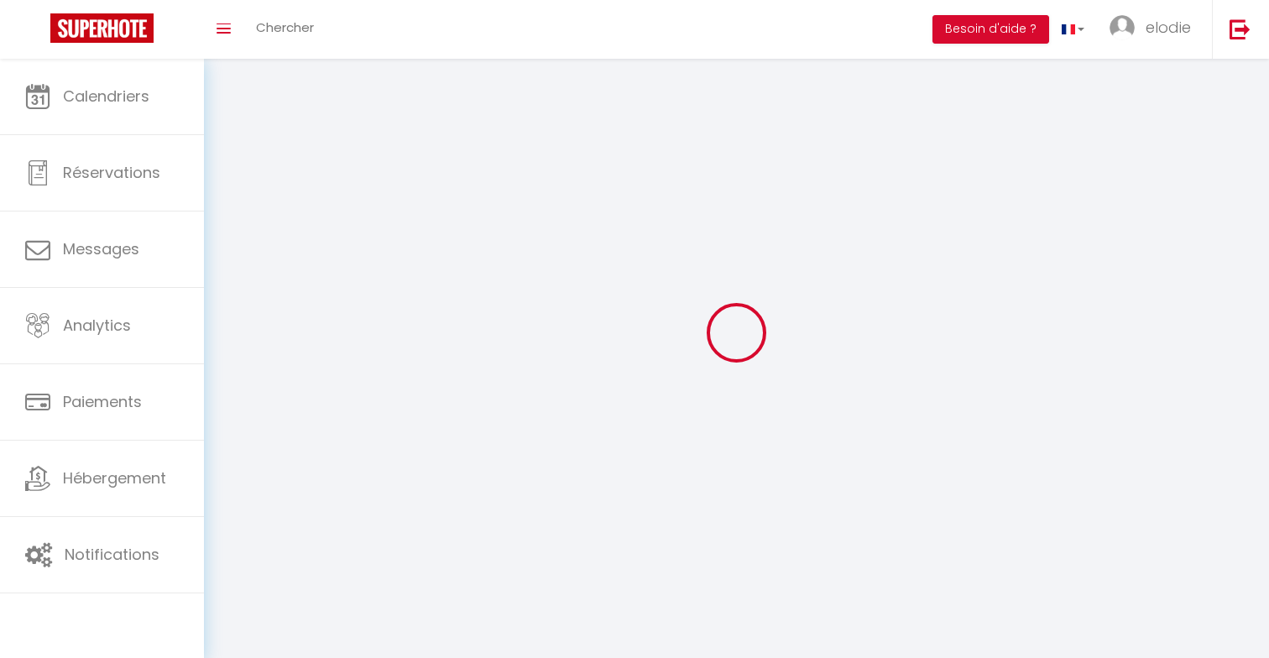
select select
type input "elodie"
type input "lacombe"
type input "0668703633"
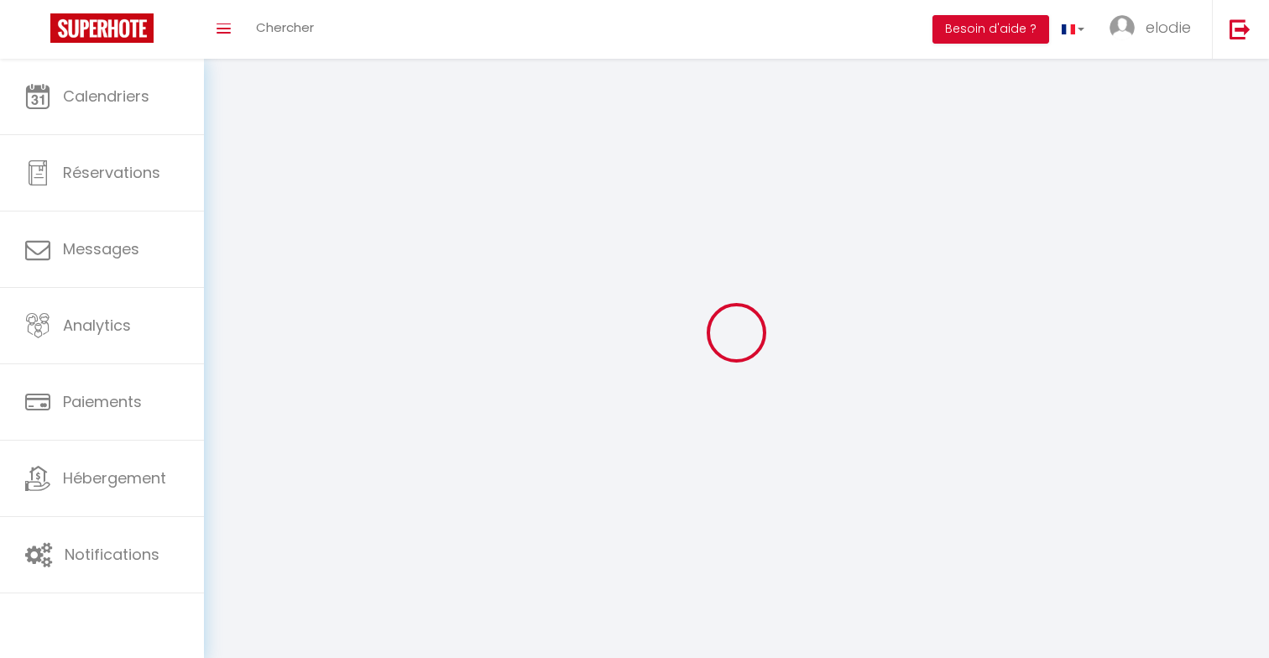
type input "[STREET_ADDRESS][PERSON_NAME]"
type input "81000"
type input "albi"
type input "dNIUu5sN0auJPmAPK55dTvMBk"
type input "l03c61ebbKPL5Y4RIVrYxNoyl"
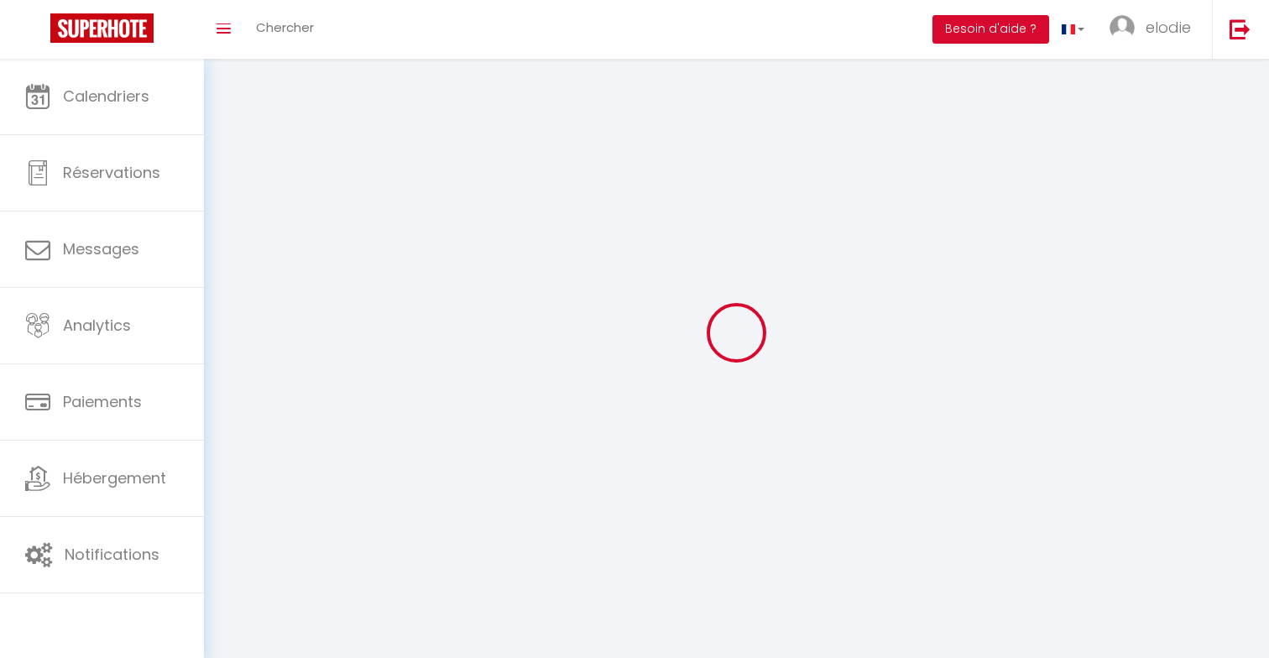
type input "https://app.superhote.com/#/get-available-rentals/l03c61ebbKPL5Y4RIVrYxNoyl"
type input "dNIUu5sN0auJPmAPK55dTvMBk"
type input "l03c61ebbKPL5Y4RIVrYxNoyl"
type input "https://app.superhote.com/#/get-available-rentals/l03c61ebbKPL5Y4RIVrYxNoyl"
select select "28"
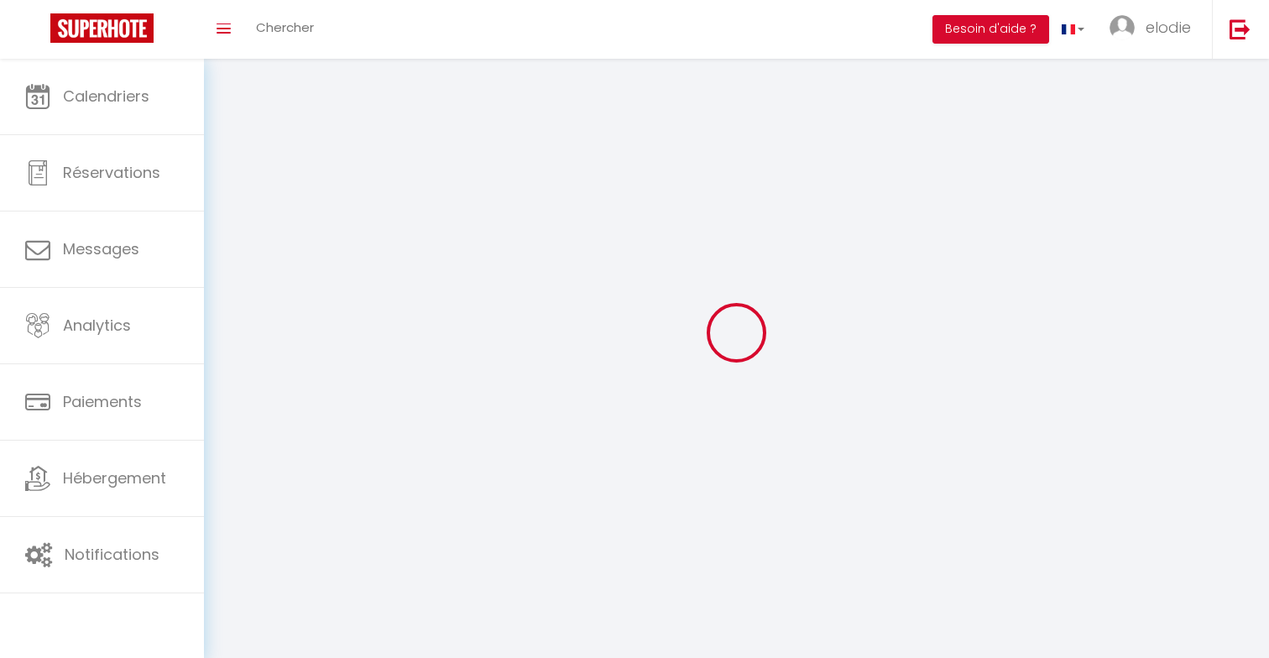
select select "fr"
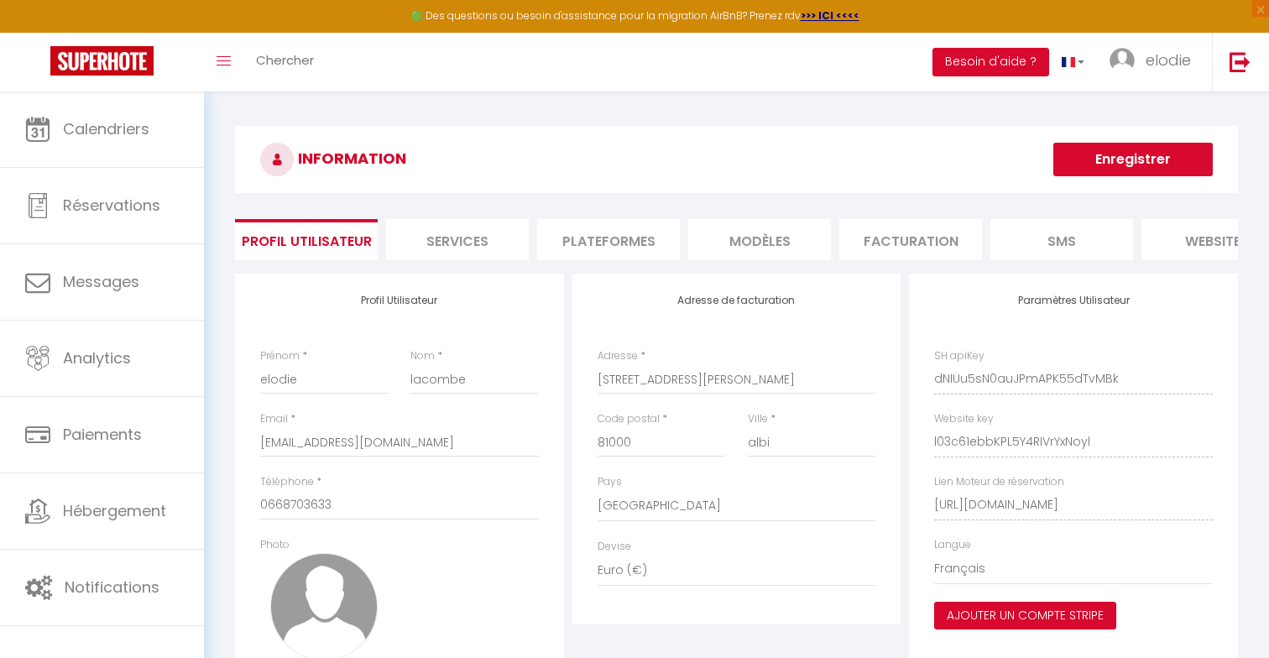
click at [641, 237] on li "Plateformes" at bounding box center [608, 239] width 143 height 41
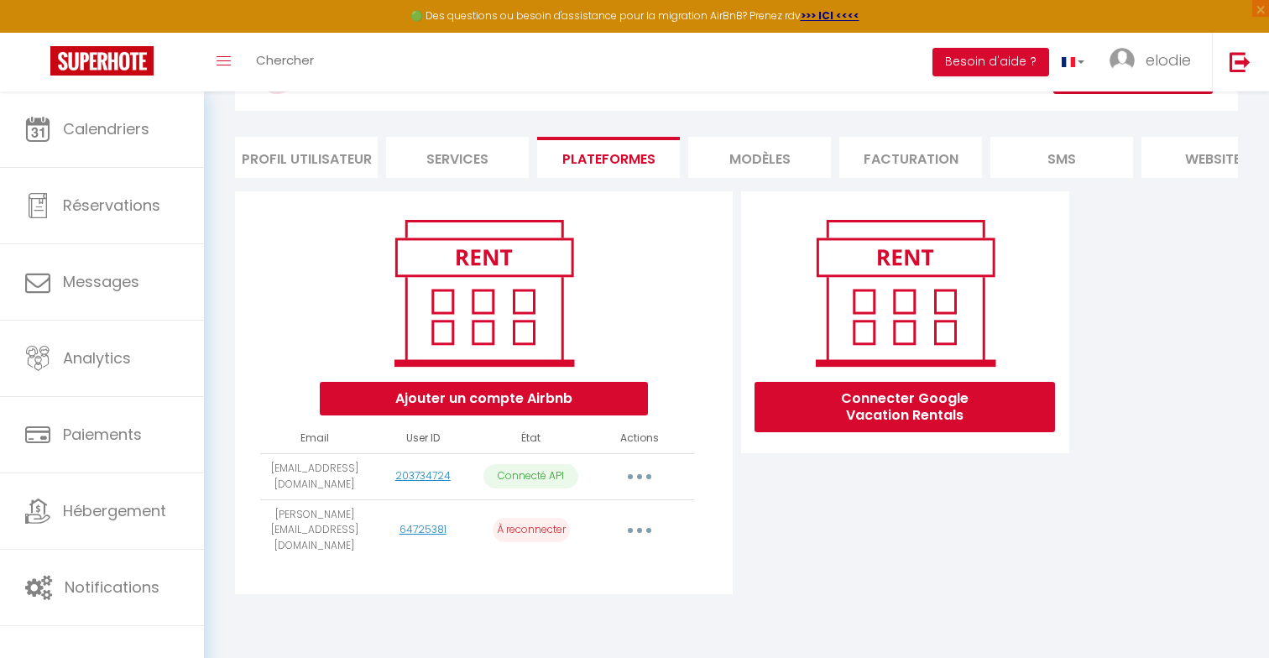
scroll to position [91, 0]
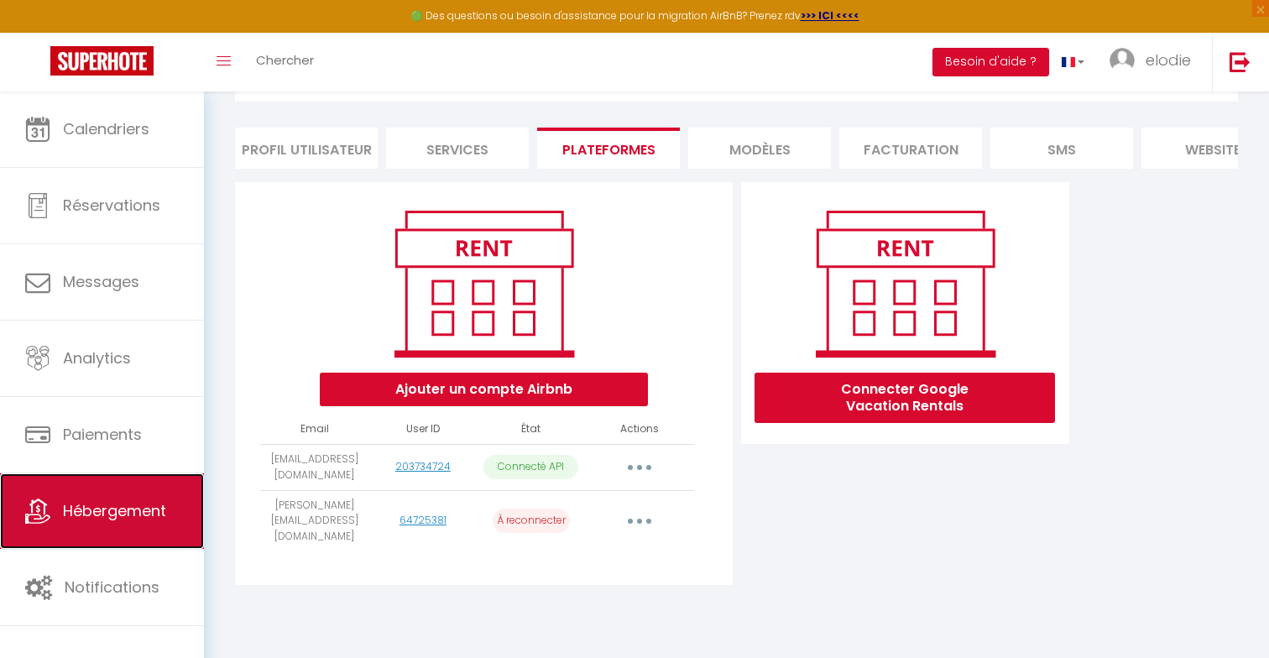
click at [174, 507] on link "Hébergement" at bounding box center [102, 511] width 204 height 76
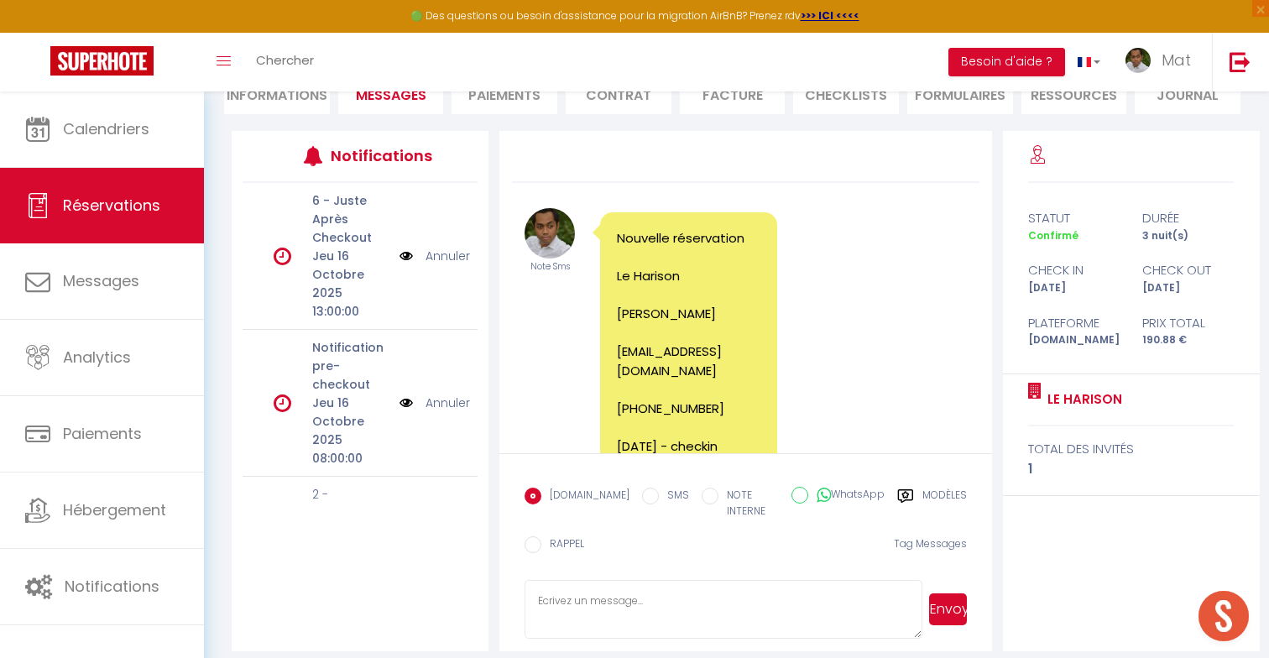
scroll to position [736, 0]
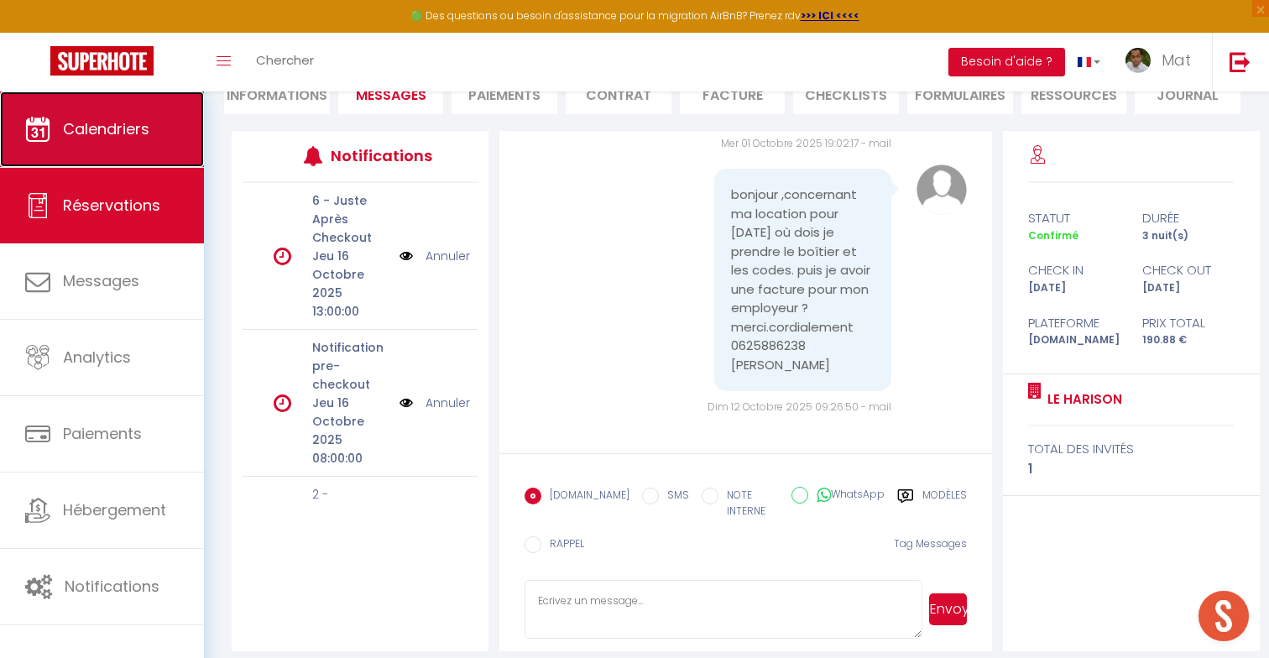
click at [168, 114] on link "Calendriers" at bounding box center [102, 129] width 204 height 76
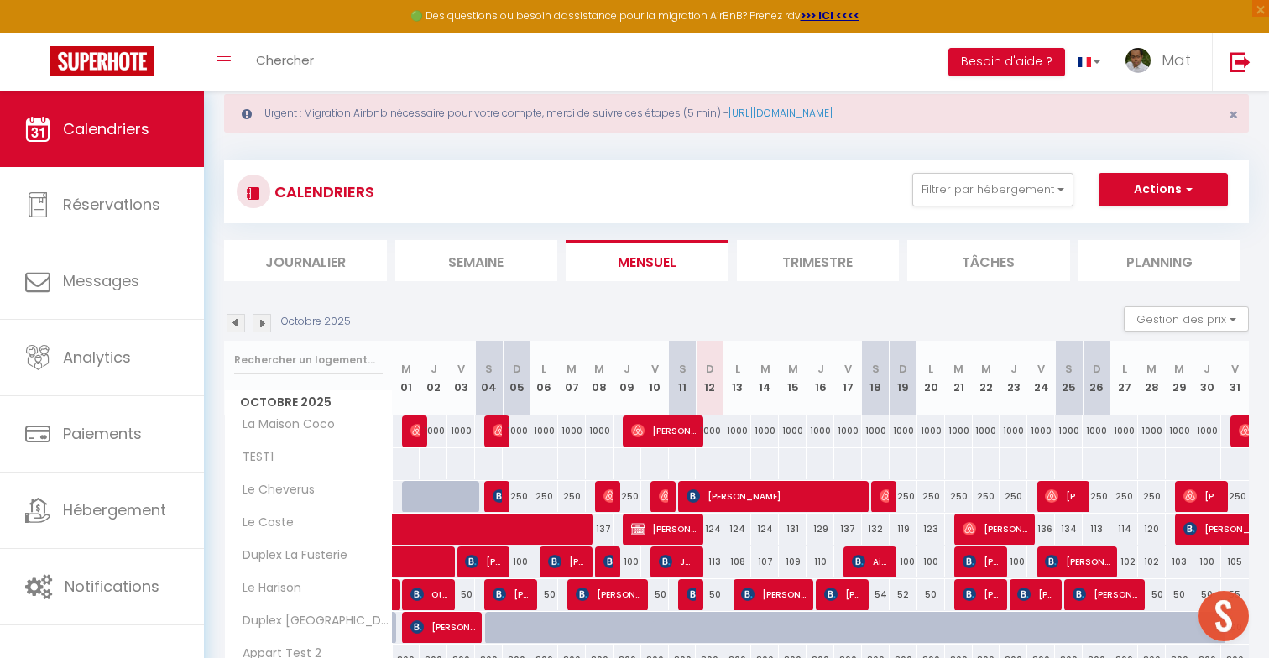
scroll to position [53, 0]
